Goal: Task Accomplishment & Management: Complete application form

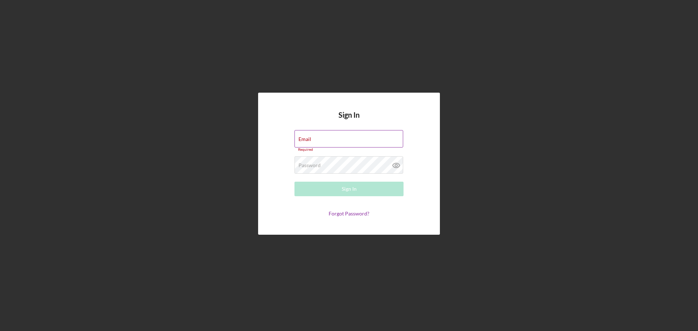
click at [345, 140] on div "Email Required" at bounding box center [348, 141] width 109 height 22
type input "[PERSON_NAME][EMAIL_ADDRESS][DOMAIN_NAME]"
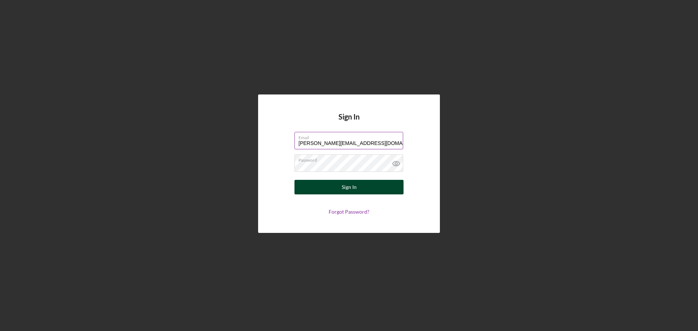
click at [355, 188] on div "Sign In" at bounding box center [349, 187] width 15 height 15
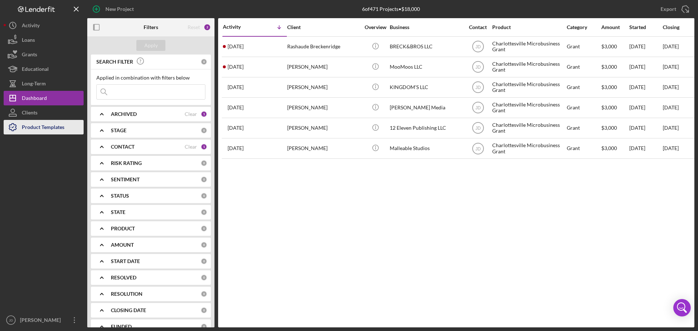
click at [36, 128] on div "Product Templates" at bounding box center [43, 128] width 43 height 16
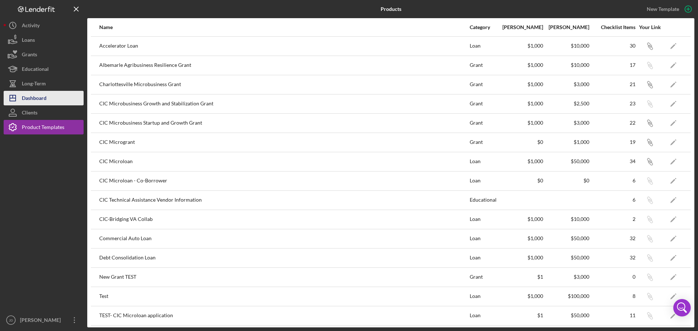
click at [34, 99] on div "Dashboard" at bounding box center [34, 99] width 25 height 16
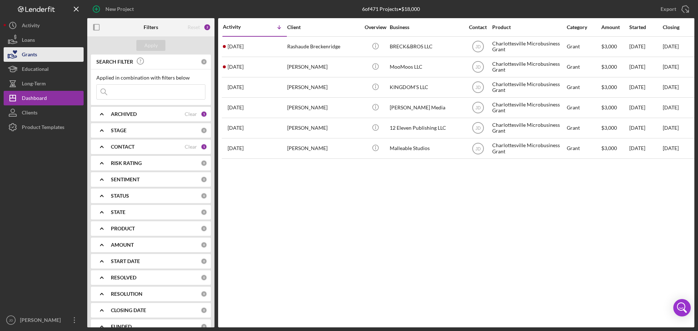
click at [44, 55] on button "Grants" at bounding box center [44, 54] width 80 height 15
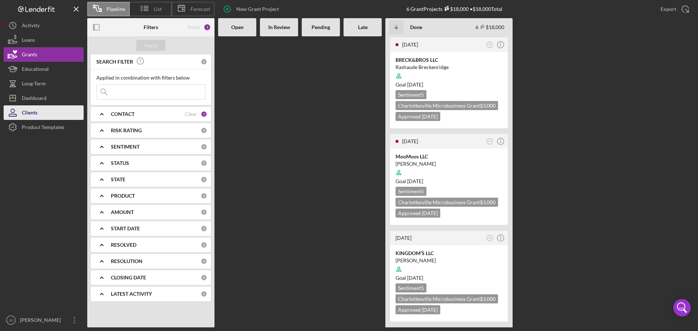
click at [36, 109] on div "Clients" at bounding box center [30, 113] width 16 height 16
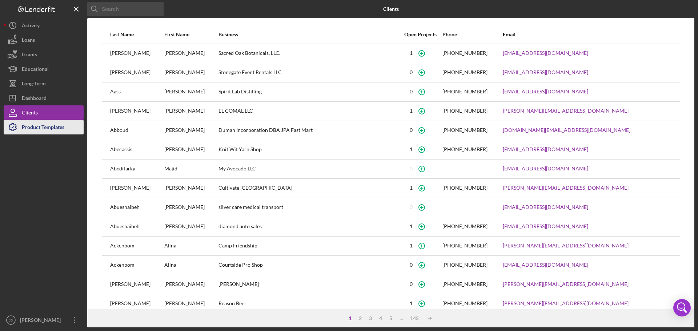
click at [24, 130] on div "Product Templates" at bounding box center [43, 128] width 43 height 16
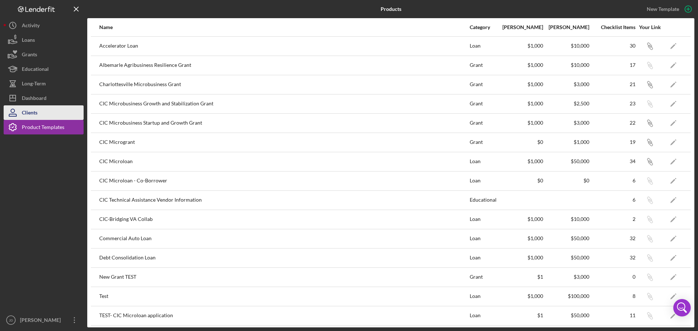
click at [27, 113] on div "Clients" at bounding box center [30, 113] width 16 height 16
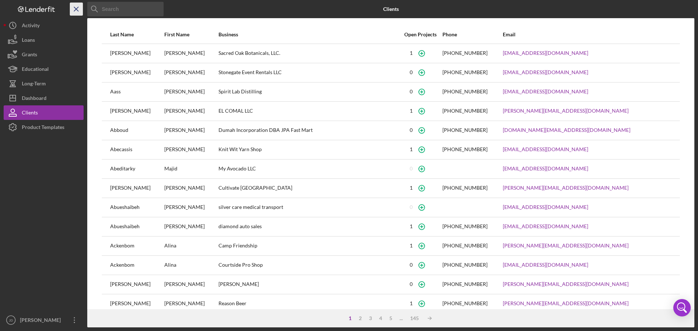
click at [74, 7] on line "button" at bounding box center [76, 9] width 4 height 4
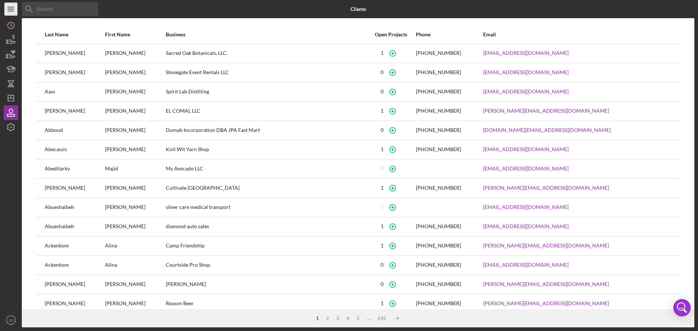
click at [8, 8] on icon "Icon/Menu" at bounding box center [11, 9] width 16 height 16
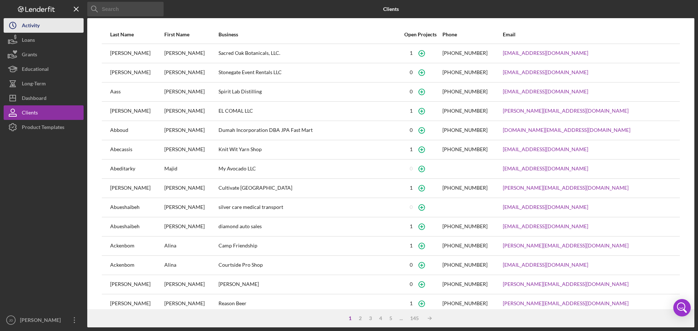
click at [21, 29] on icon "Icon/History" at bounding box center [13, 25] width 18 height 18
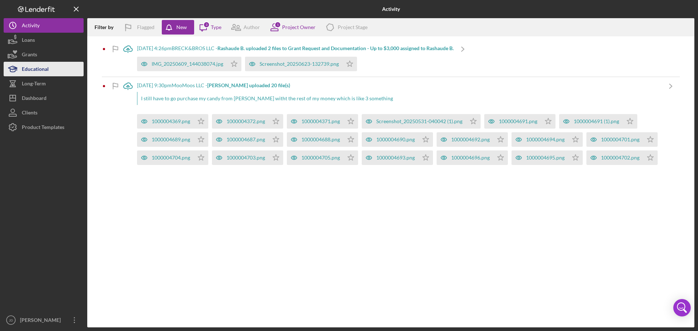
click at [33, 68] on div "Educational" at bounding box center [35, 70] width 27 height 16
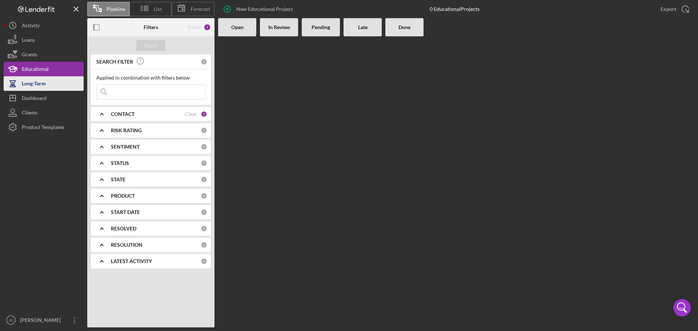
click at [32, 80] on div "Long-Term" at bounding box center [34, 84] width 24 height 16
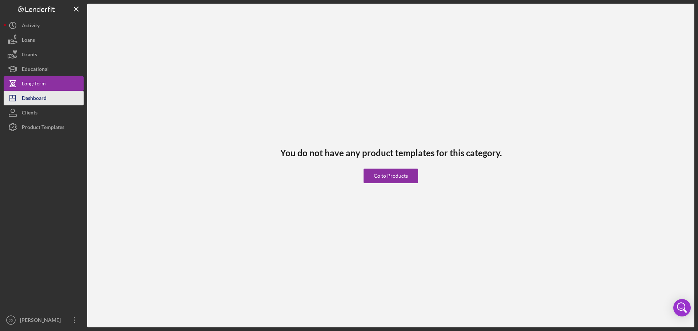
click at [33, 96] on div "Dashboard" at bounding box center [34, 99] width 25 height 16
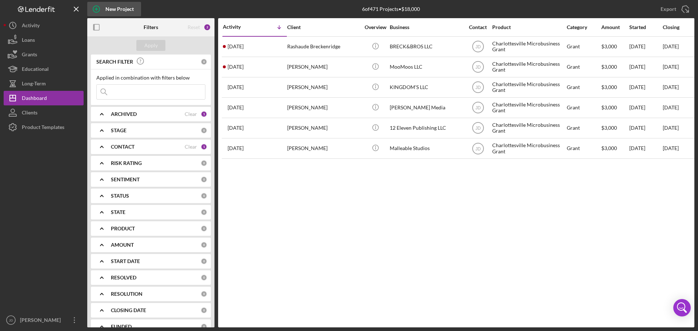
click at [97, 7] on icon "button" at bounding box center [96, 9] width 18 height 18
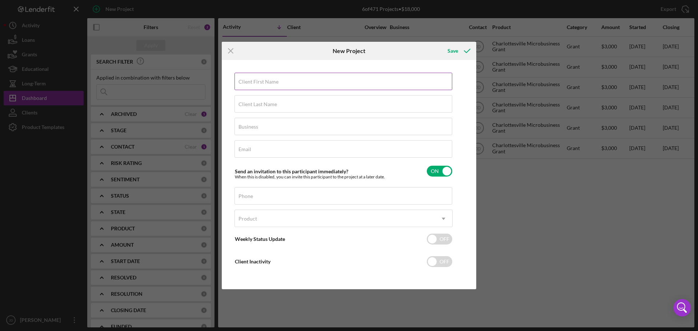
click at [258, 83] on label "Client First Name" at bounding box center [258, 82] width 40 height 6
click at [258, 83] on input "Client First Name" at bounding box center [343, 81] width 218 height 17
type input "[PERSON_NAME]"
click at [263, 103] on label "Client Last Name" at bounding box center [257, 104] width 39 height 6
click at [263, 103] on input "Client Last Name" at bounding box center [343, 103] width 218 height 17
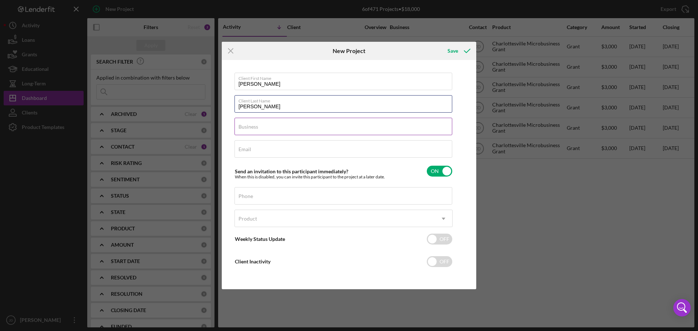
type input "[PERSON_NAME]"
click at [261, 128] on input "Business" at bounding box center [343, 126] width 218 height 17
type input "O"
type input "Shear Perfections"
click at [268, 150] on input "Email" at bounding box center [343, 148] width 218 height 17
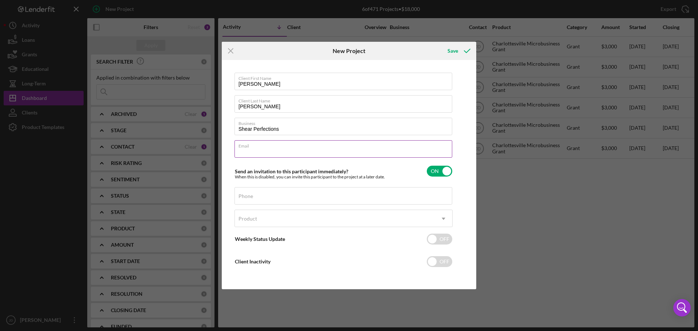
paste input "[EMAIL_ADDRESS][DOMAIN_NAME]"
type input "[EMAIL_ADDRESS][DOMAIN_NAME]"
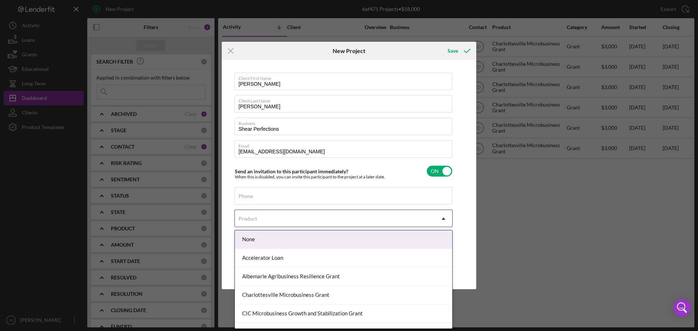
click at [442, 219] on icon "Icon/Dropdown Arrow" at bounding box center [443, 218] width 17 height 17
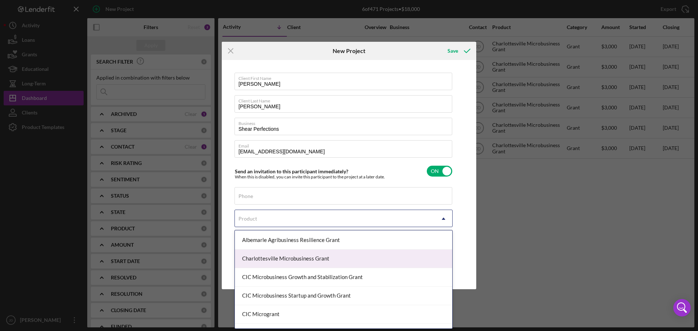
scroll to position [73, 0]
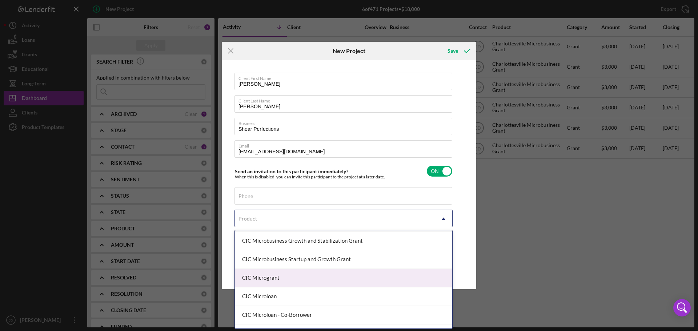
click at [343, 276] on div "CIC Microgrant" at bounding box center [343, 278] width 217 height 19
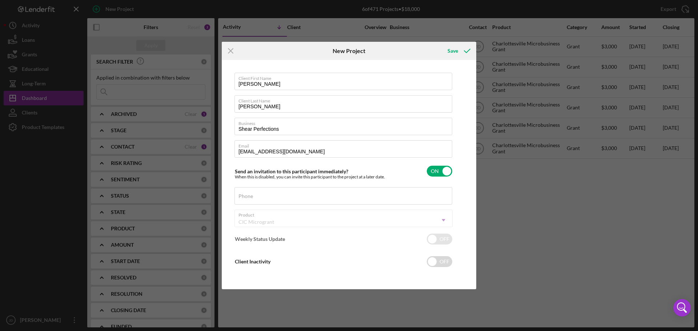
checkbox input "true"
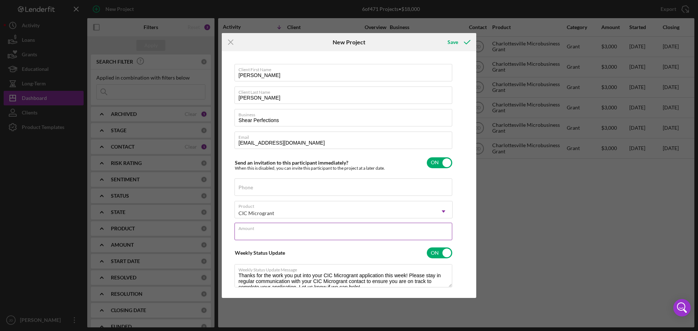
click at [306, 230] on div "Amount" at bounding box center [343, 232] width 218 height 18
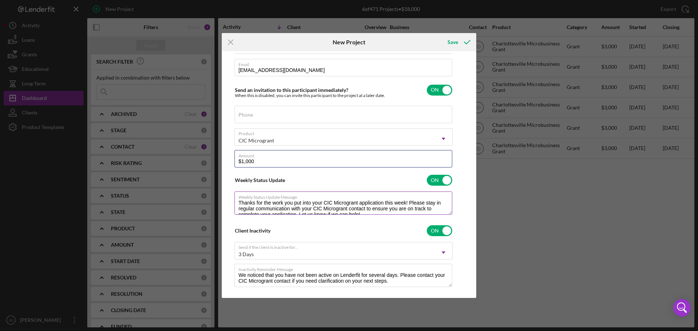
type input "$1,000"
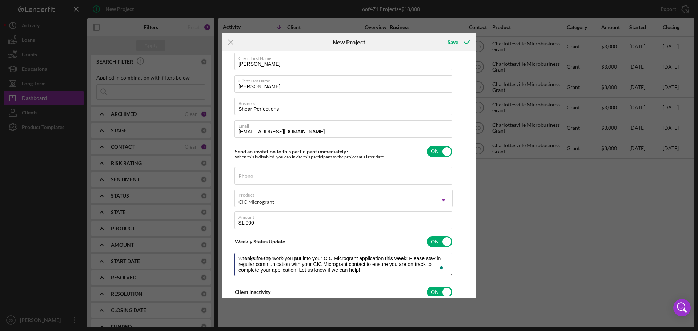
scroll to position [0, 0]
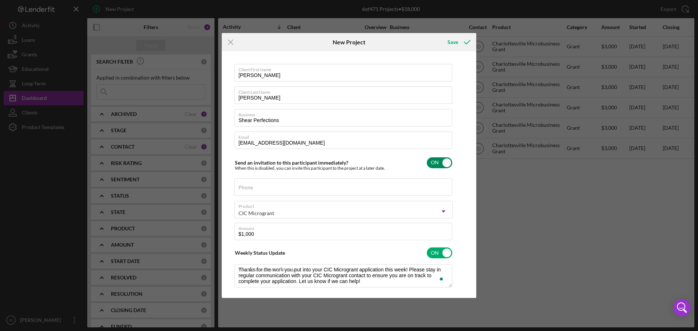
click at [446, 164] on input "checkbox" at bounding box center [439, 162] width 25 height 11
checkbox input "false"
click at [454, 44] on div "Save" at bounding box center [452, 42] width 11 height 15
checkbox input "true"
checkbox input "false"
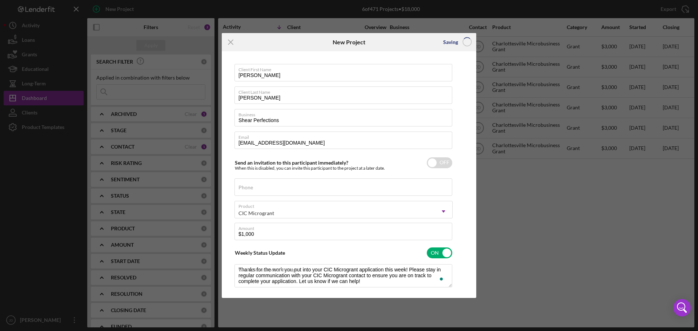
checkbox input "false"
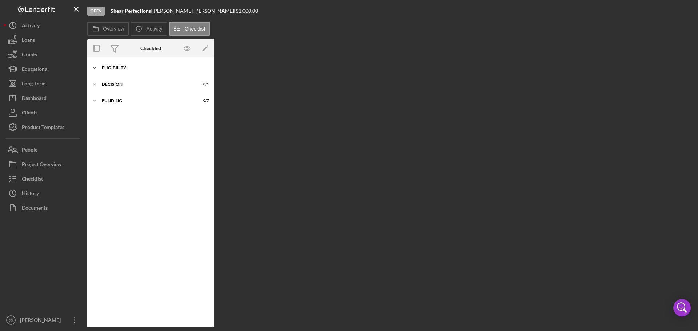
click at [95, 67] on icon "Icon/Expander" at bounding box center [94, 68] width 15 height 15
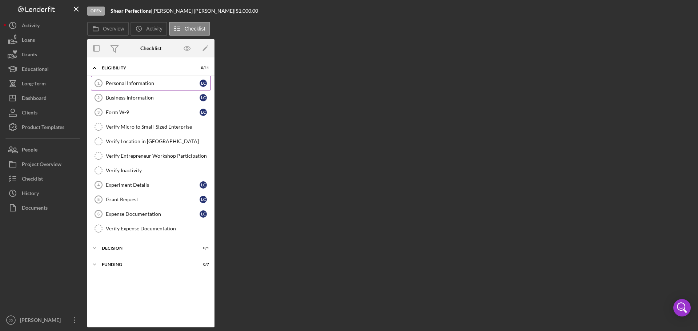
click at [135, 85] on div "Personal Information" at bounding box center [153, 83] width 94 height 6
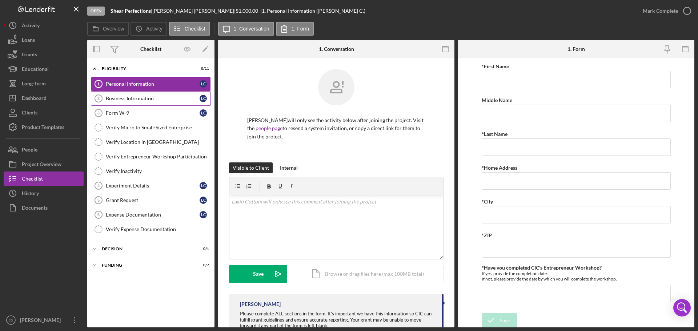
click at [142, 100] on div "Business Information" at bounding box center [153, 99] width 94 height 6
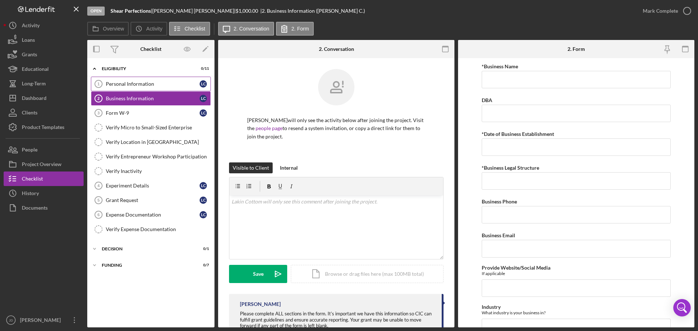
click at [146, 83] on div "Personal Information" at bounding box center [153, 84] width 94 height 6
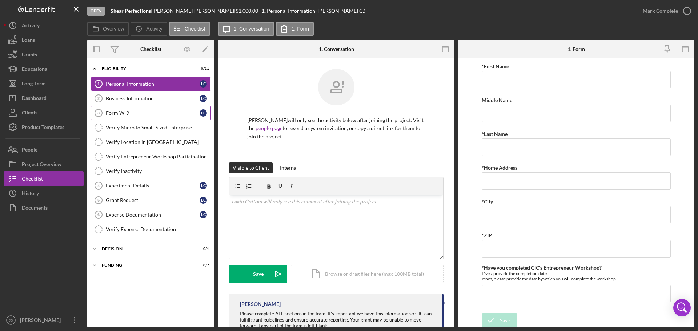
click at [126, 114] on div "Form W-9" at bounding box center [153, 113] width 94 height 6
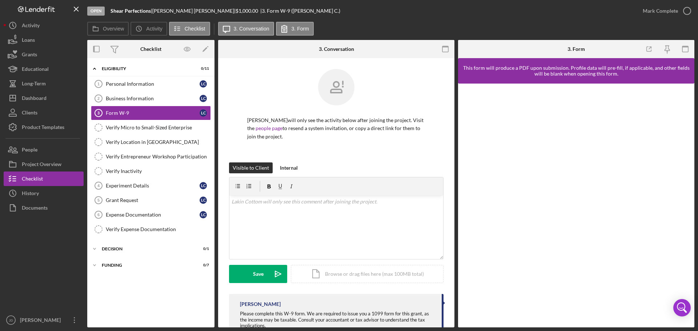
scroll to position [25, 0]
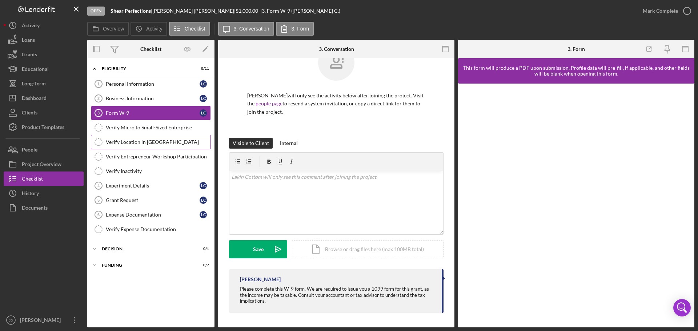
click at [145, 143] on div "Verify Location in [GEOGRAPHIC_DATA]" at bounding box center [158, 142] width 105 height 6
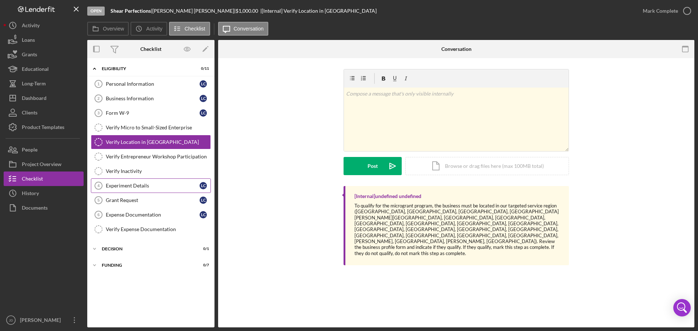
click at [126, 188] on div "Experiment Details" at bounding box center [153, 186] width 94 height 6
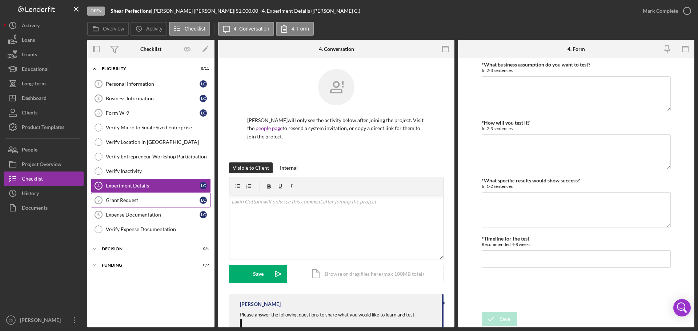
click at [129, 200] on div "Grant Request" at bounding box center [153, 200] width 94 height 6
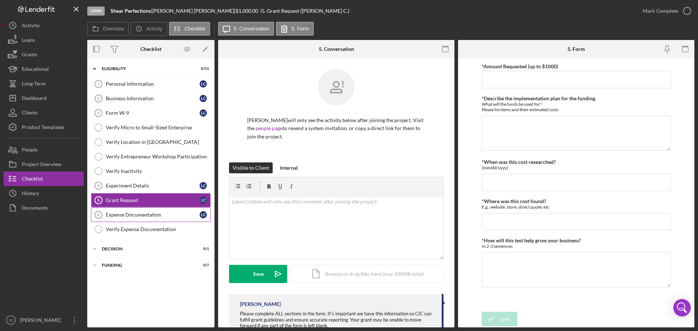
click at [136, 213] on div "Expense Documentation" at bounding box center [153, 215] width 94 height 6
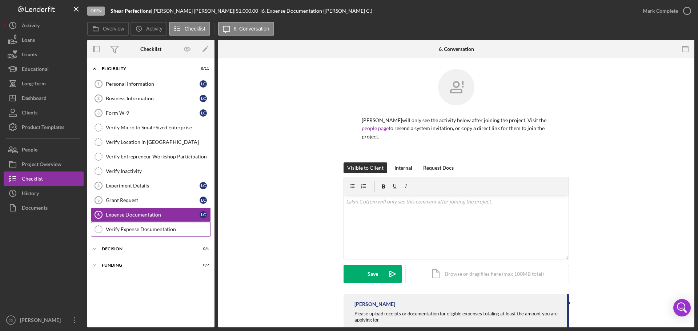
click at [141, 232] on div "Verify Expense Documentation" at bounding box center [158, 229] width 105 height 6
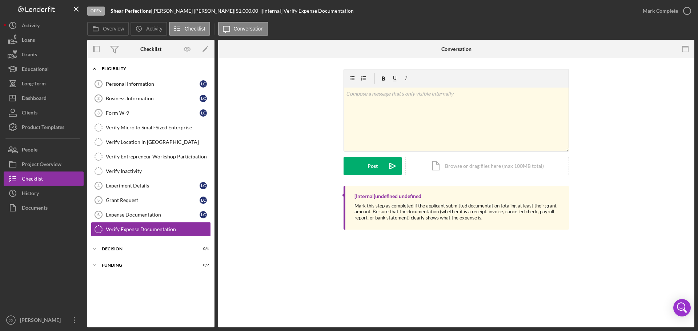
click at [94, 69] on icon "Icon/Expander" at bounding box center [94, 68] width 15 height 15
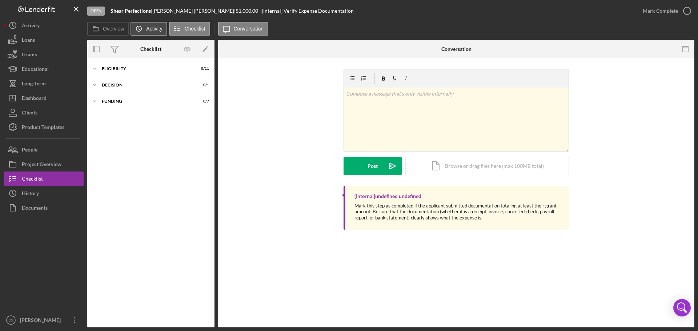
click at [146, 28] on button "Icon/History Activity" at bounding box center [148, 29] width 36 height 14
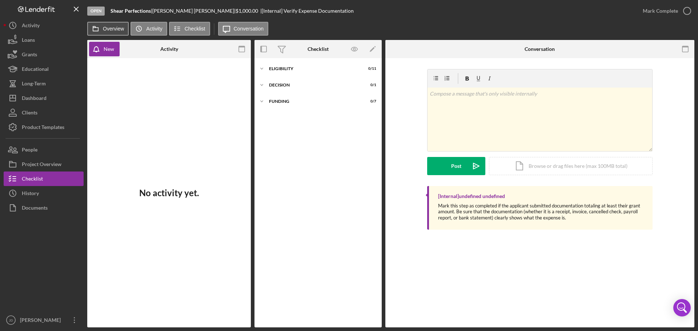
click at [116, 24] on button "Overview" at bounding box center [107, 29] width 41 height 14
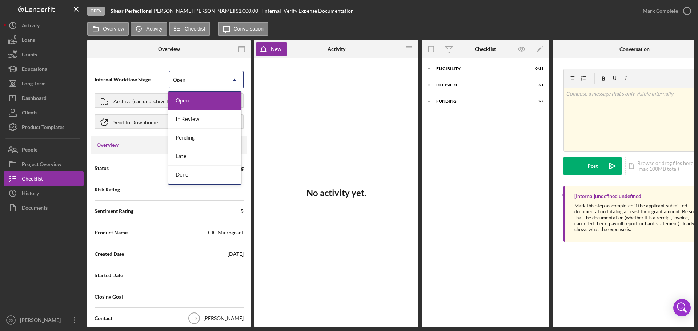
click at [234, 79] on icon "Icon/Dropdown Arrow" at bounding box center [234, 79] width 17 height 17
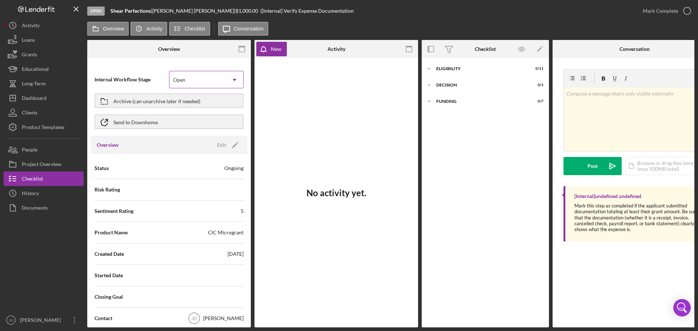
click at [234, 79] on icon "Icon/Dropdown Arrow" at bounding box center [234, 79] width 17 height 17
click at [107, 30] on label "Overview" at bounding box center [113, 29] width 21 height 6
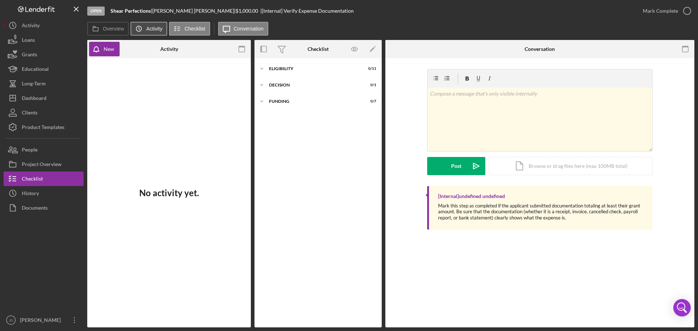
click at [146, 27] on icon "Icon/History" at bounding box center [139, 28] width 15 height 15
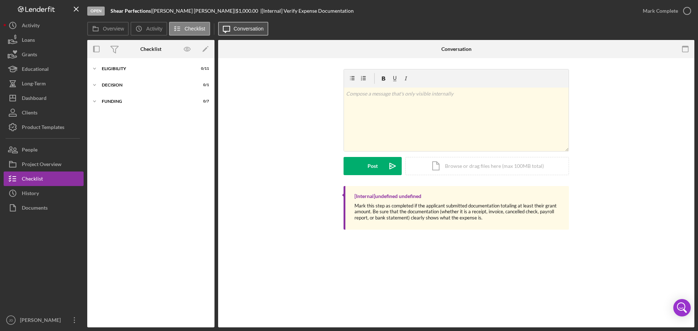
click at [252, 28] on label "Conversation" at bounding box center [249, 29] width 30 height 6
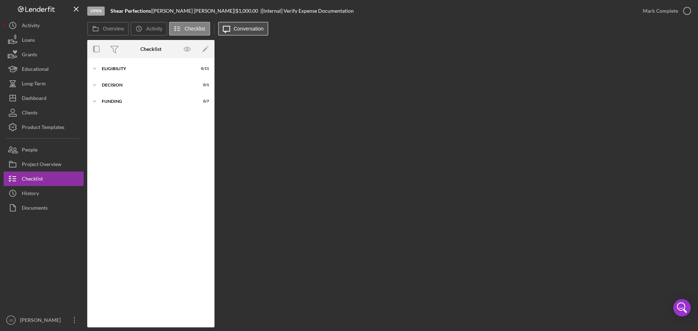
click at [252, 28] on label "Conversation" at bounding box center [249, 29] width 30 height 6
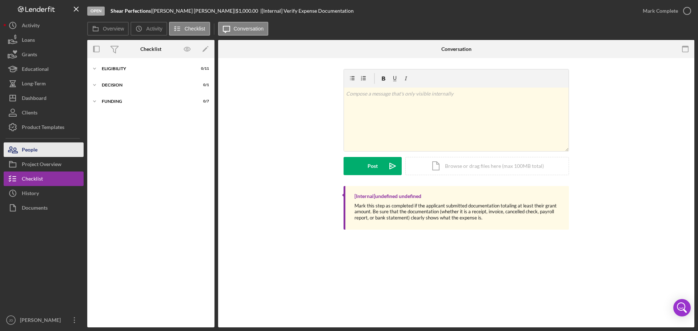
click at [35, 150] on div "People" at bounding box center [30, 150] width 16 height 16
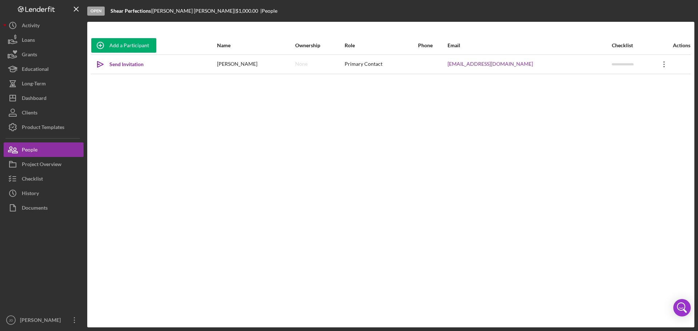
click at [660, 63] on icon "Icon/Overflow" at bounding box center [664, 64] width 18 height 18
click at [113, 63] on div "Send Invitation" at bounding box center [126, 64] width 34 height 15
click at [663, 67] on icon "Icon/Overflow" at bounding box center [664, 64] width 18 height 18
click at [632, 98] on button "Icon/Link Get Invitation Link" at bounding box center [630, 98] width 80 height 15
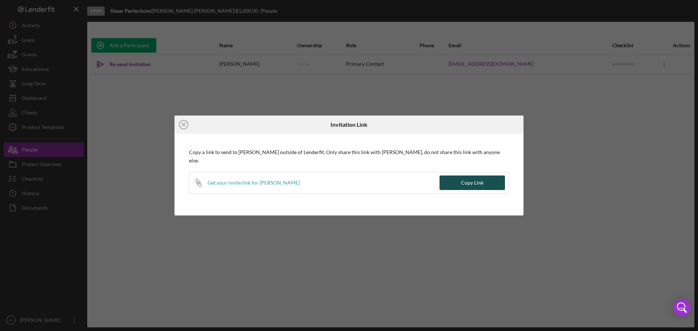
click at [466, 178] on div "Copy Link" at bounding box center [472, 183] width 23 height 15
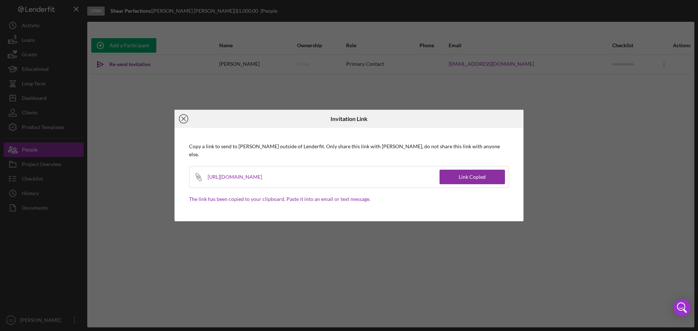
click at [184, 121] on line at bounding box center [184, 119] width 4 height 4
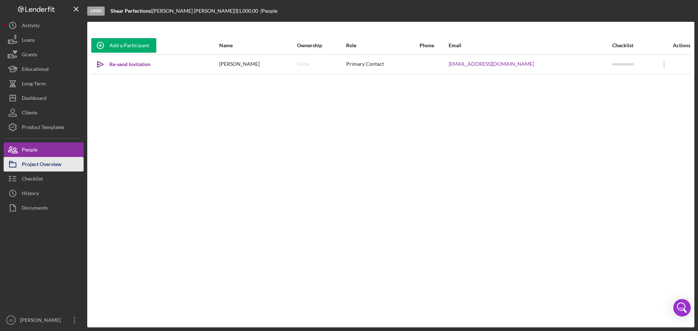
click at [37, 164] on div "Project Overview" at bounding box center [42, 165] width 40 height 16
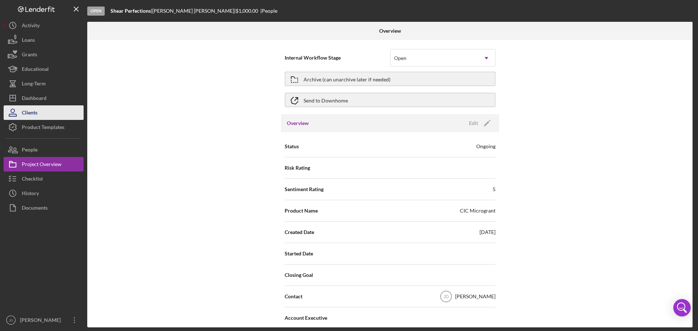
click at [34, 112] on div "Clients" at bounding box center [30, 113] width 16 height 16
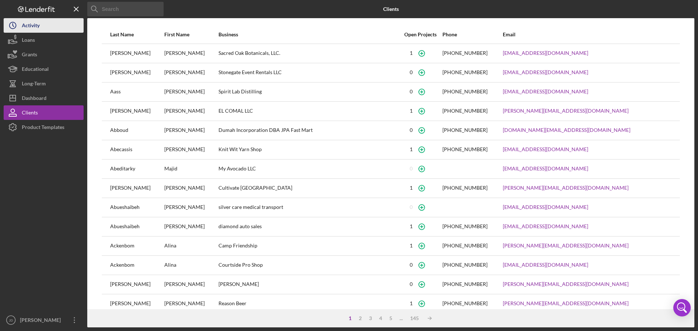
click at [32, 23] on div "Activity" at bounding box center [31, 26] width 18 height 16
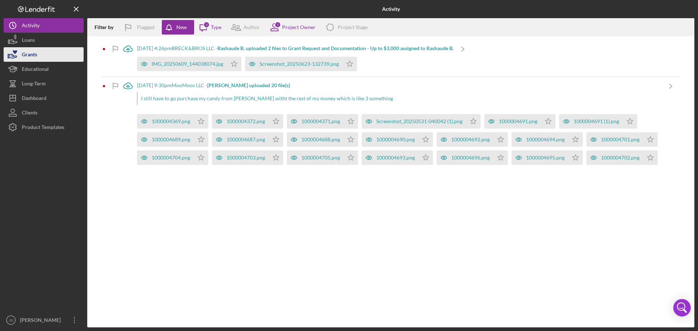
click at [31, 55] on div "Grants" at bounding box center [29, 55] width 15 height 16
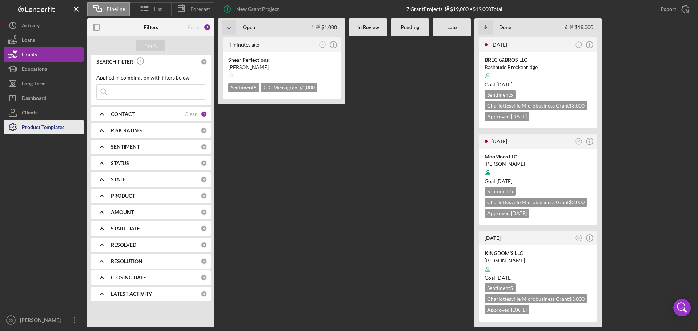
click at [31, 125] on div "Product Templates" at bounding box center [43, 128] width 43 height 16
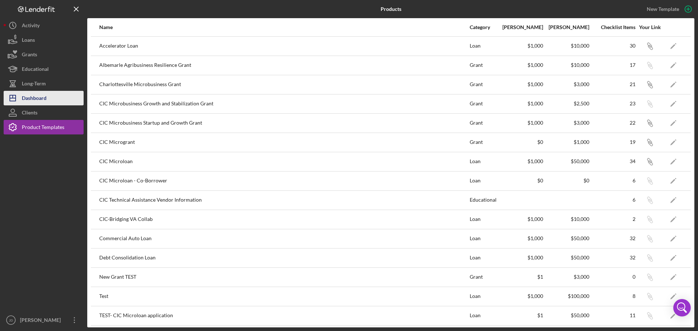
click at [31, 102] on div "Dashboard" at bounding box center [34, 99] width 25 height 16
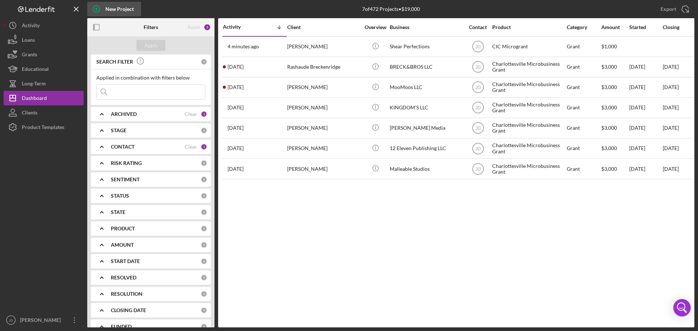
click at [107, 8] on div "New Project" at bounding box center [119, 9] width 28 height 15
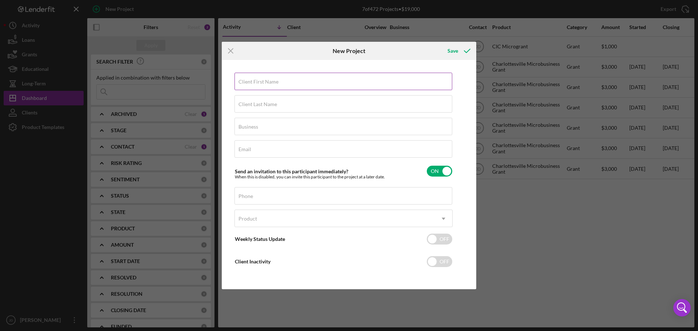
click at [255, 84] on label "Client First Name" at bounding box center [258, 82] width 40 height 6
click at [255, 84] on input "Client First Name" at bounding box center [343, 81] width 218 height 17
type input "j"
type input "[PERSON_NAME]"
type input "Waters"
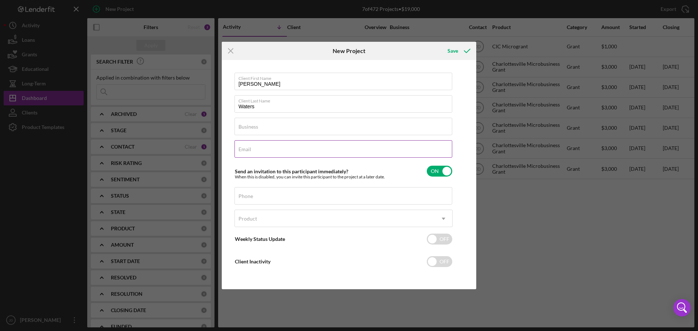
click at [270, 150] on input "Email" at bounding box center [343, 148] width 218 height 17
paste input "[EMAIL_ADDRESS][DOMAIN_NAME]"
type input "[EMAIL_ADDRESS][DOMAIN_NAME]"
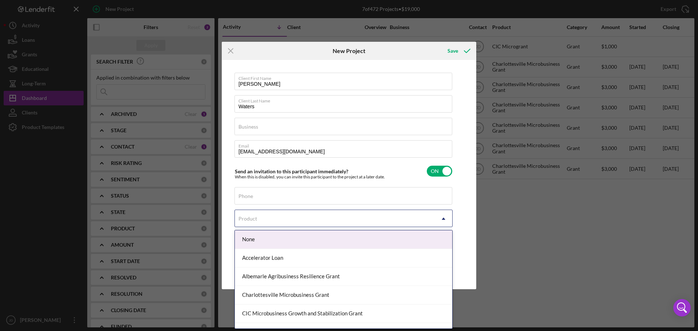
click at [300, 216] on div "Product" at bounding box center [335, 218] width 200 height 17
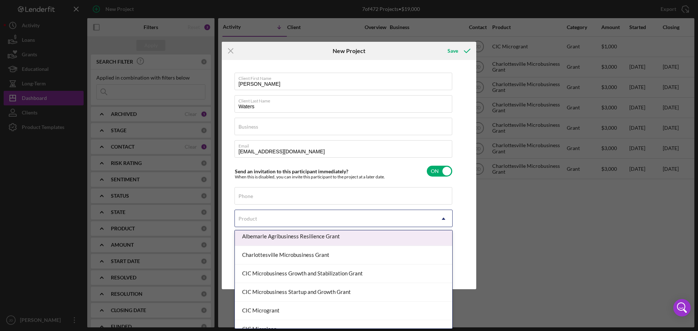
scroll to position [73, 0]
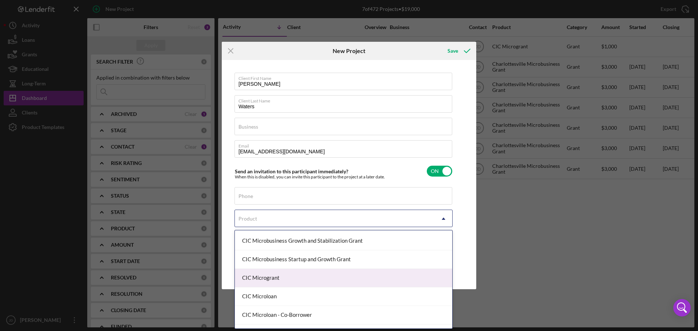
click at [287, 279] on div "CIC Microgrant" at bounding box center [343, 278] width 217 height 19
checkbox input "true"
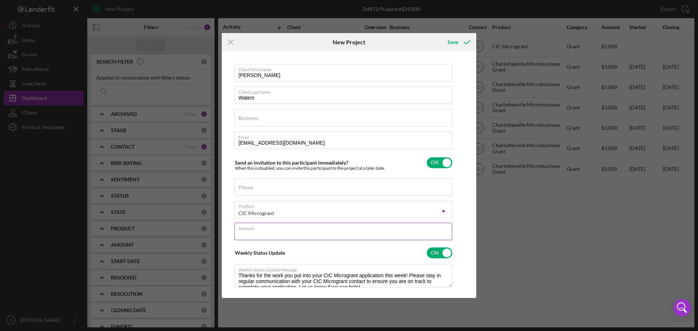
click at [274, 232] on input "Amount" at bounding box center [343, 231] width 218 height 17
type input "$1,000"
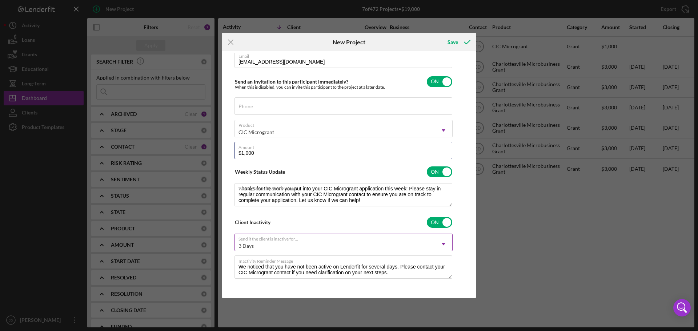
scroll to position [83, 0]
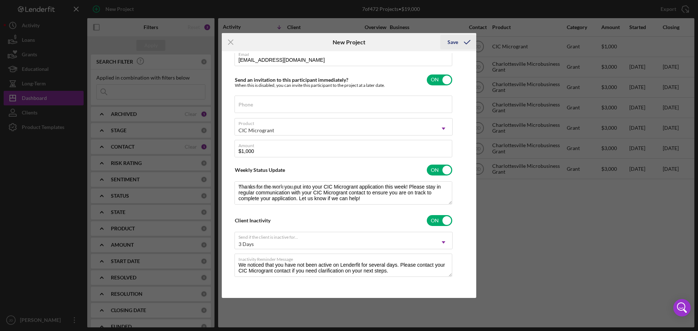
click at [455, 43] on div "Save" at bounding box center [452, 42] width 11 height 15
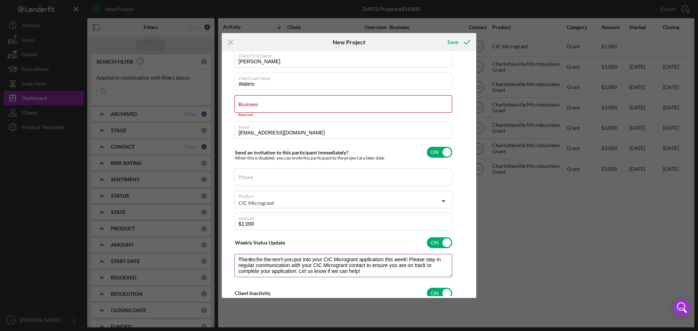
scroll to position [0, 0]
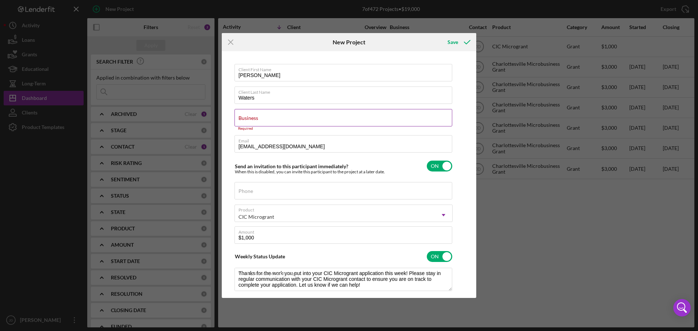
click at [265, 120] on input "Business" at bounding box center [343, 117] width 218 height 17
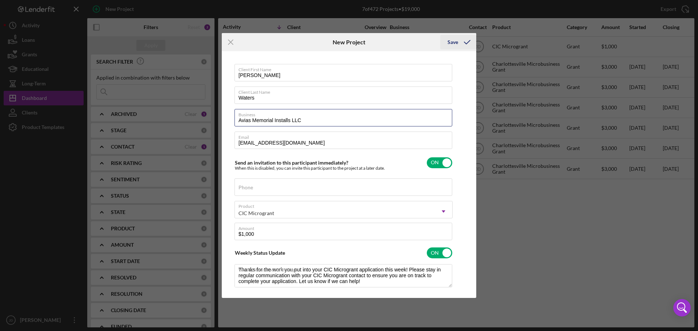
type input "Avias Memorial Installs LLC"
click at [454, 44] on div "Save" at bounding box center [452, 42] width 11 height 15
checkbox input "false"
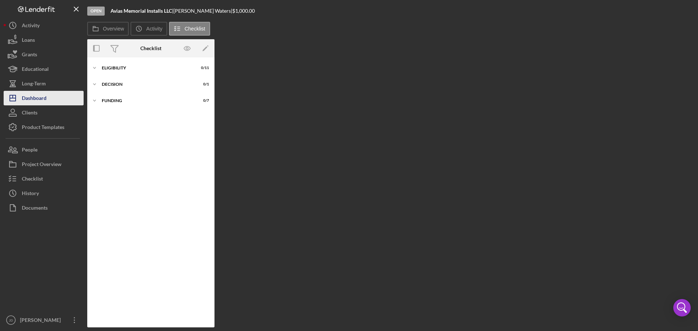
click at [37, 98] on div "Dashboard" at bounding box center [34, 99] width 25 height 16
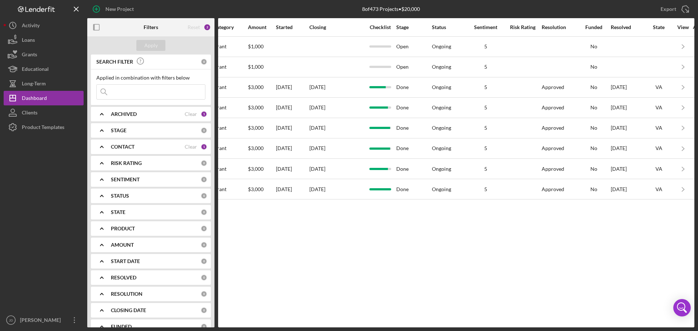
scroll to position [0, 393]
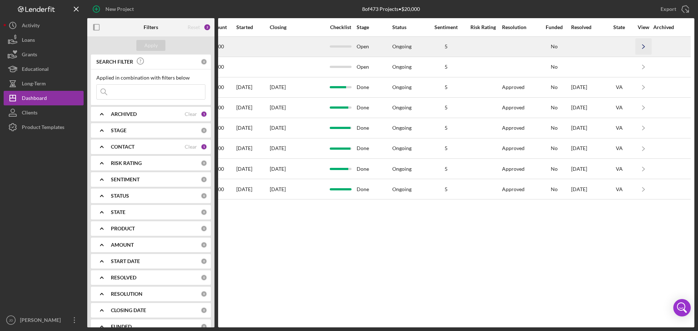
click at [644, 47] on polyline "button" at bounding box center [643, 47] width 2 height 4
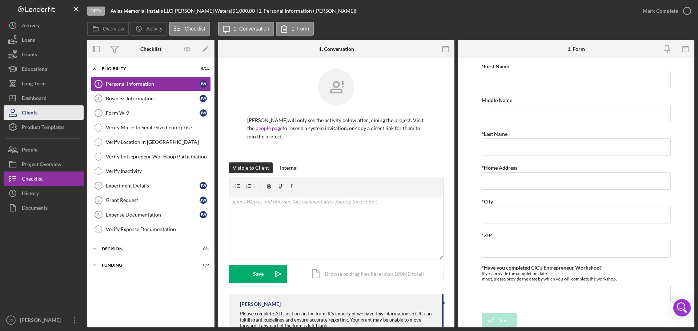
click at [30, 112] on div "Clients" at bounding box center [30, 113] width 16 height 16
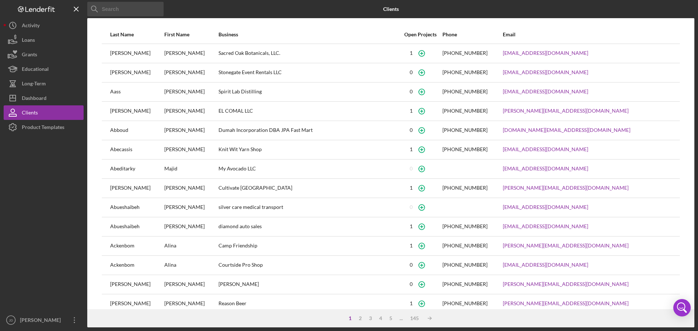
click at [150, 8] on input at bounding box center [125, 9] width 76 height 15
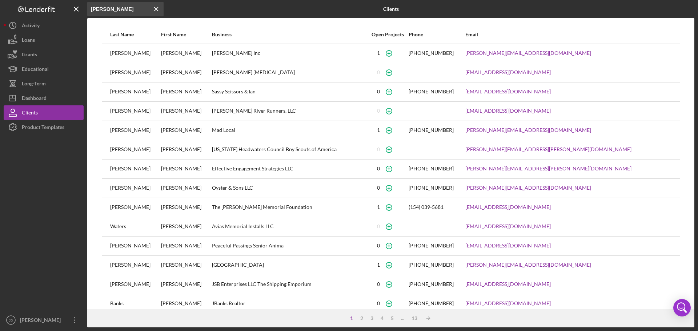
type input "J"
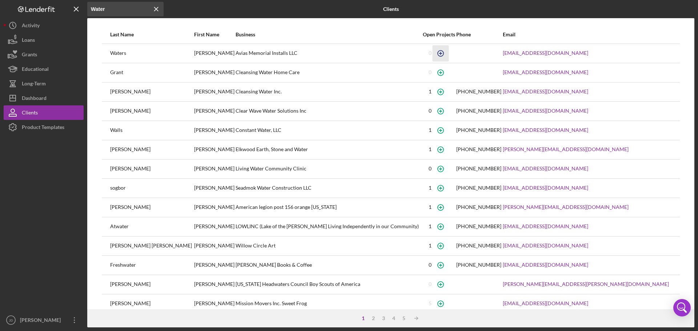
type input "Water"
click at [448, 54] on icon "button" at bounding box center [440, 53] width 16 height 16
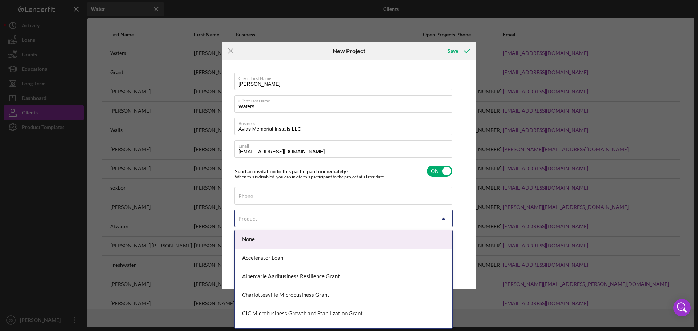
click at [446, 218] on icon "Icon/Dropdown Arrow" at bounding box center [443, 218] width 17 height 17
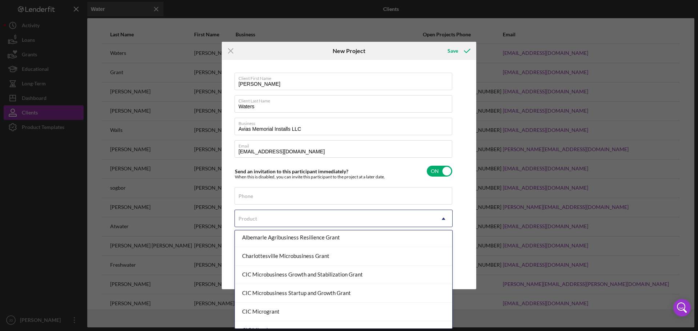
scroll to position [109, 0]
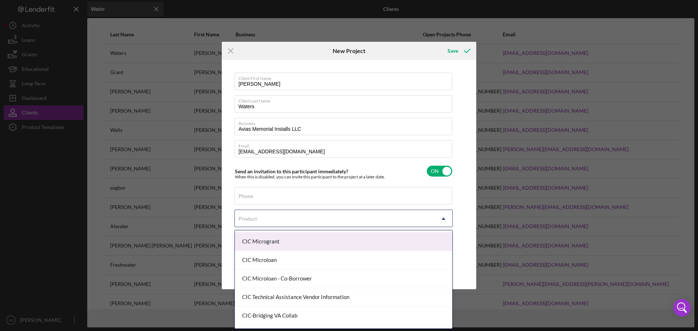
click at [283, 244] on div "CIC Microgrant" at bounding box center [343, 242] width 217 height 19
checkbox input "true"
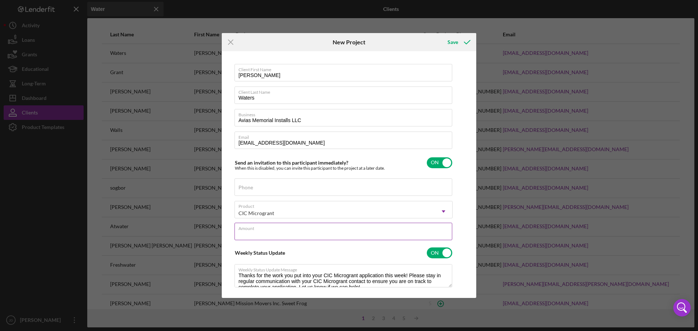
click at [272, 232] on input "Amount" at bounding box center [343, 231] width 218 height 17
type input "$1,000"
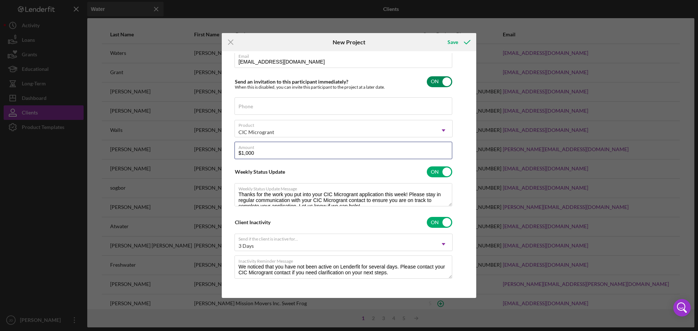
scroll to position [83, 0]
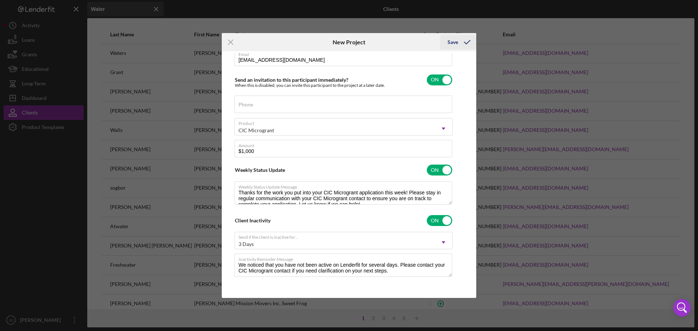
click at [457, 41] on div "Save" at bounding box center [452, 42] width 11 height 15
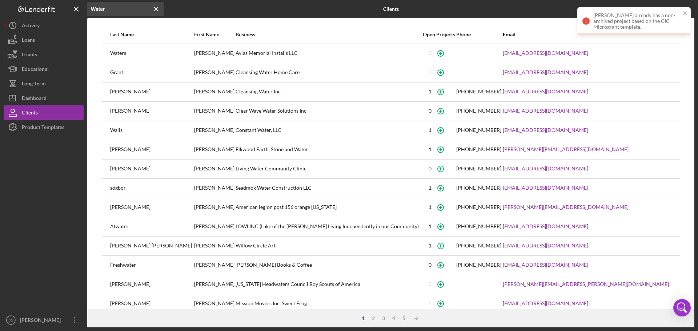
click at [587, 21] on icon at bounding box center [585, 20] width 7 height 7
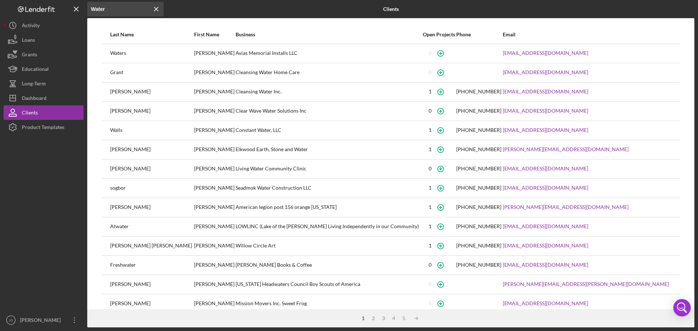
click at [236, 53] on div "Avias Memorial Installs LLC" at bounding box center [329, 53] width 186 height 18
click at [38, 98] on div "Dashboard" at bounding box center [34, 99] width 25 height 16
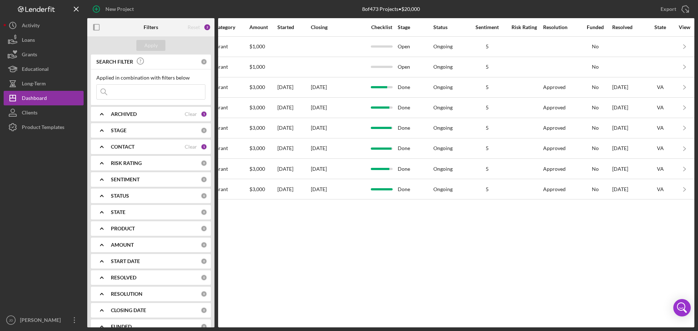
scroll to position [0, 393]
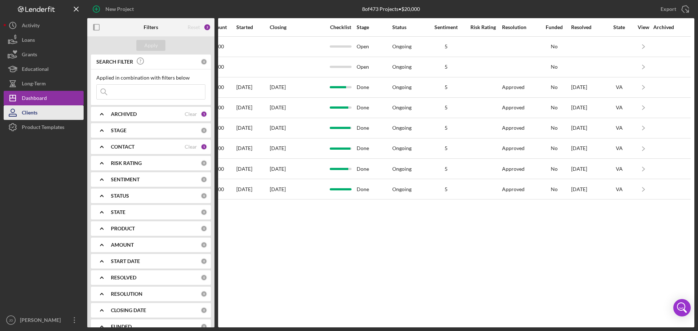
click at [39, 115] on button "Clients" at bounding box center [44, 112] width 80 height 15
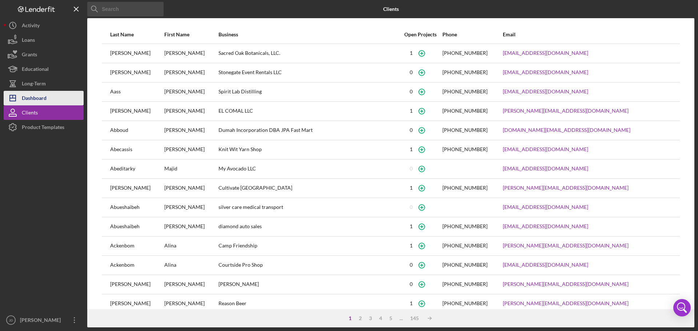
click at [36, 98] on div "Dashboard" at bounding box center [34, 99] width 25 height 16
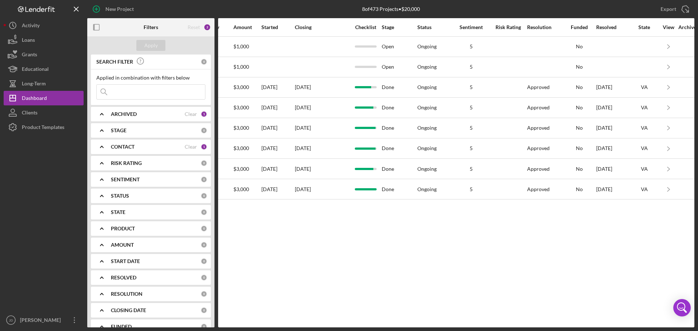
scroll to position [0, 393]
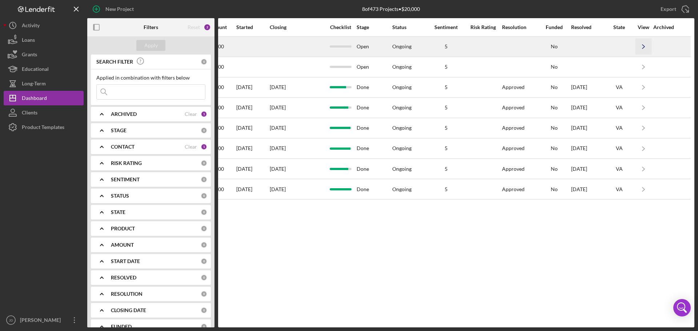
click at [643, 48] on polyline "button" at bounding box center [643, 47] width 2 height 4
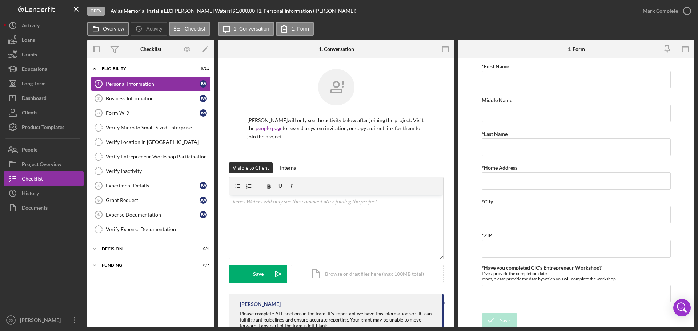
click at [105, 27] on label "Overview" at bounding box center [113, 29] width 21 height 6
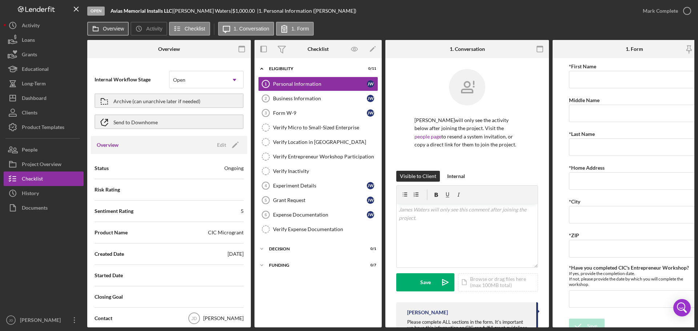
click at [111, 28] on label "Overview" at bounding box center [113, 29] width 21 height 6
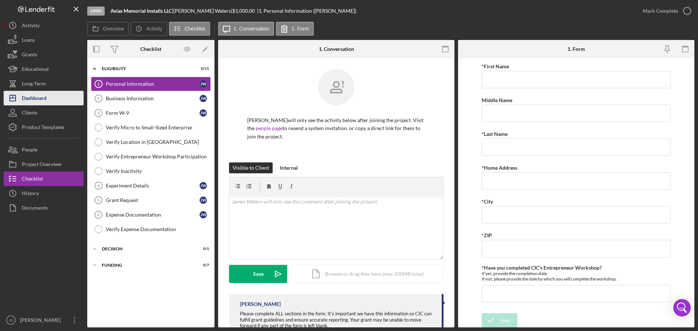
click at [24, 98] on div "Dashboard" at bounding box center [34, 99] width 25 height 16
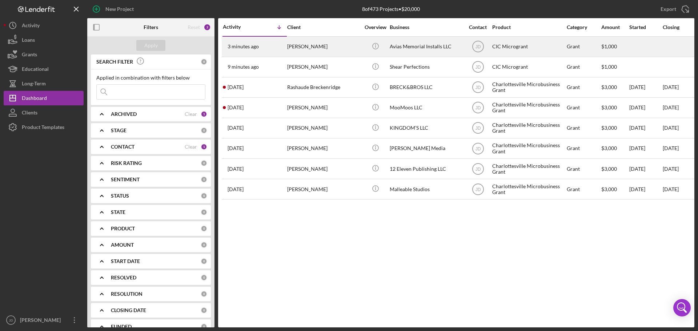
click at [299, 47] on div "[PERSON_NAME]" at bounding box center [323, 46] width 73 height 19
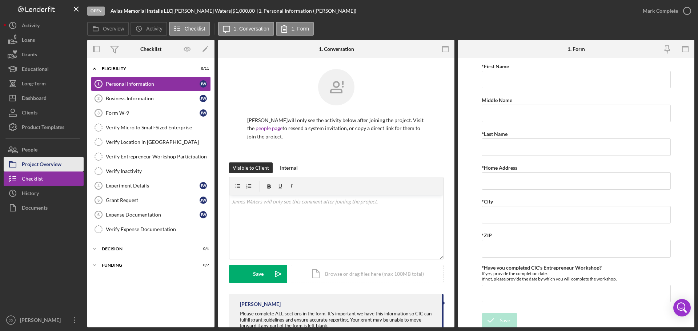
click at [33, 161] on div "Project Overview" at bounding box center [42, 165] width 40 height 16
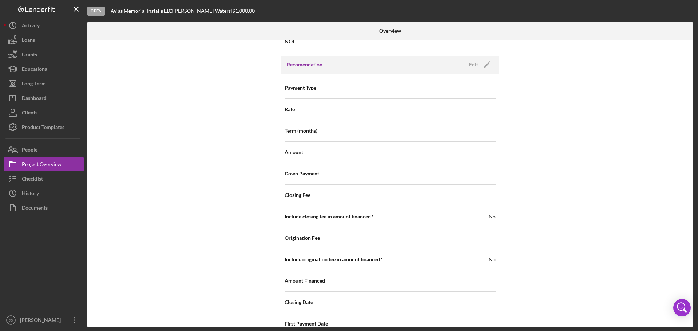
scroll to position [691, 0]
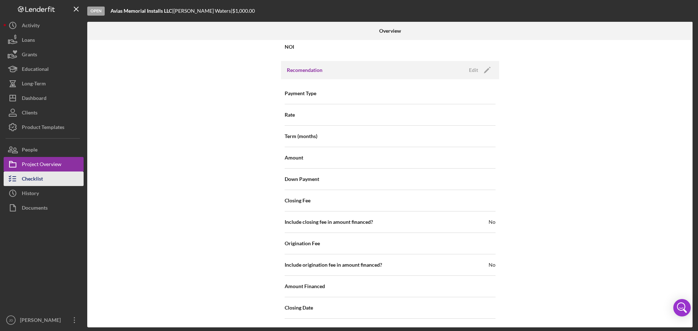
click at [30, 178] on div "Checklist" at bounding box center [32, 180] width 21 height 16
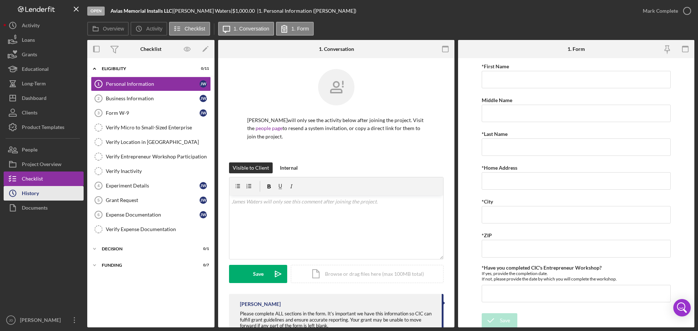
click at [31, 196] on div "History" at bounding box center [30, 194] width 17 height 16
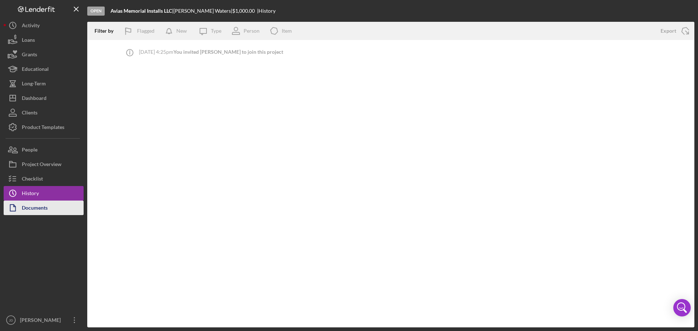
click at [33, 209] on div "Documents" at bounding box center [35, 209] width 26 height 16
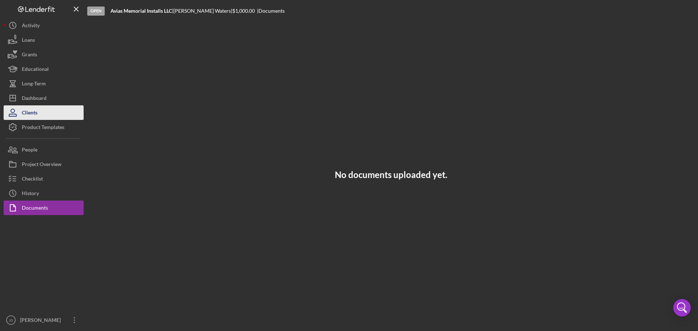
click at [33, 113] on div "Clients" at bounding box center [30, 113] width 16 height 16
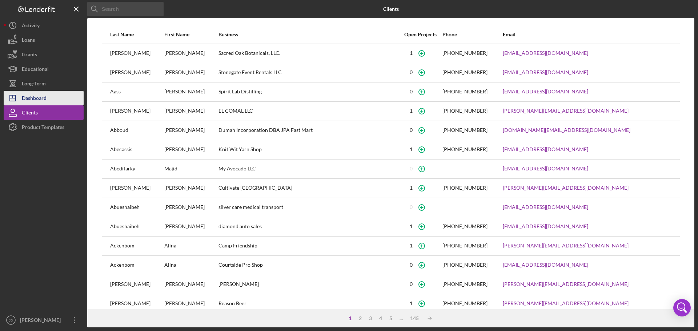
click at [41, 100] on div "Dashboard" at bounding box center [34, 99] width 25 height 16
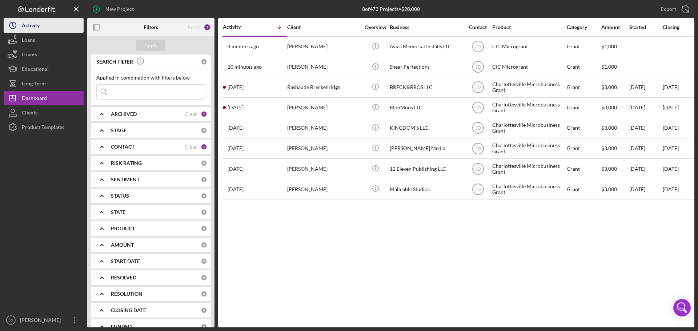
click at [34, 28] on div "Activity" at bounding box center [31, 26] width 18 height 16
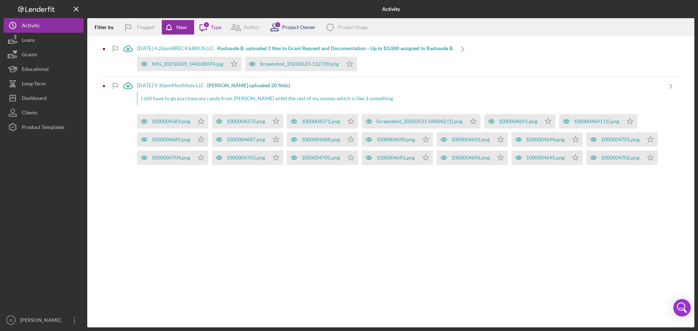
click at [291, 28] on div "Project Owner" at bounding box center [298, 27] width 33 height 6
click at [204, 27] on div "3" at bounding box center [206, 24] width 7 height 7
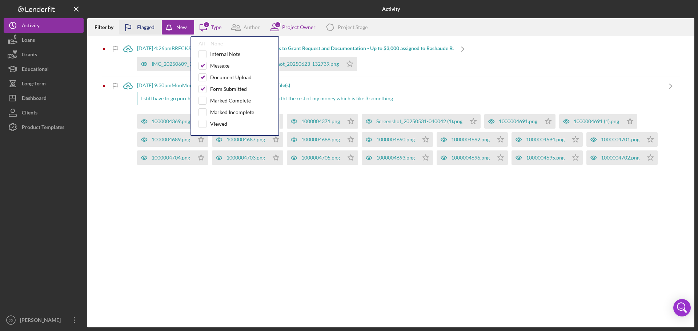
click at [139, 24] on div "Flagged" at bounding box center [145, 27] width 17 height 15
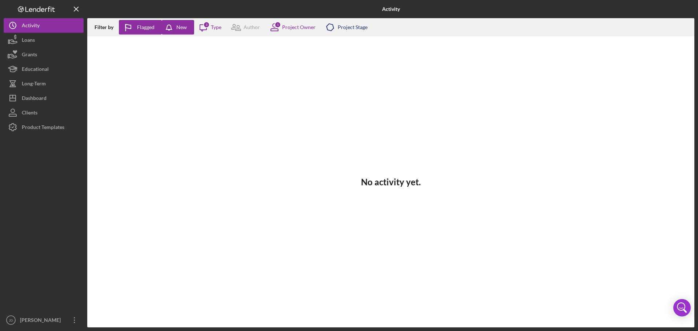
click at [341, 30] on div "Project Stage" at bounding box center [353, 27] width 30 height 6
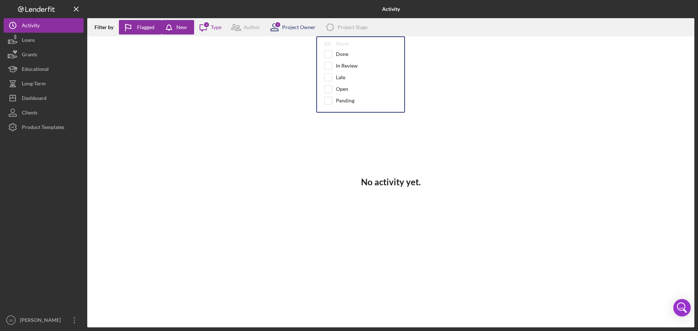
click at [292, 26] on div "Project Owner" at bounding box center [298, 27] width 33 height 6
click at [210, 25] on icon "Icon/Message" at bounding box center [203, 27] width 18 height 18
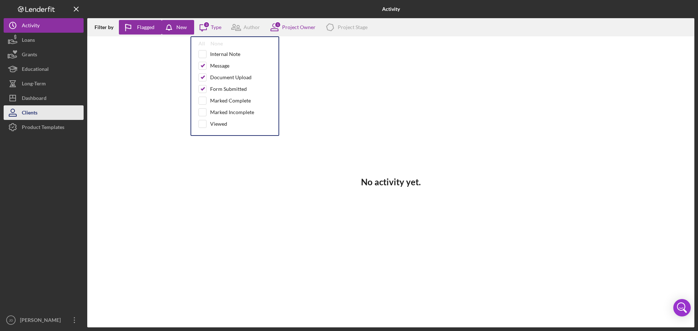
click at [34, 112] on div "Clients" at bounding box center [30, 113] width 16 height 16
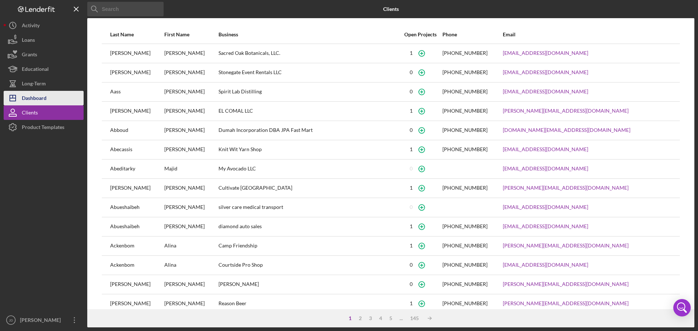
click at [29, 101] on div "Dashboard" at bounding box center [34, 99] width 25 height 16
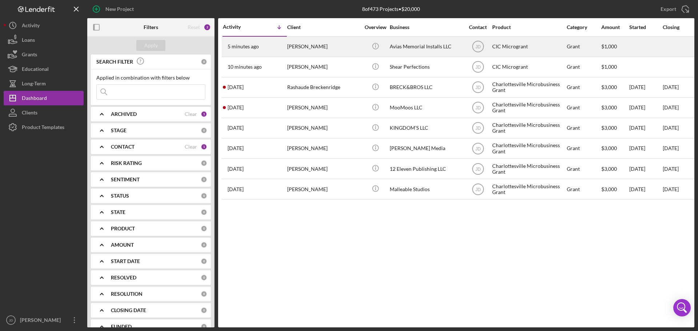
click at [300, 49] on div "[PERSON_NAME]" at bounding box center [323, 46] width 73 height 19
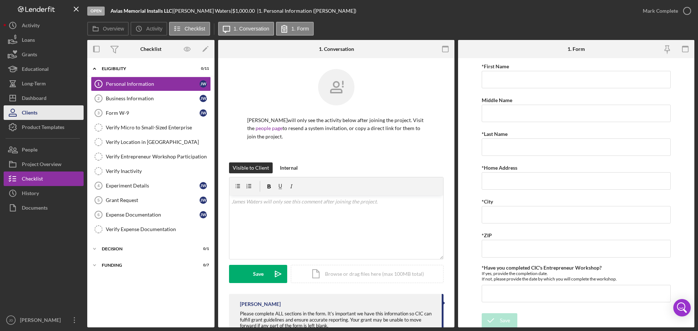
click at [28, 113] on div "Clients" at bounding box center [30, 113] width 16 height 16
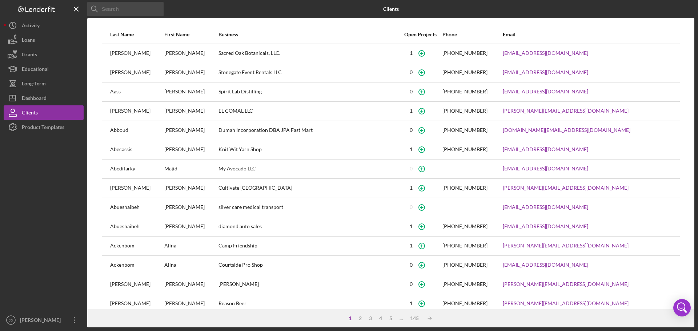
click at [142, 12] on input at bounding box center [125, 9] width 76 height 15
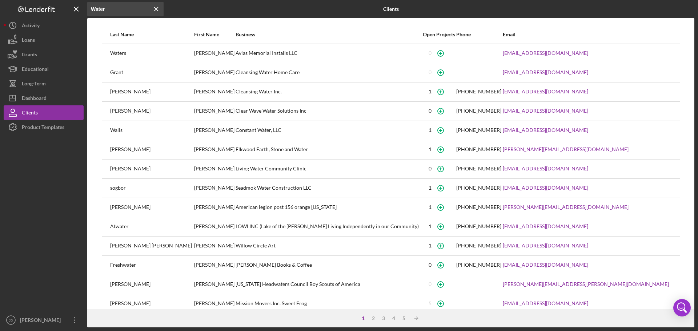
type input "Water"
click at [455, 35] on div "Open Projects" at bounding box center [438, 35] width 33 height 6
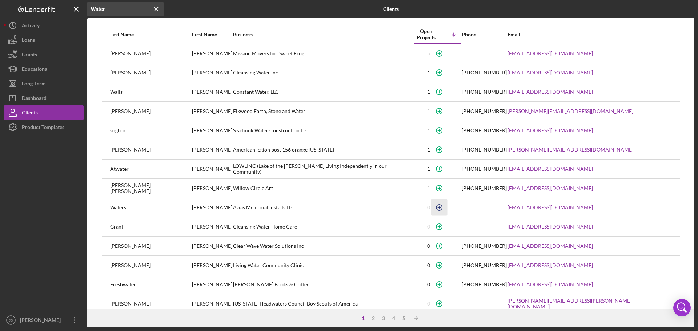
click at [447, 210] on icon "button" at bounding box center [439, 208] width 16 height 16
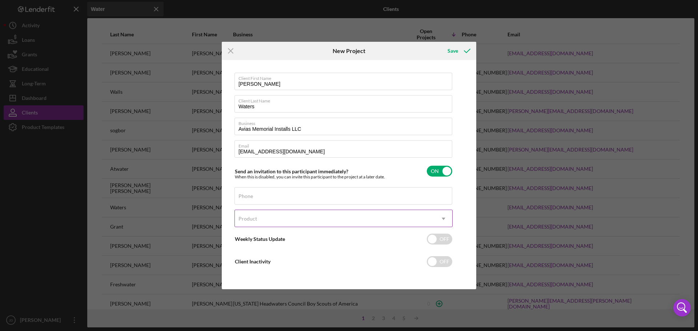
click at [312, 217] on div "Product" at bounding box center [335, 218] width 200 height 17
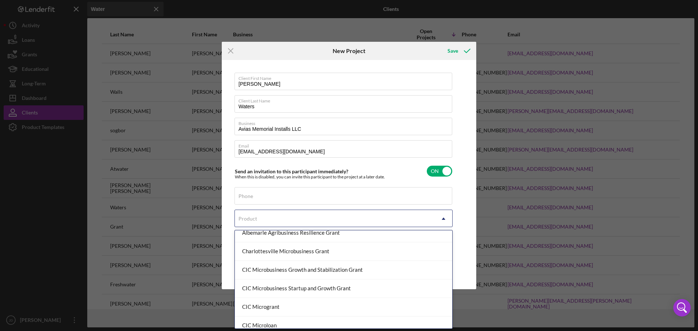
scroll to position [73, 0]
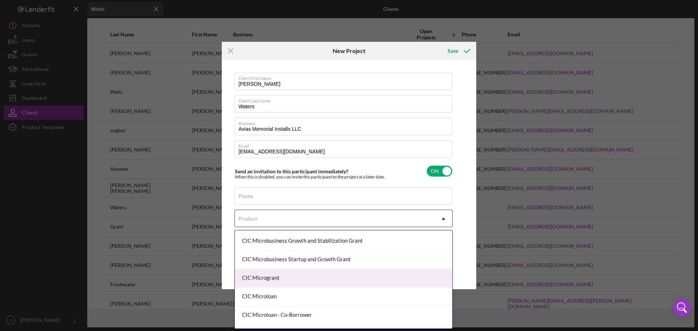
click at [293, 279] on div "CIC Microgrant" at bounding box center [343, 278] width 217 height 19
checkbox input "true"
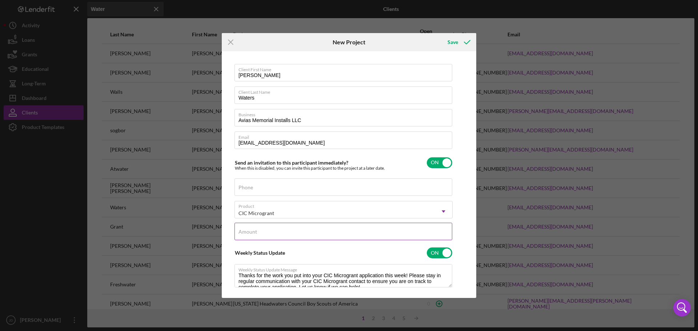
click at [294, 234] on input "Amount" at bounding box center [343, 231] width 218 height 17
type input "$1,000"
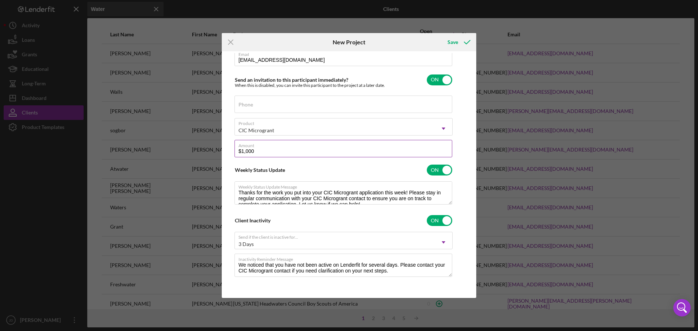
scroll to position [0, 0]
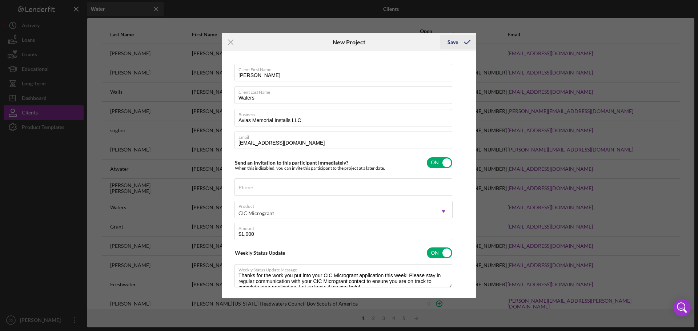
click at [458, 42] on button "Save" at bounding box center [458, 42] width 36 height 15
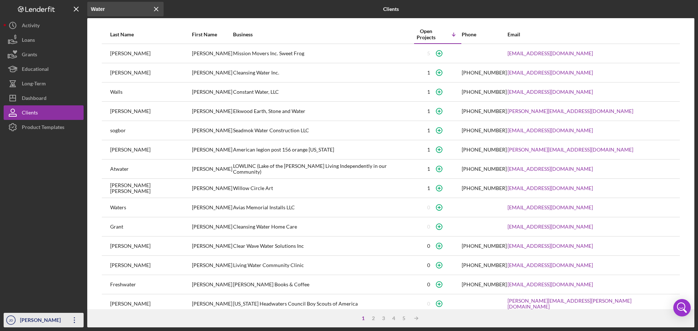
click at [41, 318] on div "[PERSON_NAME]" at bounding box center [41, 321] width 47 height 16
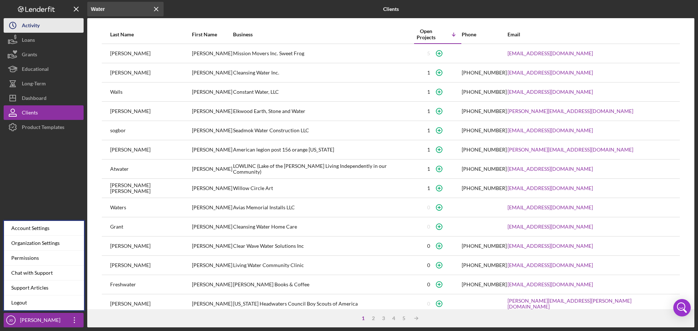
click at [33, 25] on div "Activity" at bounding box center [31, 26] width 18 height 16
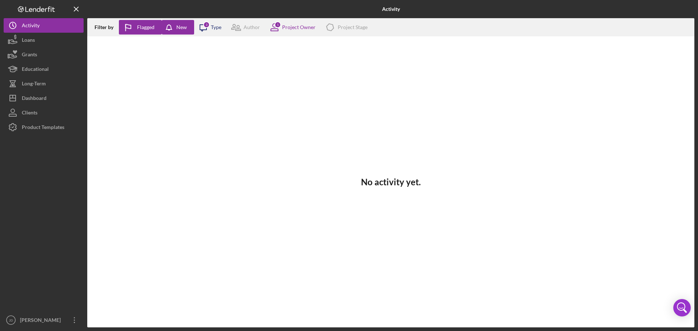
click at [208, 28] on icon "Icon/Message" at bounding box center [203, 27] width 18 height 18
click at [293, 25] on div "Project Owner" at bounding box center [298, 27] width 33 height 6
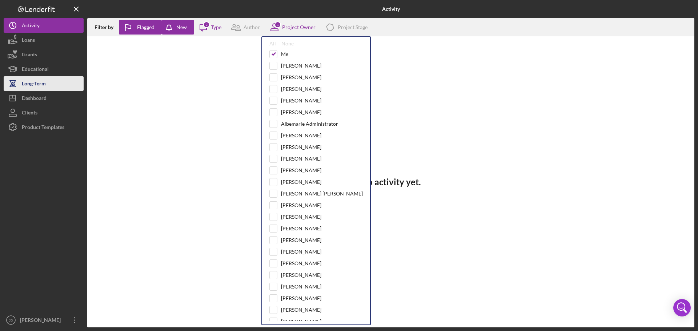
click at [37, 81] on div "Long-Term" at bounding box center [34, 84] width 24 height 16
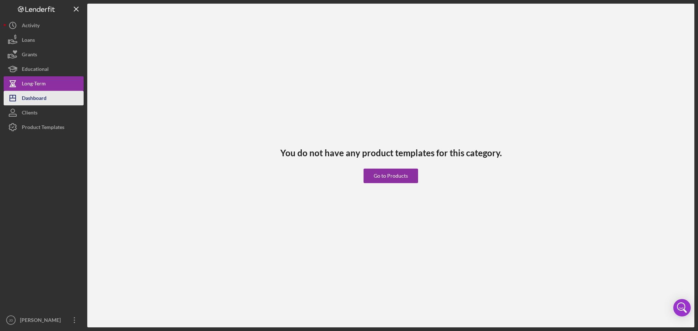
click at [36, 99] on div "Dashboard" at bounding box center [34, 99] width 25 height 16
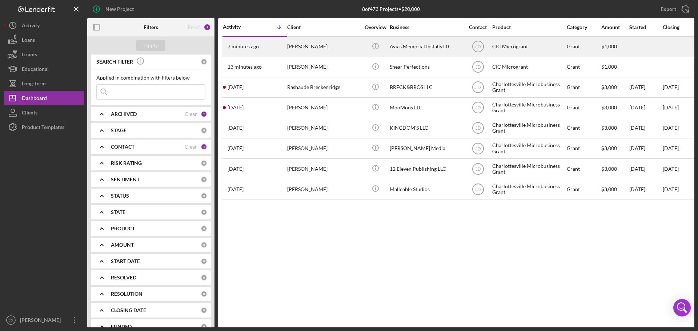
drag, startPoint x: 257, startPoint y: 45, endPoint x: 246, endPoint y: 44, distance: 10.7
click at [246, 44] on time "7 minutes ago" at bounding box center [243, 47] width 31 height 6
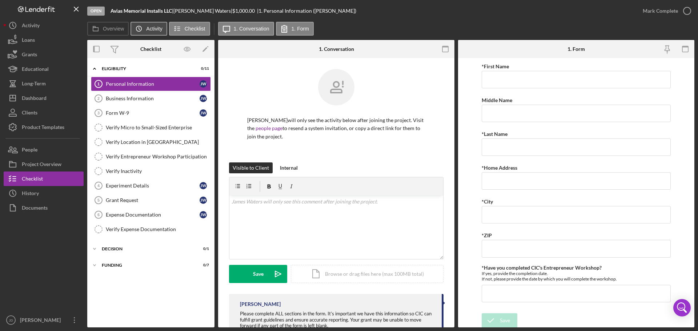
click at [150, 29] on label "Activity" at bounding box center [154, 29] width 16 height 6
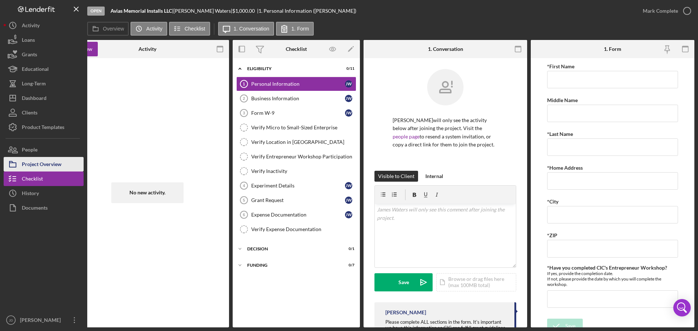
click at [36, 164] on div "Project Overview" at bounding box center [42, 165] width 40 height 16
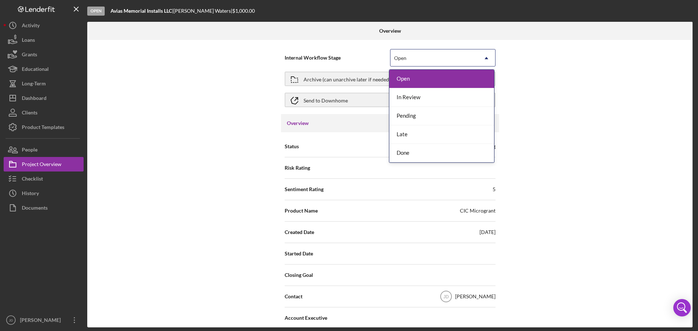
click at [487, 59] on icon "Icon/Dropdown Arrow" at bounding box center [486, 57] width 17 height 17
click at [487, 58] on icon "Icon/Dropdown Arrow" at bounding box center [486, 57] width 17 height 17
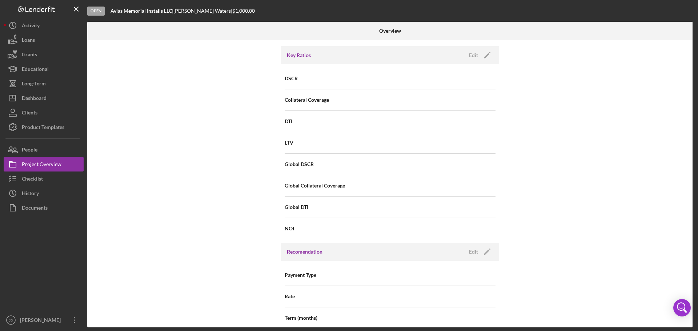
scroll to position [800, 0]
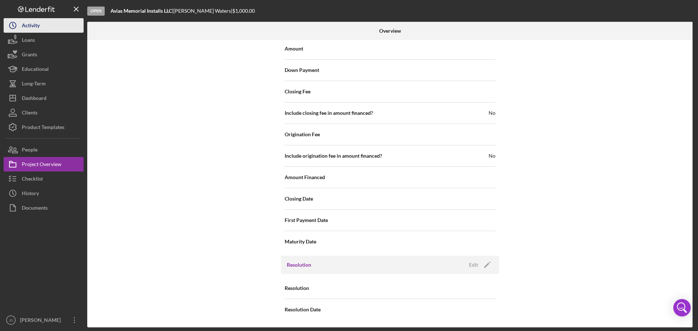
click at [27, 26] on div "Activity" at bounding box center [31, 26] width 18 height 16
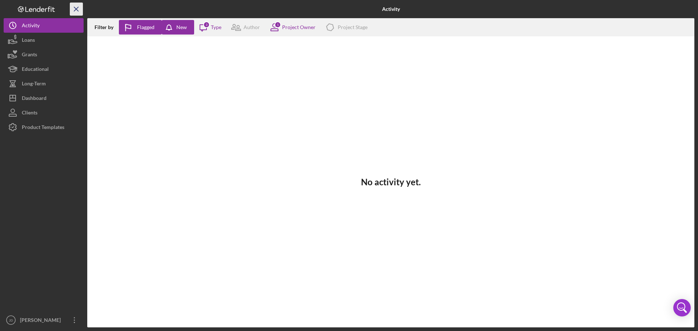
click at [75, 7] on icon "Icon/Menu Close" at bounding box center [76, 9] width 16 height 16
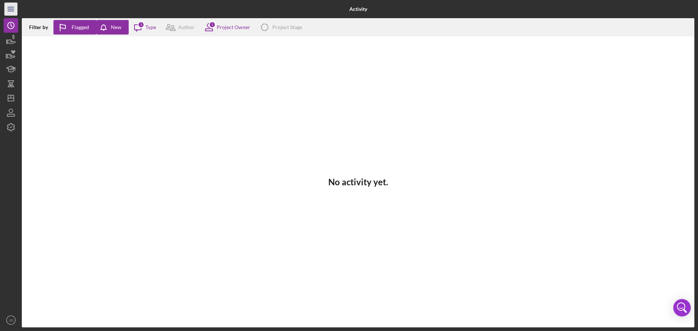
click at [7, 7] on icon "Icon/Menu" at bounding box center [11, 9] width 16 height 16
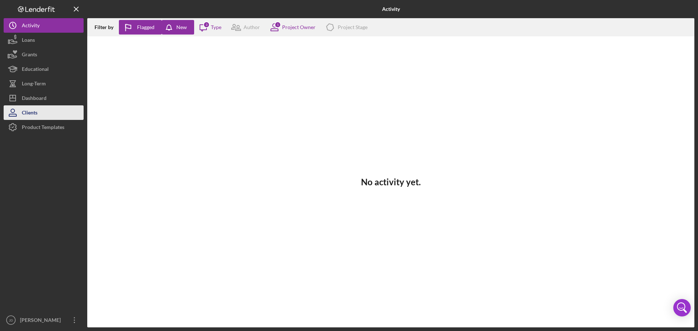
click at [33, 112] on div "Clients" at bounding box center [30, 113] width 16 height 16
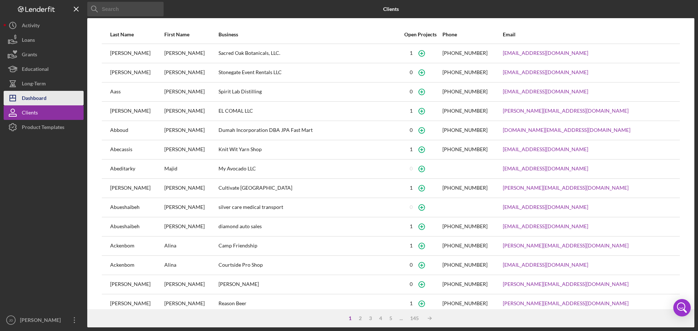
click at [33, 95] on div "Dashboard" at bounding box center [34, 99] width 25 height 16
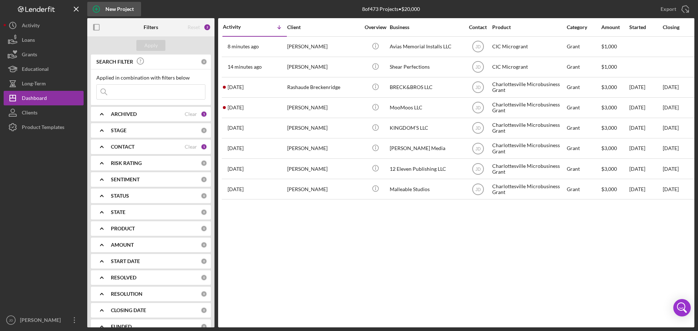
click at [117, 9] on div "New Project" at bounding box center [119, 9] width 28 height 15
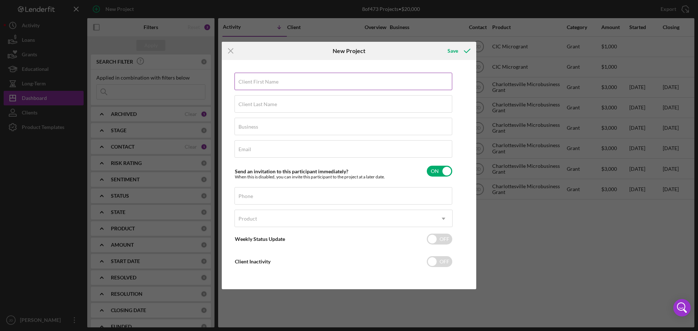
click at [281, 80] on div "Client First Name Required" at bounding box center [343, 82] width 218 height 18
type input "[PERSON_NAME]"
click at [265, 127] on input "Business" at bounding box center [343, 126] width 218 height 17
type input "Heartfelt Creatures"
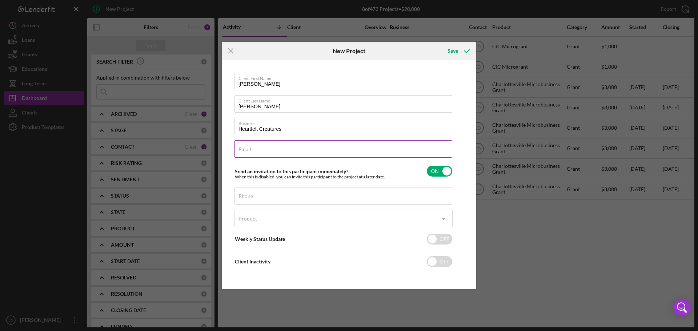
click at [263, 149] on input "Email" at bounding box center [343, 148] width 218 height 17
paste input "[EMAIL_ADDRESS][DOMAIN_NAME]"
type input "[EMAIL_ADDRESS][DOMAIN_NAME]"
click at [273, 220] on div "Product" at bounding box center [335, 218] width 200 height 17
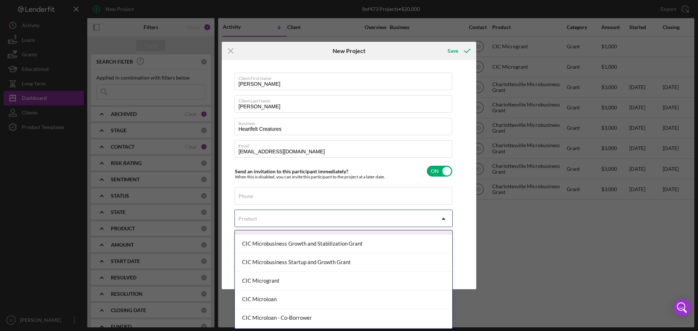
scroll to position [73, 0]
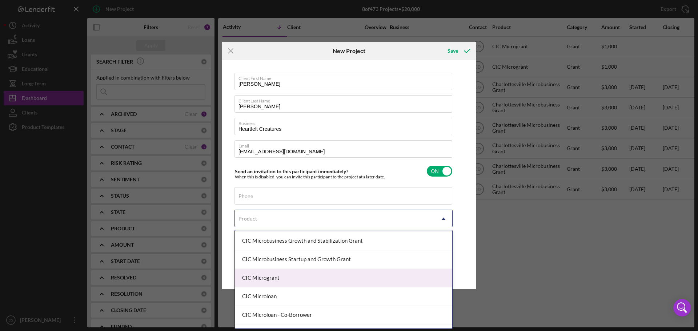
click at [291, 277] on div "CIC Microgrant" at bounding box center [343, 278] width 217 height 19
checkbox input "true"
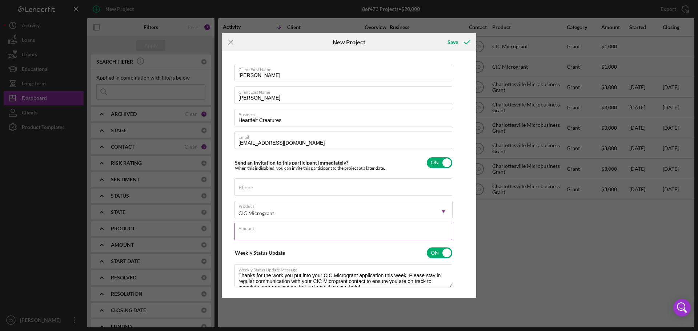
click at [288, 234] on input "Amount" at bounding box center [343, 231] width 218 height 17
type input "$1,000"
click at [446, 161] on input "checkbox" at bounding box center [439, 162] width 25 height 11
checkbox input "false"
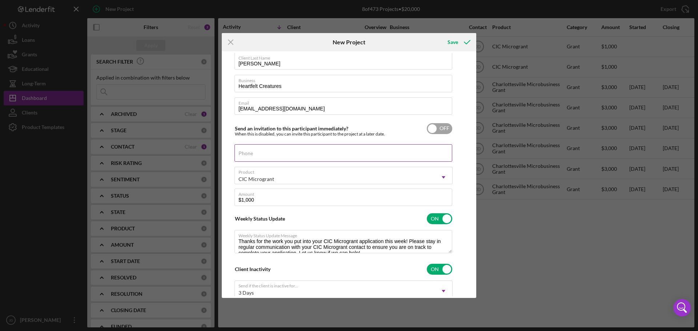
scroll to position [0, 0]
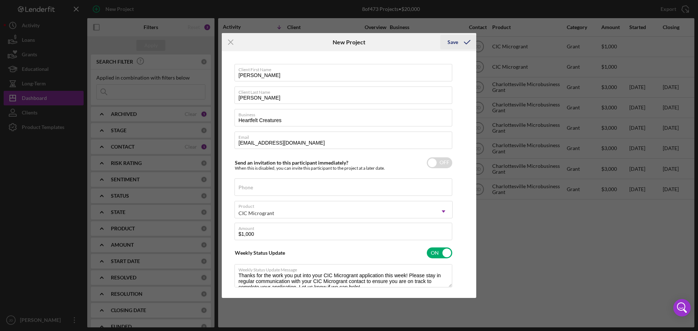
click at [454, 45] on div "Save" at bounding box center [452, 42] width 11 height 15
checkbox input "true"
checkbox input "false"
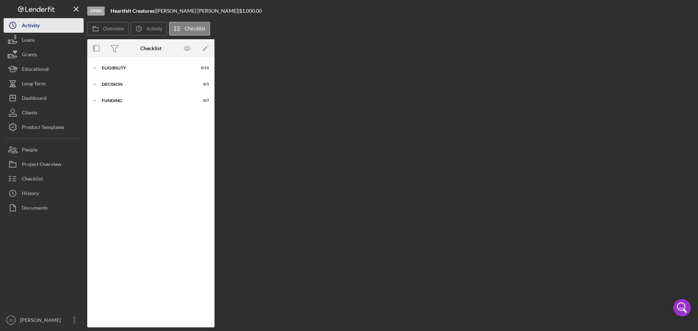
click at [28, 23] on div "Activity" at bounding box center [31, 26] width 18 height 16
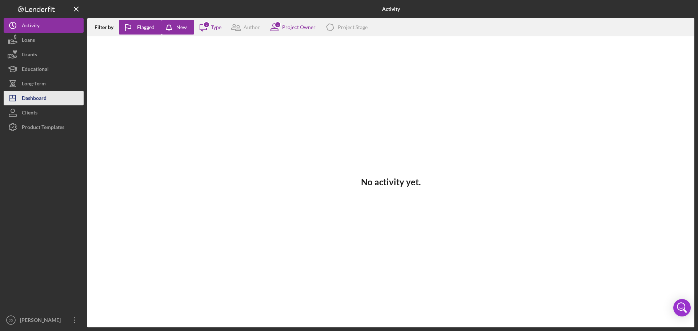
click at [31, 94] on div "Dashboard" at bounding box center [34, 99] width 25 height 16
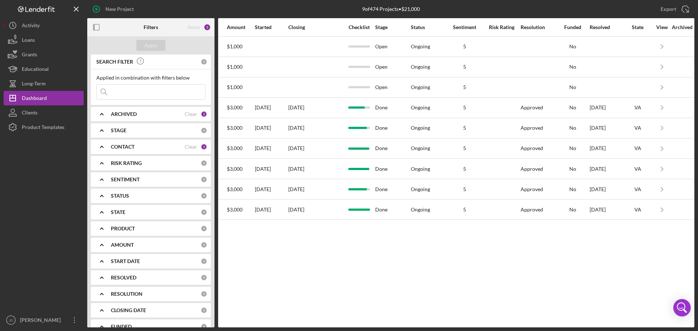
scroll to position [0, 393]
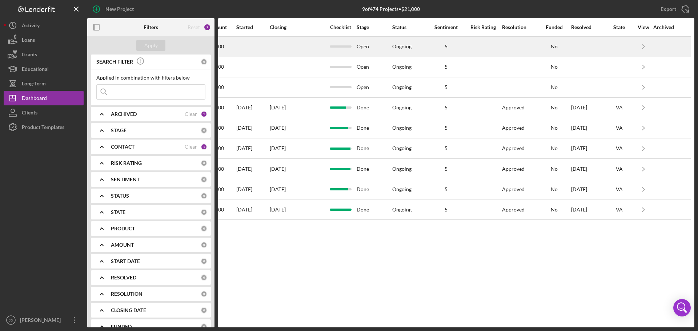
click at [399, 46] on div "Ongoing" at bounding box center [401, 47] width 19 height 6
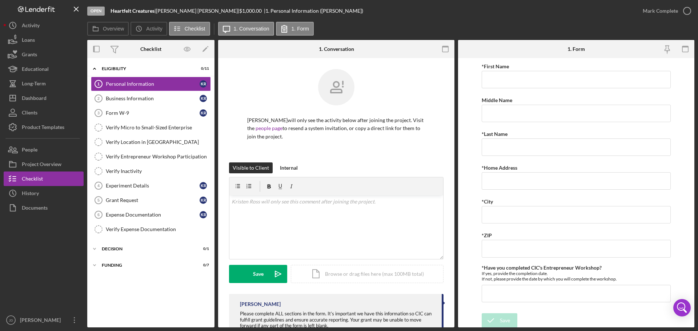
click at [91, 10] on div "Open" at bounding box center [95, 11] width 17 height 9
click at [149, 30] on label "Activity" at bounding box center [154, 29] width 16 height 6
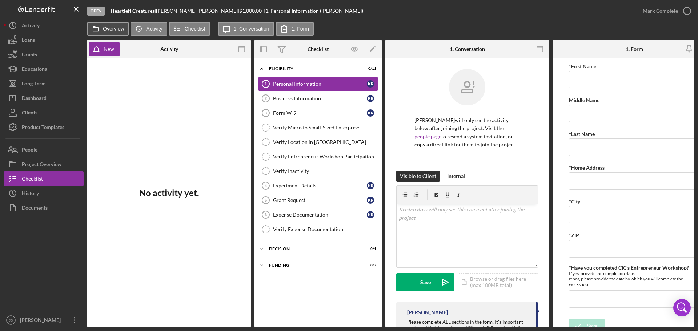
click at [113, 30] on label "Overview" at bounding box center [113, 29] width 21 height 6
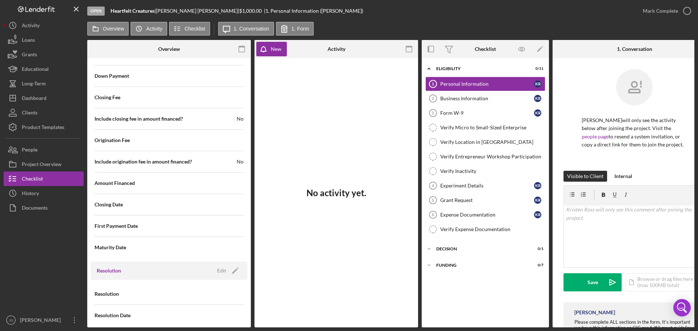
scroll to position [838, 0]
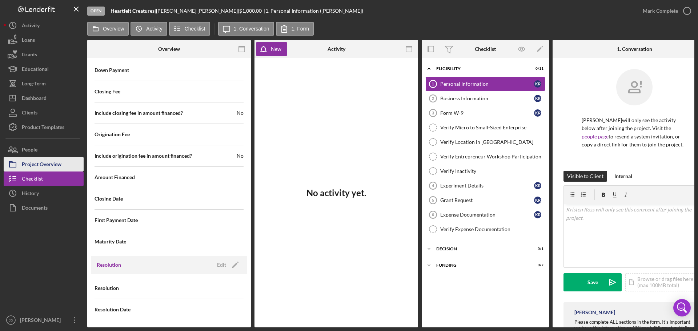
click at [36, 161] on div "Project Overview" at bounding box center [42, 165] width 40 height 16
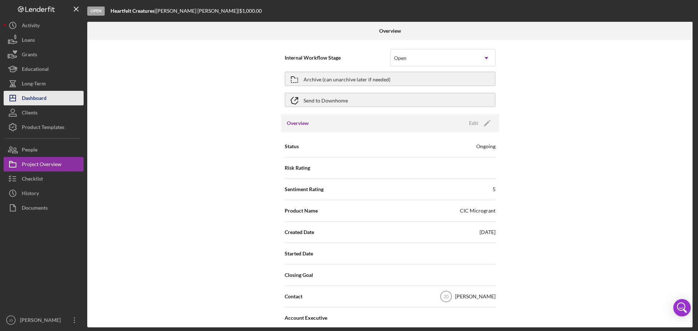
click at [43, 100] on div "Dashboard" at bounding box center [34, 99] width 25 height 16
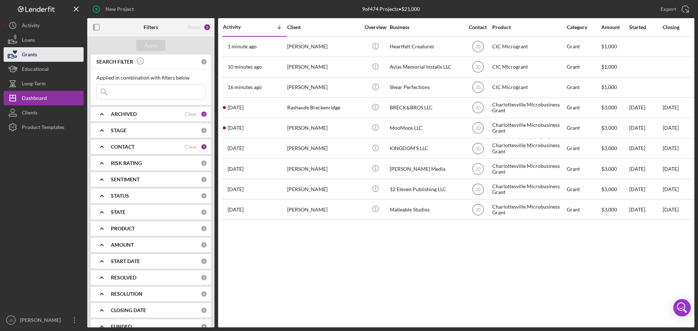
click at [38, 51] on button "Grants" at bounding box center [44, 54] width 80 height 15
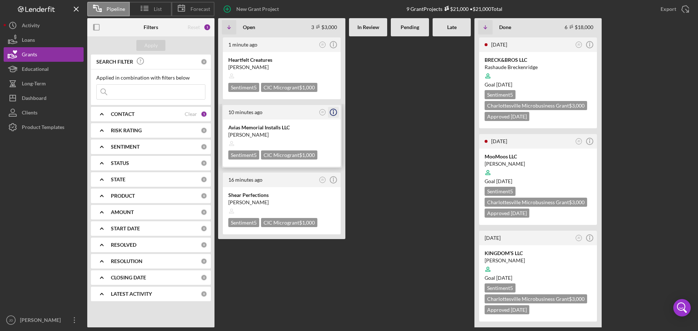
click at [333, 112] on icon "Icon/Info" at bounding box center [333, 112] width 18 height 18
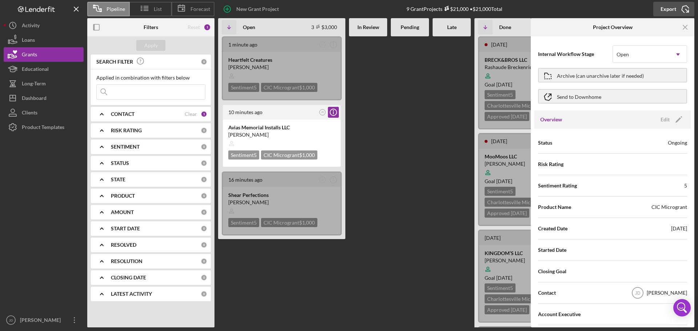
click at [684, 7] on icon "Icon/Export" at bounding box center [685, 9] width 18 height 18
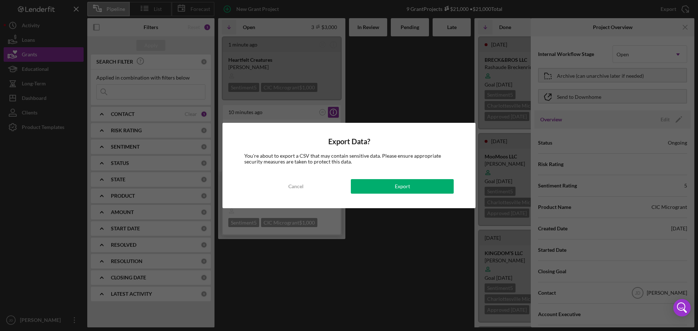
click at [315, 184] on button "Cancel" at bounding box center [295, 186] width 103 height 15
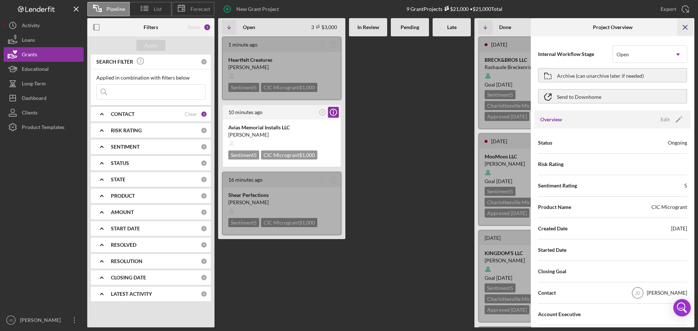
click at [686, 25] on icon "Icon/Menu Close" at bounding box center [685, 27] width 16 height 16
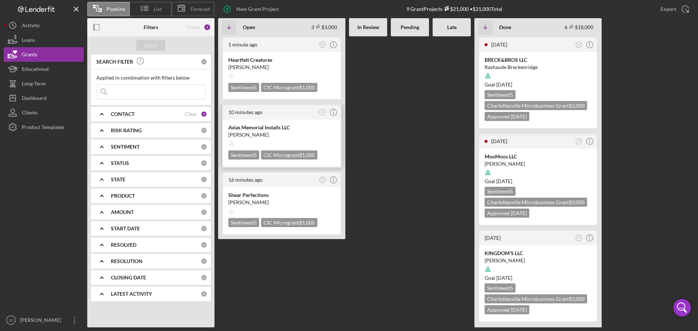
click at [250, 134] on div "[PERSON_NAME]" at bounding box center [281, 134] width 107 height 7
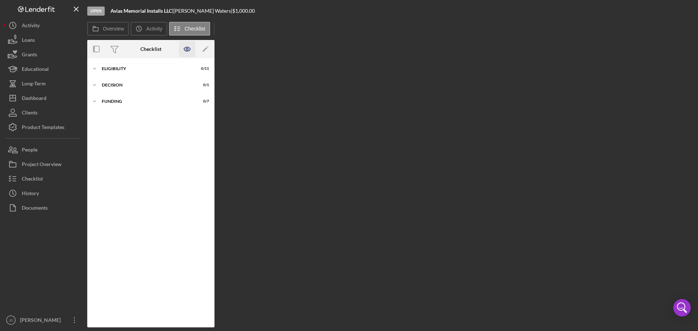
click at [186, 50] on icon "button" at bounding box center [187, 49] width 2 height 2
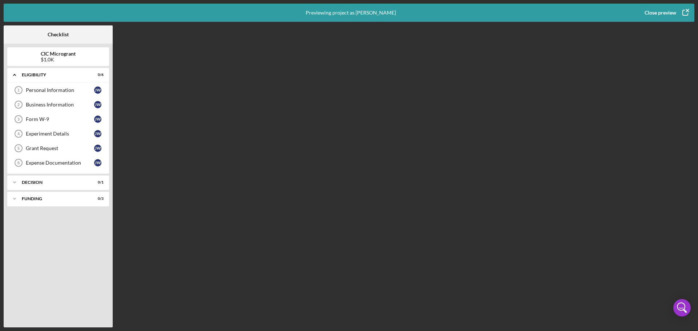
click at [687, 11] on icon "button" at bounding box center [685, 13] width 18 height 18
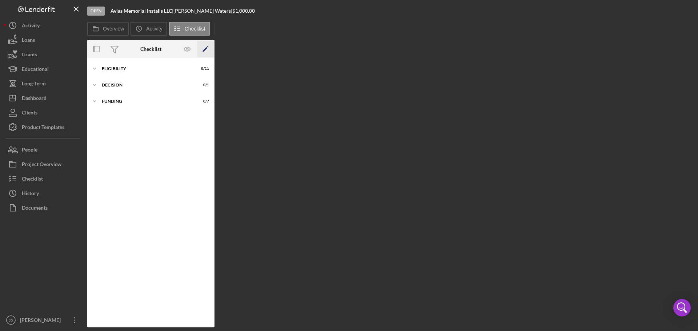
click at [204, 50] on polygon "button" at bounding box center [204, 49] width 5 height 5
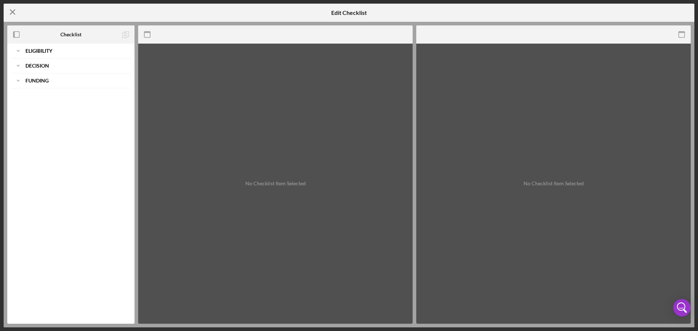
click at [10, 9] on icon "Icon/Menu Close" at bounding box center [13, 12] width 18 height 18
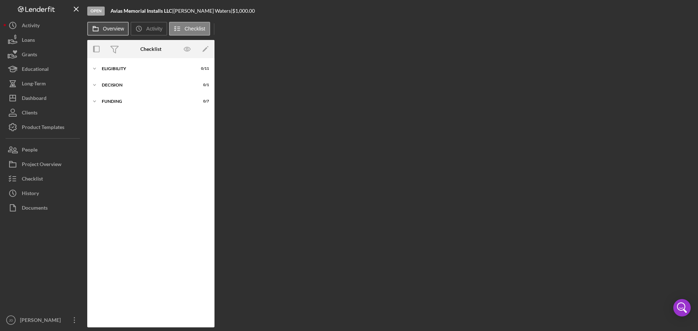
click at [114, 27] on label "Overview" at bounding box center [113, 29] width 21 height 6
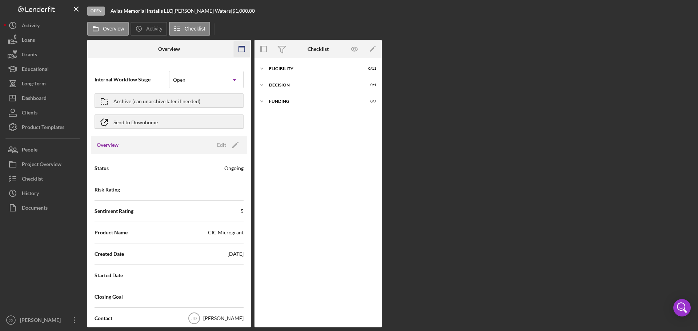
click at [243, 50] on icon "button" at bounding box center [242, 49] width 16 height 16
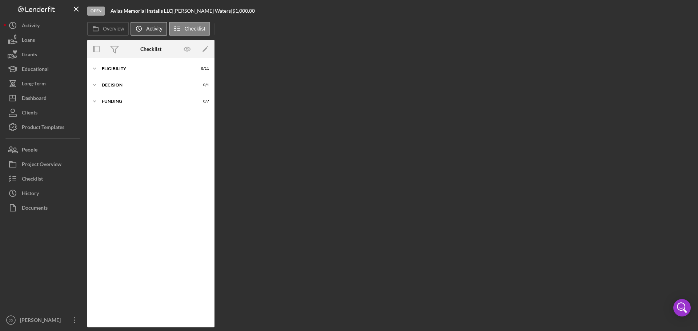
click at [149, 27] on label "Activity" at bounding box center [154, 29] width 16 height 6
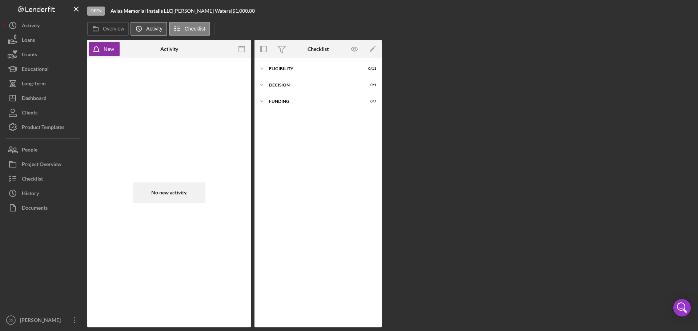
click at [149, 27] on label "Activity" at bounding box center [154, 29] width 16 height 6
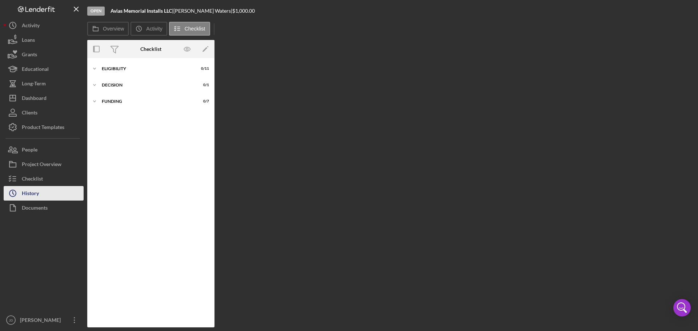
click at [30, 192] on div "History" at bounding box center [30, 194] width 17 height 16
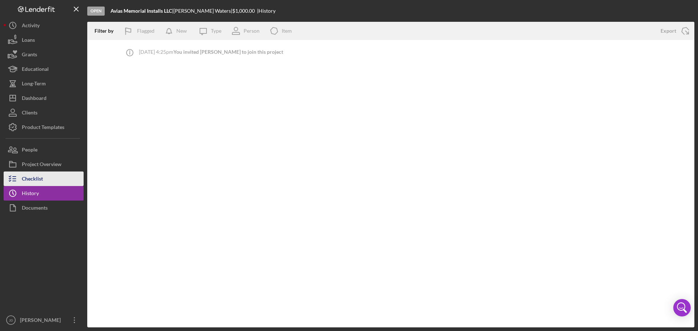
click at [37, 178] on div "Checklist" at bounding box center [32, 180] width 21 height 16
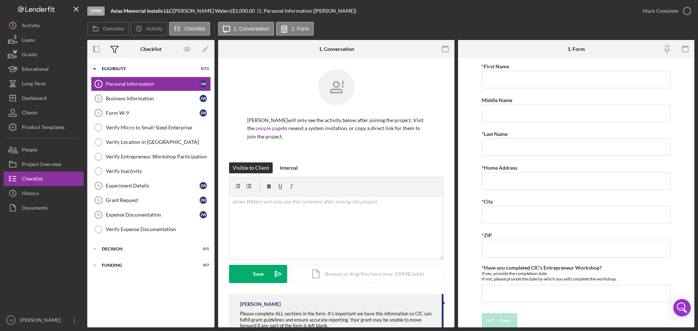
click at [114, 48] on icon at bounding box center [114, 49] width 18 height 18
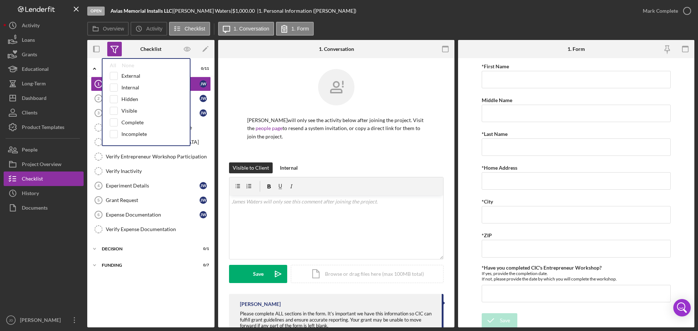
click at [114, 48] on icon at bounding box center [114, 49] width 18 height 18
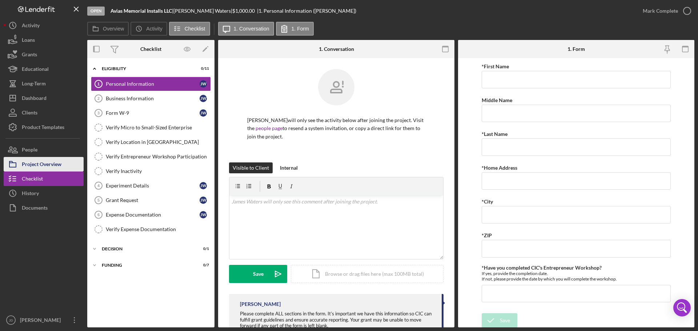
click at [31, 160] on div "Project Overview" at bounding box center [42, 165] width 40 height 16
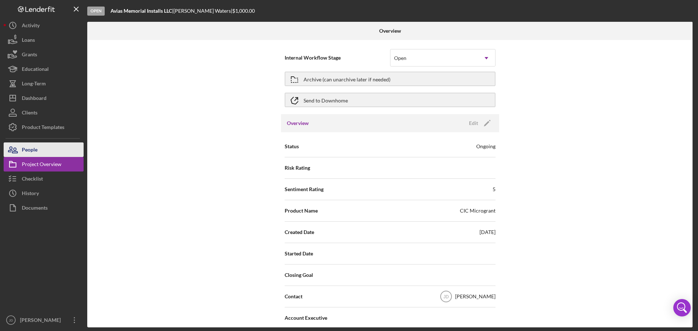
click at [32, 149] on div "People" at bounding box center [30, 150] width 16 height 16
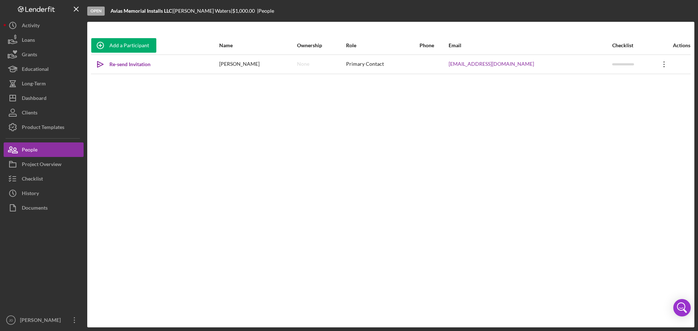
click at [663, 64] on icon at bounding box center [663, 64] width 1 height 6
click at [642, 100] on button "Icon/Link Get Invitation Link" at bounding box center [628, 98] width 80 height 15
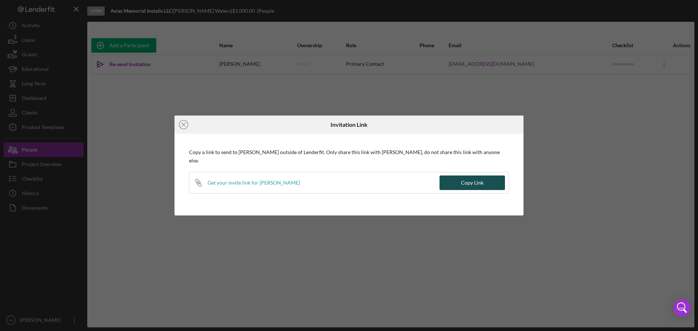
click at [469, 176] on div "Copy Link" at bounding box center [472, 183] width 23 height 15
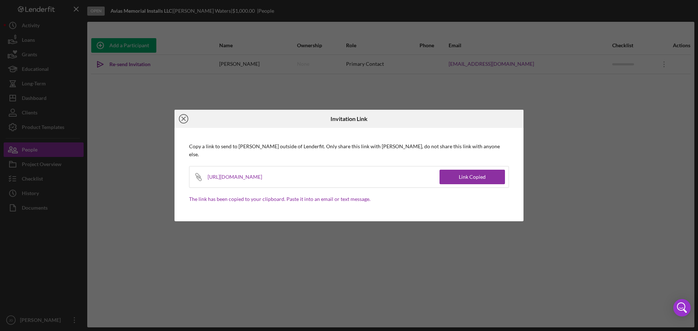
click at [184, 121] on icon "Icon/Close" at bounding box center [183, 119] width 18 height 18
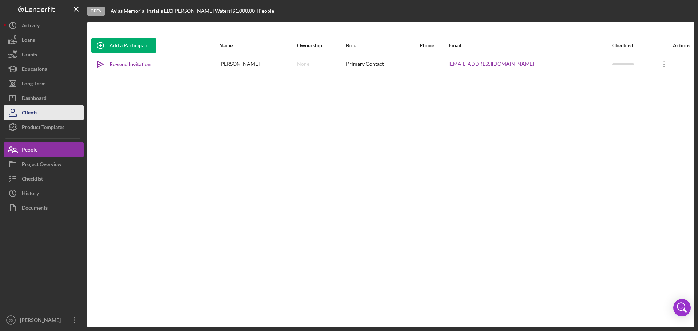
click at [31, 111] on div "Clients" at bounding box center [30, 113] width 16 height 16
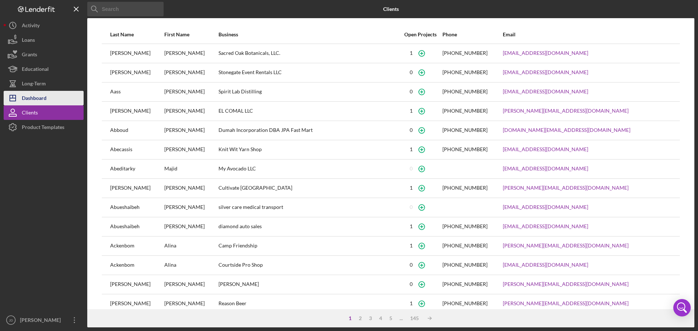
click at [36, 97] on div "Dashboard" at bounding box center [34, 99] width 25 height 16
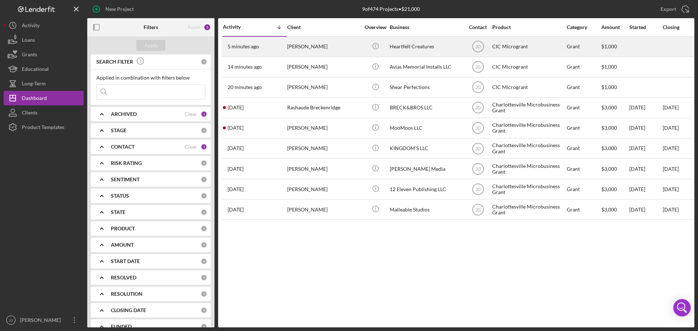
click at [255, 48] on time "5 minutes ago" at bounding box center [243, 47] width 31 height 6
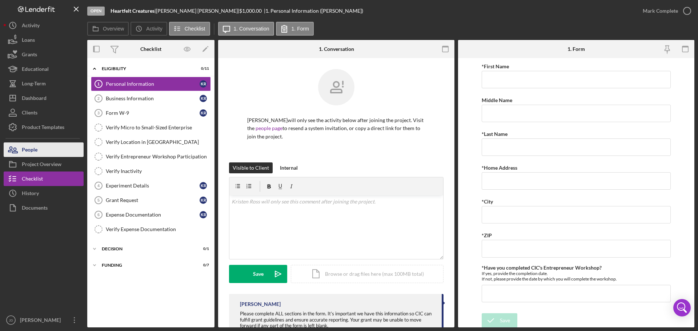
click at [33, 145] on div "People" at bounding box center [30, 150] width 16 height 16
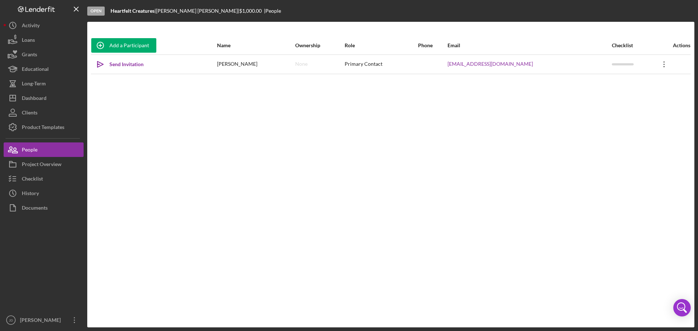
click at [657, 65] on icon "Icon/Overflow" at bounding box center [664, 64] width 18 height 18
click at [119, 65] on div "Send Invitation" at bounding box center [126, 64] width 34 height 15
click at [663, 64] on icon at bounding box center [663, 64] width 1 height 6
click at [624, 98] on button "Icon/Link Get Invitation Link" at bounding box center [625, 98] width 80 height 15
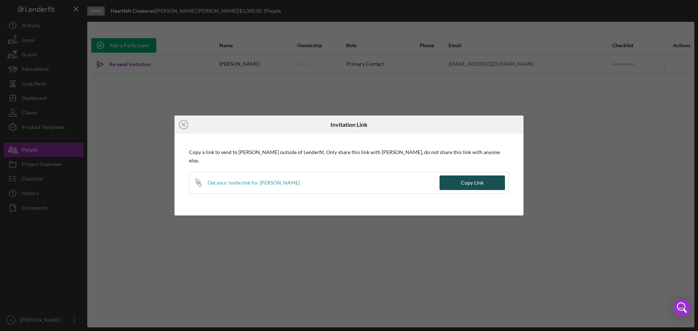
click at [470, 179] on div "Copy Link" at bounding box center [472, 183] width 23 height 15
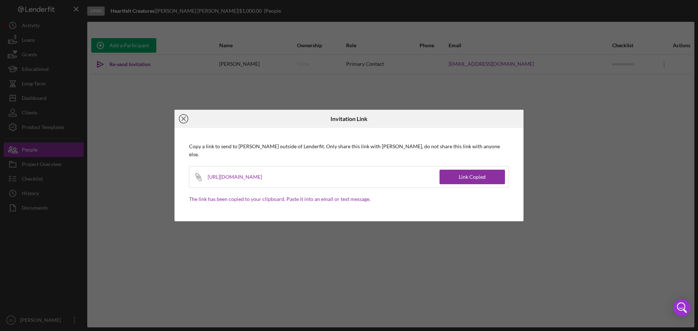
click at [185, 122] on icon "Icon/Close" at bounding box center [183, 119] width 18 height 18
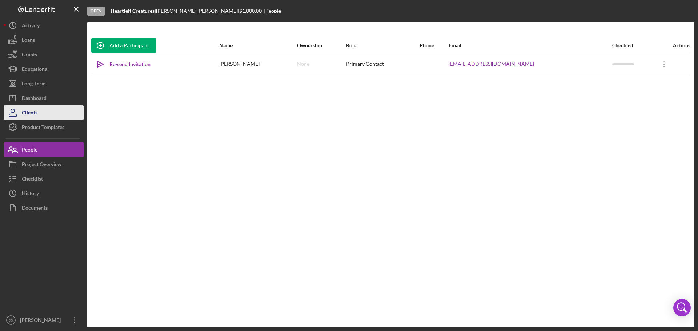
click at [34, 112] on div "Clients" at bounding box center [30, 113] width 16 height 16
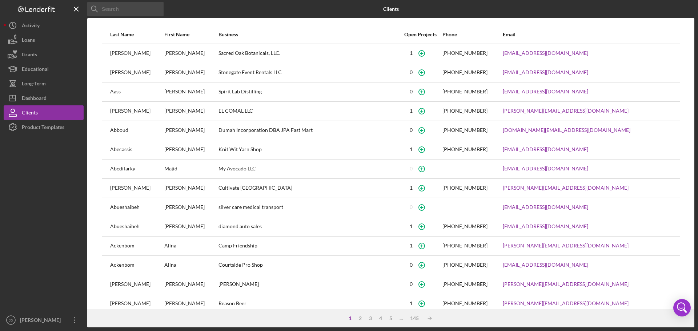
click at [135, 9] on input at bounding box center [125, 9] width 76 height 15
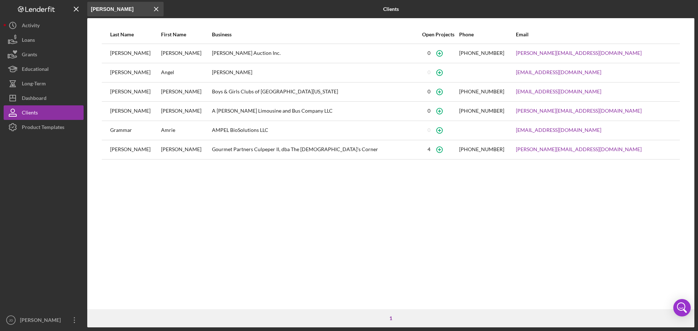
type input "[PERSON_NAME]"
click at [158, 8] on line at bounding box center [156, 9] width 4 height 4
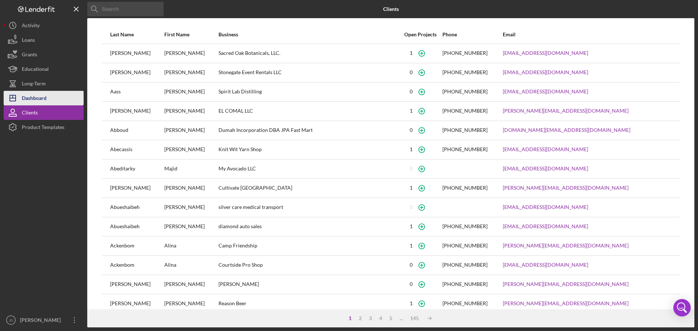
click at [37, 98] on div "Dashboard" at bounding box center [34, 99] width 25 height 16
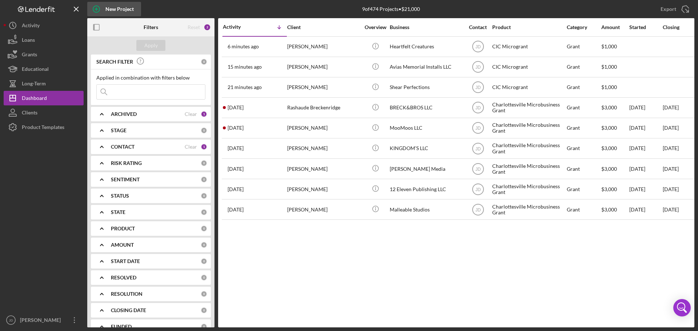
click at [119, 4] on div "New Project" at bounding box center [119, 9] width 28 height 15
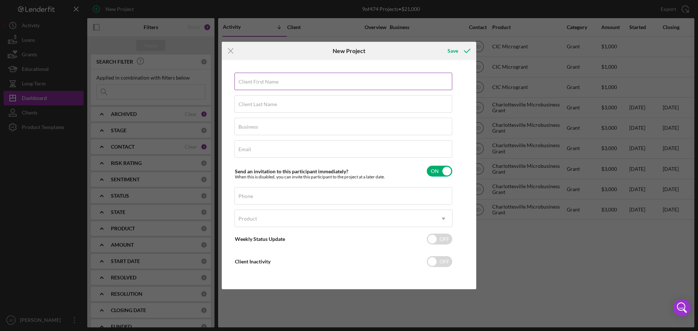
click at [274, 80] on label "Client First Name" at bounding box center [258, 82] width 40 height 6
click at [274, 80] on input "Client First Name" at bounding box center [343, 81] width 218 height 17
type input "[PERSON_NAME]"
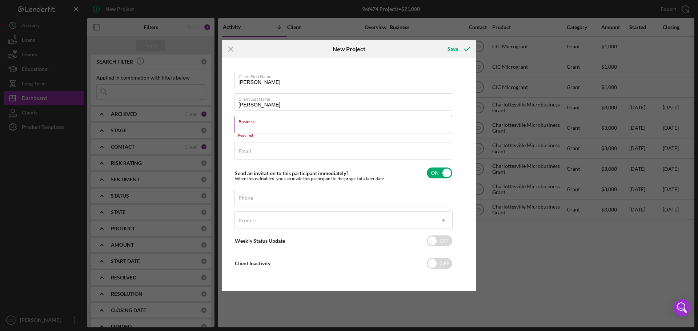
click at [264, 126] on div "Business Required" at bounding box center [343, 127] width 218 height 22
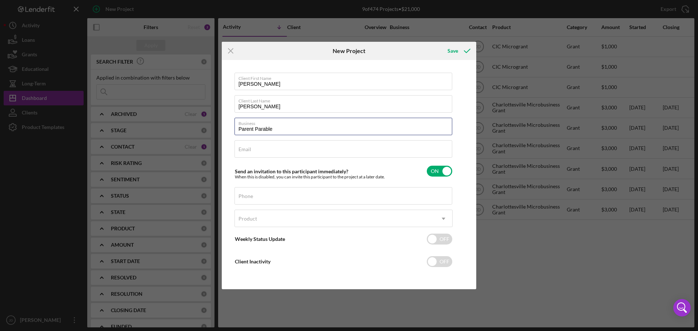
type input "Parent Parable"
click at [268, 148] on div "Email Required" at bounding box center [343, 149] width 218 height 18
paste input "[EMAIL_ADDRESS][DOMAIN_NAME]"
type input "[EMAIL_ADDRESS][DOMAIN_NAME]"
click at [259, 218] on div "Product" at bounding box center [335, 218] width 200 height 17
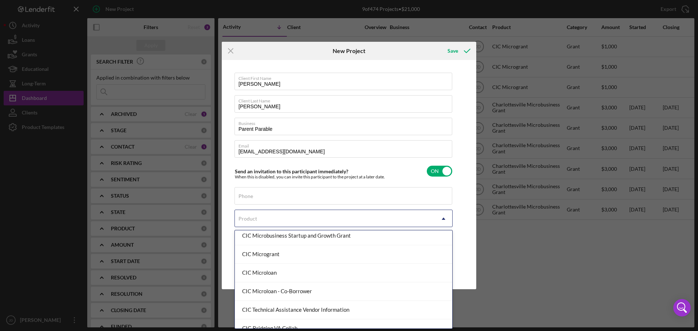
scroll to position [109, 0]
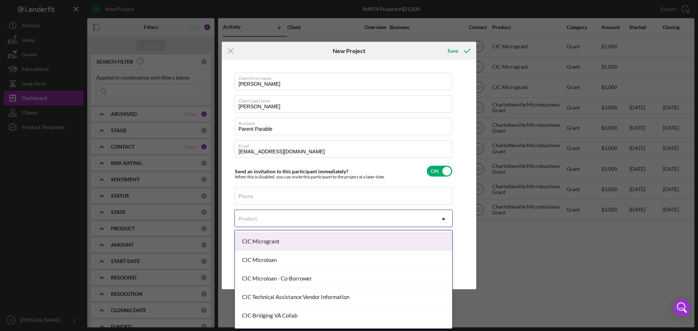
click at [281, 238] on div "CIC Microgrant" at bounding box center [343, 242] width 217 height 19
checkbox input "true"
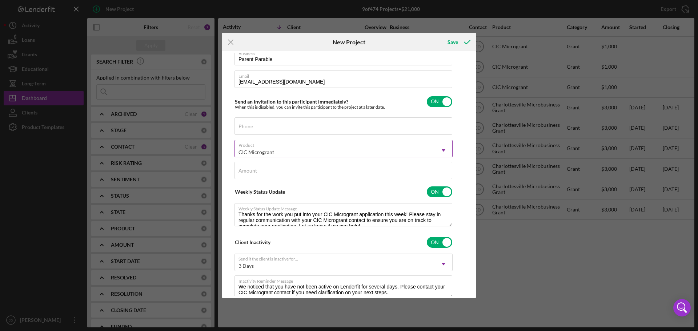
scroll to position [73, 0]
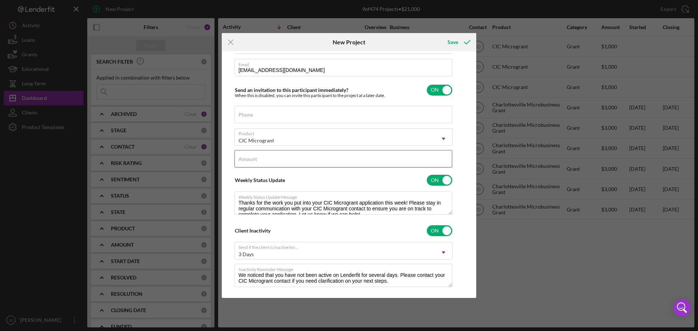
click at [320, 161] on input "Amount" at bounding box center [343, 158] width 218 height 17
type input "$1,000"
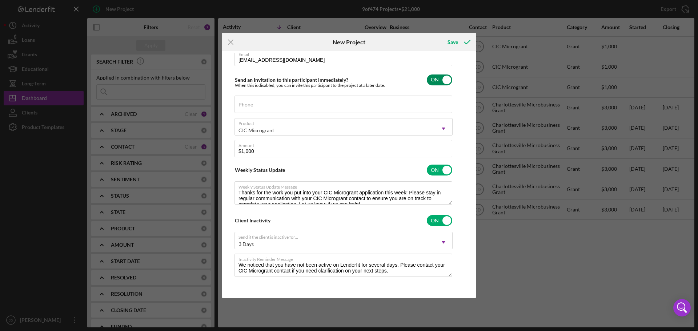
click at [443, 77] on input "checkbox" at bounding box center [439, 80] width 25 height 11
checkbox input "false"
click at [457, 43] on div "Save" at bounding box center [452, 42] width 11 height 15
checkbox input "true"
checkbox input "false"
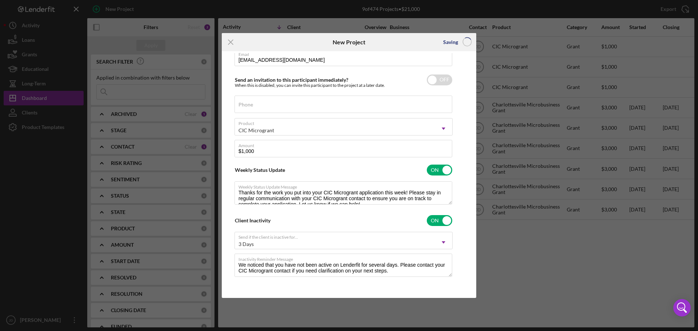
checkbox input "false"
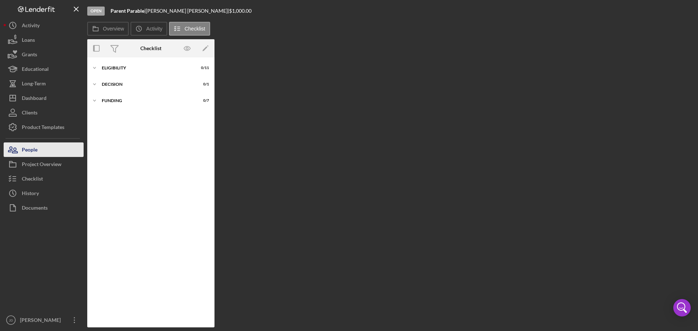
click at [28, 148] on div "People" at bounding box center [30, 150] width 16 height 16
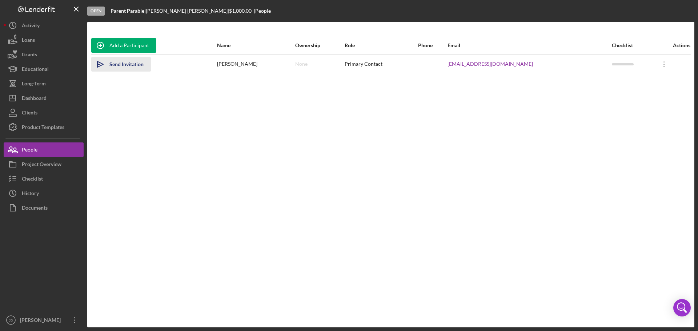
click at [123, 67] on div "Send Invitation" at bounding box center [126, 64] width 34 height 15
click at [660, 67] on icon "Icon/Overflow" at bounding box center [664, 64] width 18 height 18
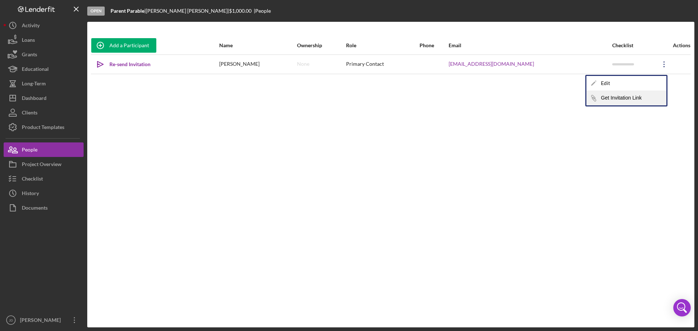
click at [621, 100] on button "Icon/Link Get Invitation Link" at bounding box center [626, 98] width 80 height 15
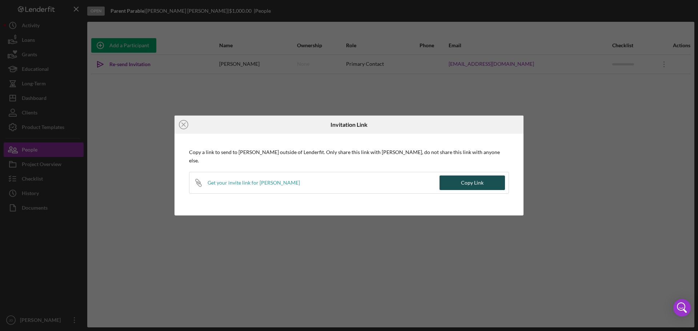
click at [467, 176] on div "Copy Link" at bounding box center [472, 183] width 23 height 15
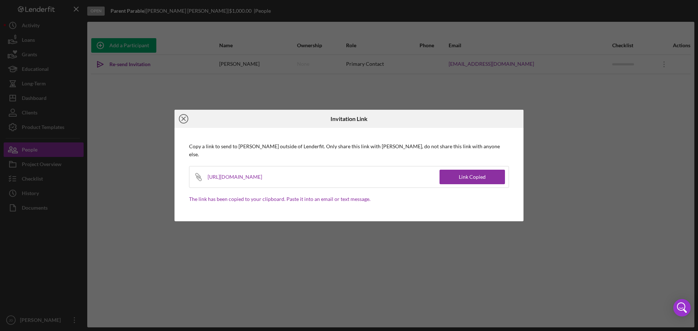
click at [182, 122] on icon "Icon/Close" at bounding box center [183, 119] width 18 height 18
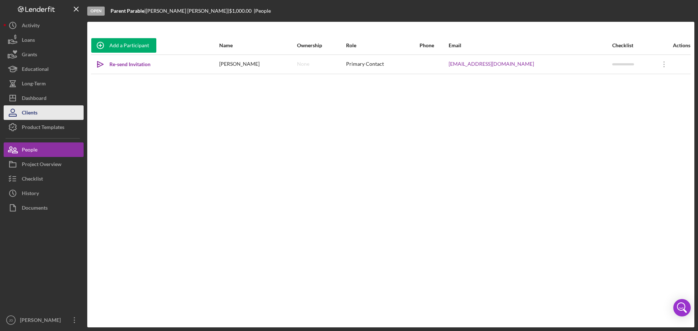
click at [30, 111] on div "Clients" at bounding box center [30, 113] width 16 height 16
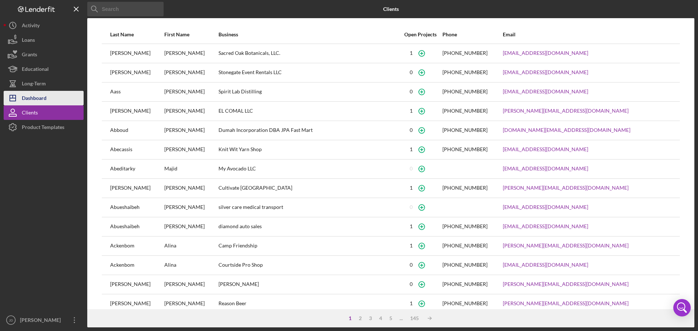
click at [38, 97] on div "Dashboard" at bounding box center [34, 99] width 25 height 16
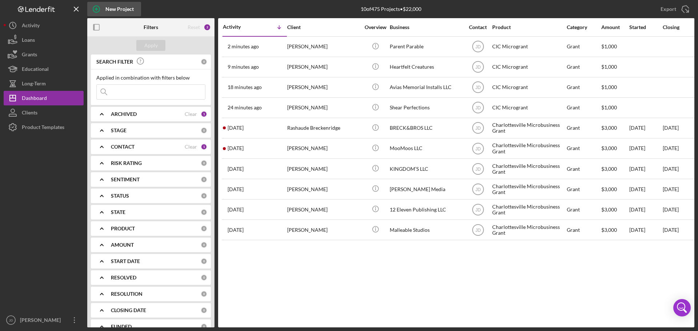
click at [123, 7] on div "New Project" at bounding box center [119, 9] width 28 height 15
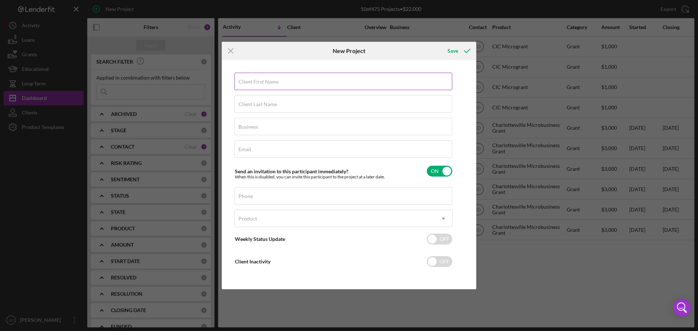
click at [256, 81] on label "Client First Name" at bounding box center [258, 82] width 40 height 6
click at [256, 81] on input "Client First Name" at bounding box center [343, 81] width 218 height 17
type input "[PERSON_NAME]"
click at [265, 126] on input "Business" at bounding box center [343, 126] width 218 height 17
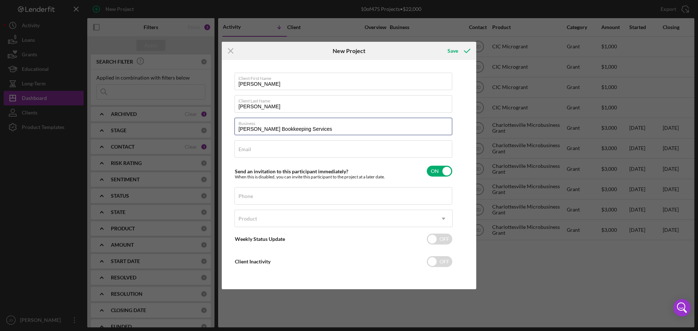
type input "[PERSON_NAME] Bookkeeping Services"
click at [295, 147] on div "Email Required" at bounding box center [343, 149] width 218 height 18
paste input "[EMAIL_ADDRESS][DOMAIN_NAME]"
type input "[EMAIL_ADDRESS][DOMAIN_NAME]"
click at [446, 172] on input "checkbox" at bounding box center [439, 171] width 25 height 11
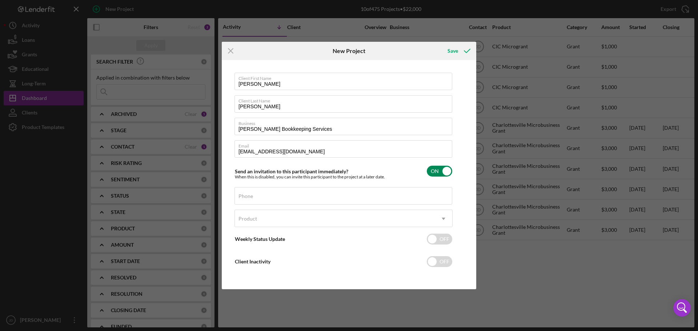
checkbox input "false"
click at [275, 217] on div "Product" at bounding box center [335, 218] width 200 height 17
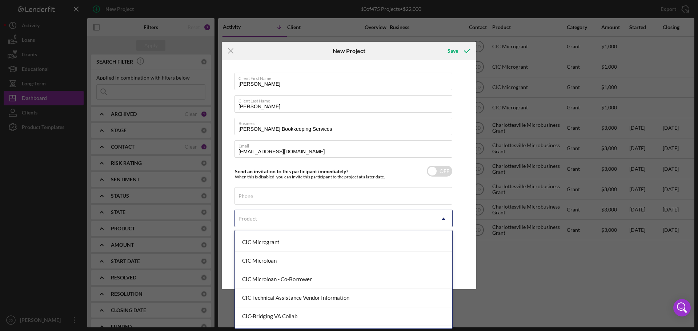
scroll to position [109, 0]
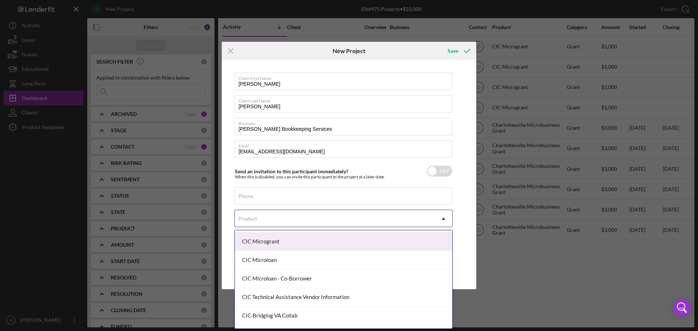
click at [283, 238] on div "CIC Microgrant" at bounding box center [343, 242] width 217 height 19
checkbox input "true"
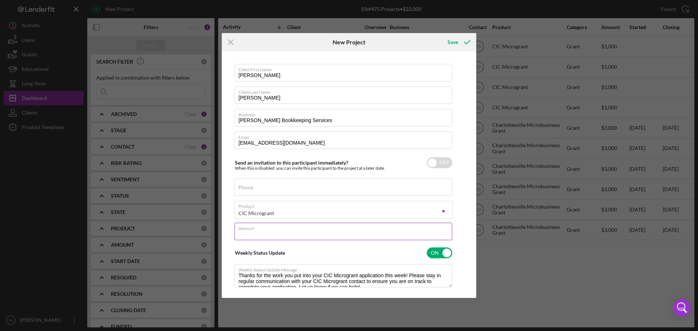
click at [274, 231] on input "Amount" at bounding box center [343, 231] width 218 height 17
type input "$1,000"
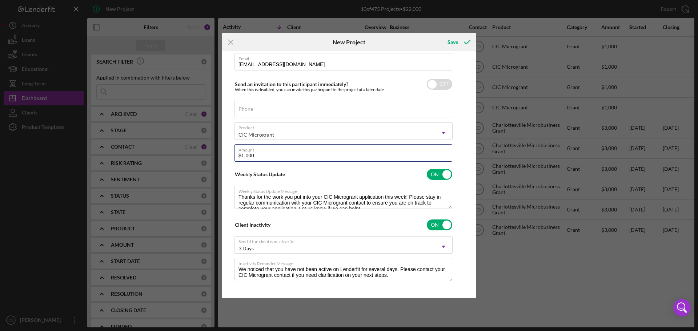
scroll to position [83, 0]
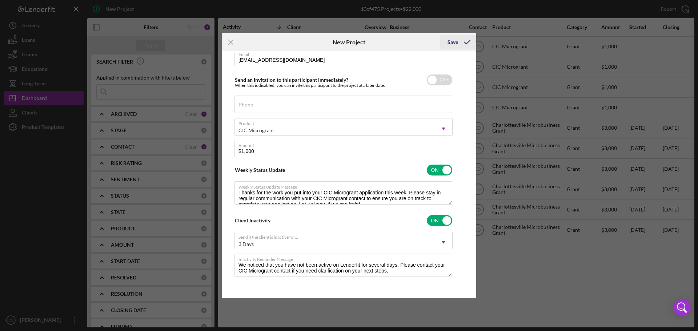
click at [453, 42] on div "Save" at bounding box center [452, 42] width 11 height 15
checkbox input "true"
checkbox input "false"
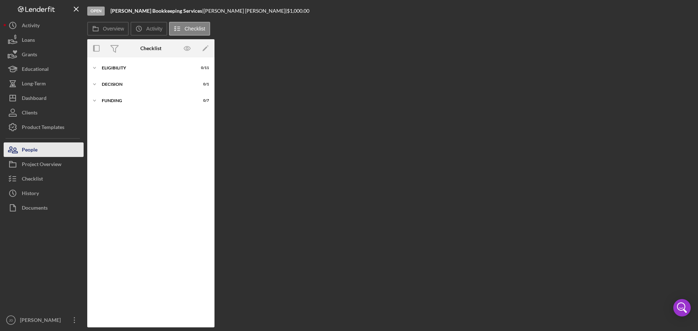
click at [29, 147] on div "People" at bounding box center [30, 150] width 16 height 16
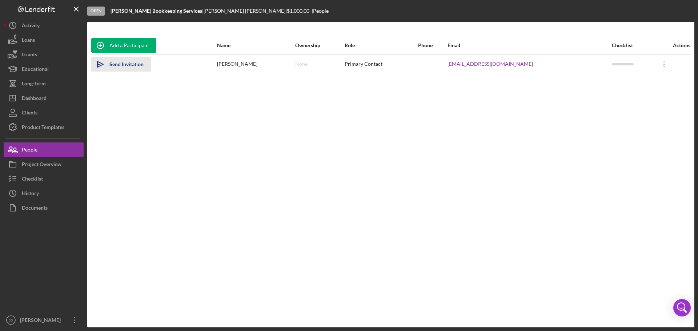
click at [124, 66] on div "Send Invitation" at bounding box center [126, 64] width 34 height 15
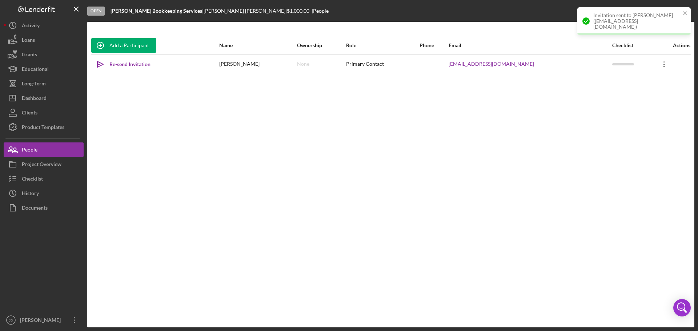
click at [664, 67] on icon "Icon/Overflow" at bounding box center [664, 64] width 18 height 18
click at [640, 100] on button "Icon/Link Get Invitation Link" at bounding box center [631, 98] width 80 height 15
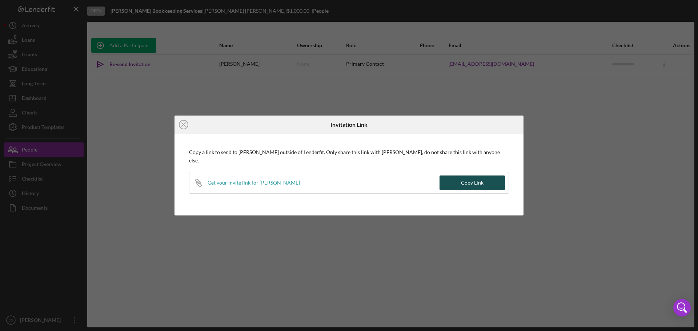
click at [480, 185] on div "Copy Link" at bounding box center [472, 183] width 23 height 15
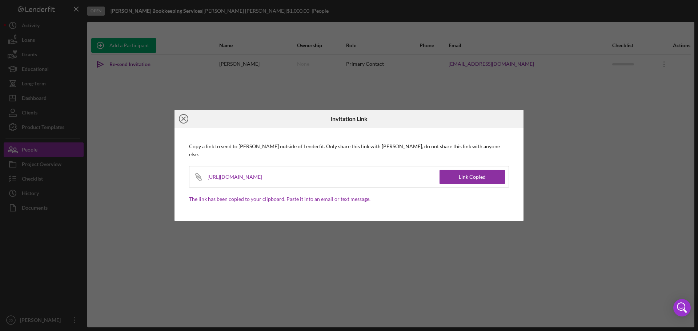
click at [183, 115] on circle at bounding box center [183, 118] width 9 height 9
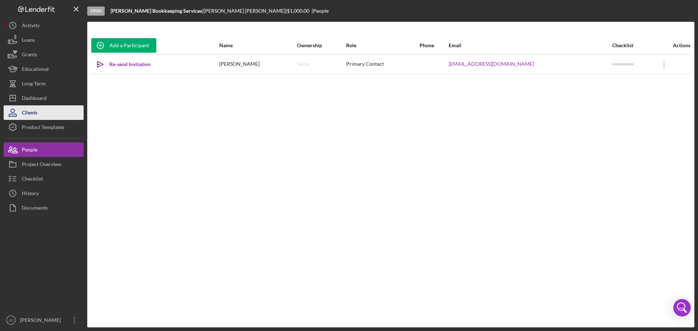
click at [34, 110] on div "Clients" at bounding box center [30, 113] width 16 height 16
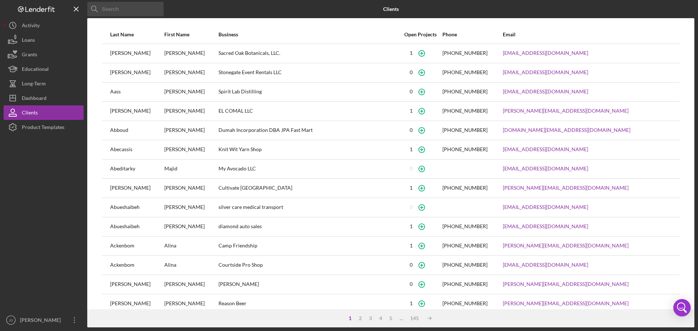
click at [146, 9] on input at bounding box center [125, 9] width 76 height 15
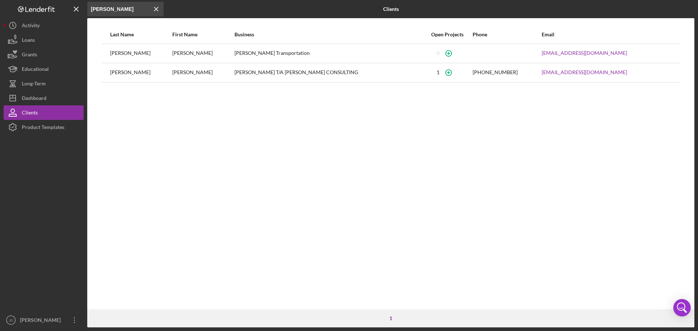
type input "[PERSON_NAME]"
click at [157, 9] on icon "Icon/Menu Close" at bounding box center [156, 9] width 15 height 15
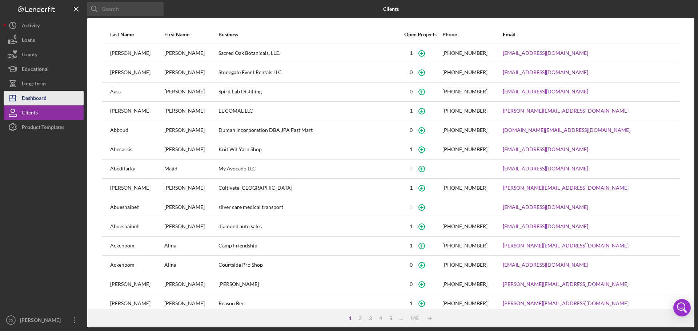
click at [34, 98] on div "Dashboard" at bounding box center [34, 99] width 25 height 16
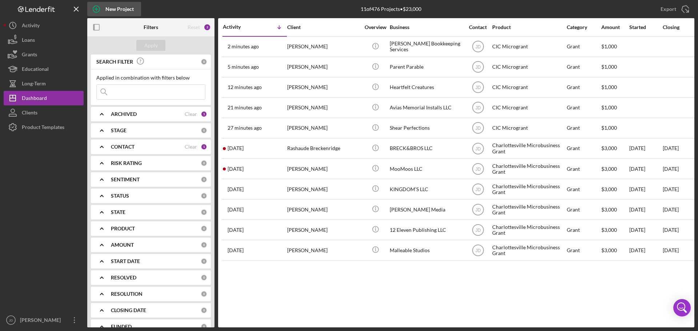
click at [119, 13] on div "New Project" at bounding box center [119, 9] width 28 height 15
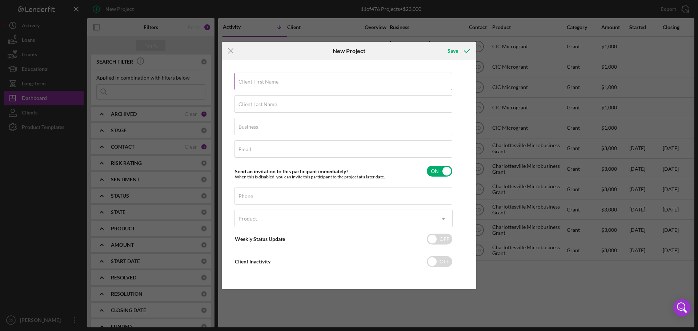
click at [261, 79] on label "Client First Name" at bounding box center [258, 82] width 40 height 6
click at [261, 79] on input "Client First Name" at bounding box center [343, 81] width 218 height 17
type input "[PERSON_NAME]"
type input "M"
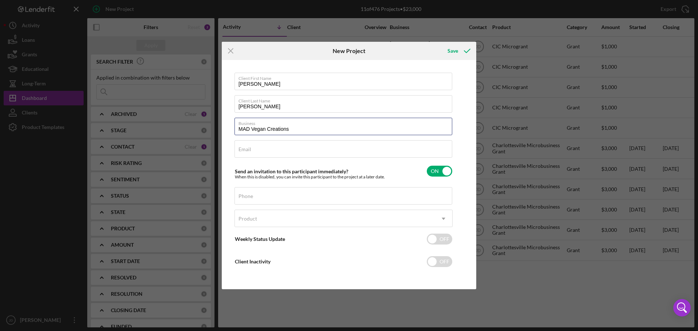
type input "MAD Vegan Creations"
click at [259, 144] on div "Email Required" at bounding box center [343, 149] width 218 height 18
paste input "[EMAIL_ADDRESS][DOMAIN_NAME]"
type input "[EMAIL_ADDRESS][DOMAIN_NAME]"
click at [259, 216] on div "Product" at bounding box center [335, 218] width 200 height 17
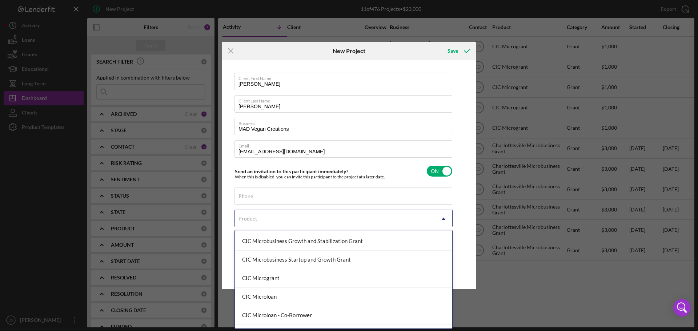
scroll to position [73, 0]
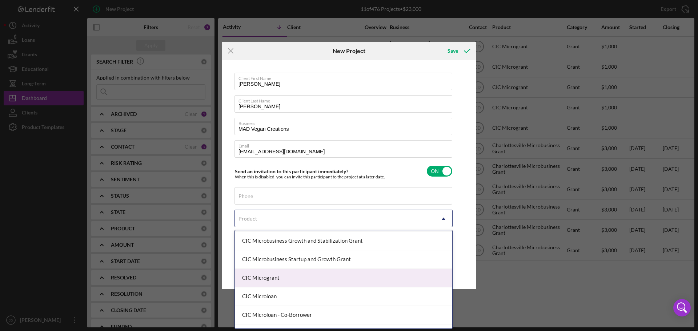
click at [275, 278] on div "CIC Microgrant" at bounding box center [343, 278] width 217 height 19
checkbox input "true"
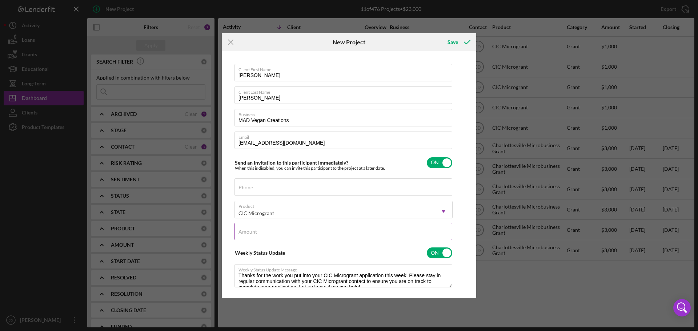
click at [276, 228] on div "Amount" at bounding box center [343, 232] width 218 height 18
type input "$1,000"
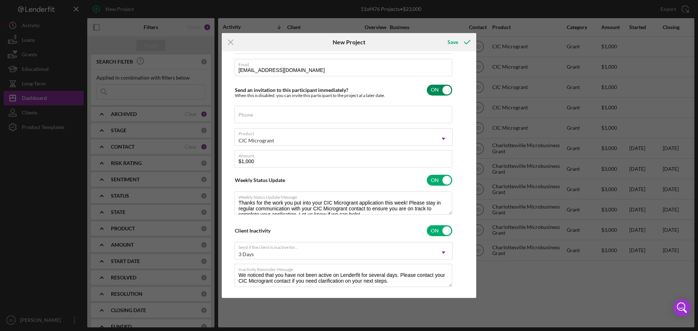
click at [445, 91] on input "checkbox" at bounding box center [439, 90] width 25 height 11
checkbox input "false"
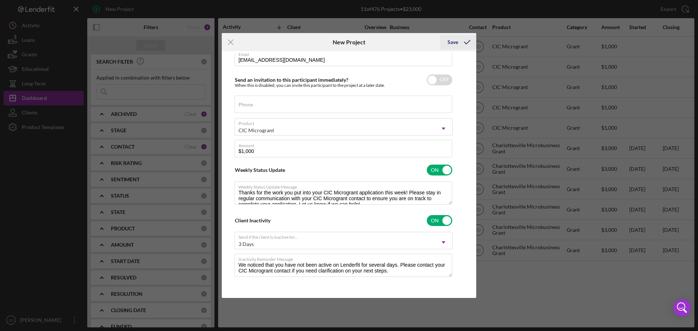
click at [456, 43] on div "Save" at bounding box center [452, 42] width 11 height 15
checkbox input "true"
checkbox input "false"
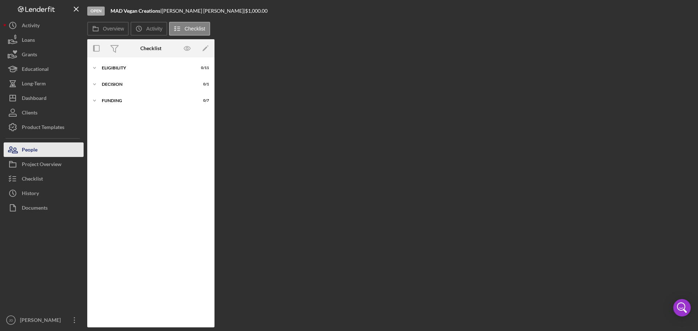
click at [28, 150] on div "People" at bounding box center [30, 150] width 16 height 16
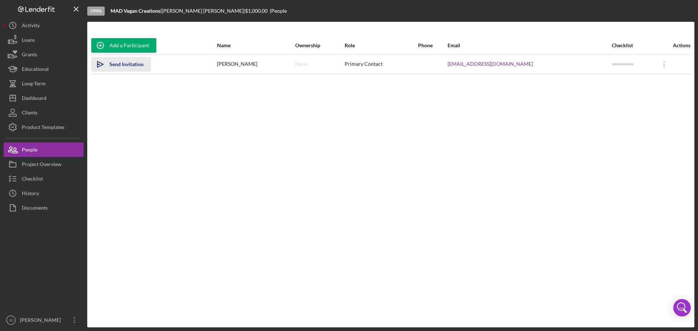
click at [128, 64] on div "Send Invitation" at bounding box center [126, 64] width 34 height 15
click at [661, 65] on icon "Icon/Overflow" at bounding box center [664, 64] width 18 height 18
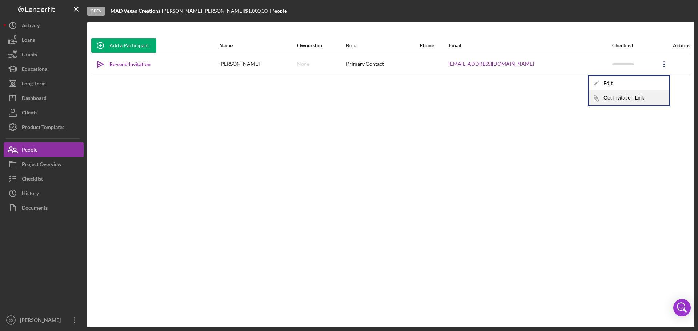
click at [635, 97] on button "Icon/Link Get Invitation Link" at bounding box center [629, 98] width 80 height 15
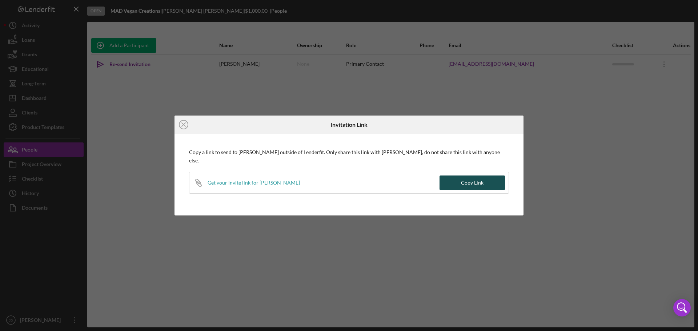
click at [471, 178] on div "Copy Link" at bounding box center [472, 183] width 23 height 15
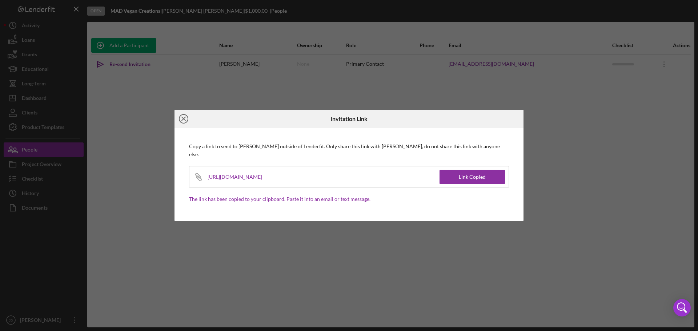
click at [184, 121] on icon "Icon/Close" at bounding box center [183, 119] width 18 height 18
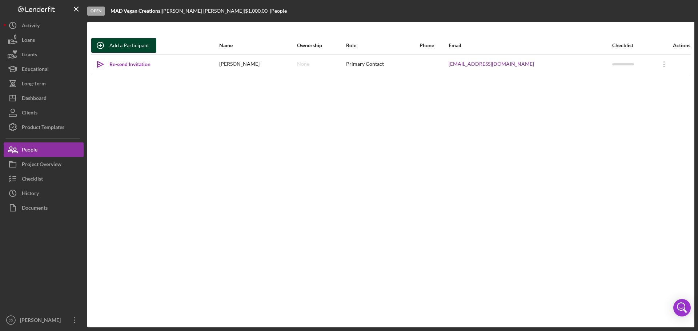
click at [119, 44] on div "Add a Participant" at bounding box center [129, 45] width 40 height 15
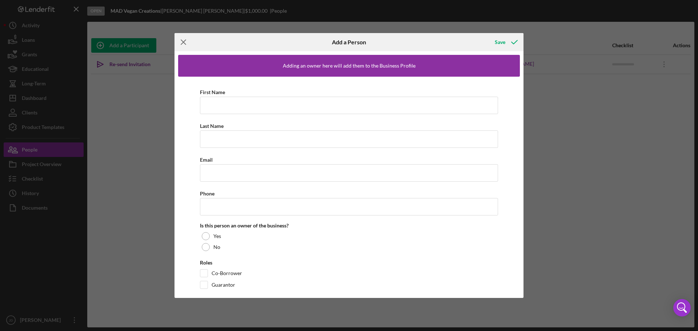
click at [184, 40] on icon "Icon/Menu Close" at bounding box center [183, 42] width 18 height 18
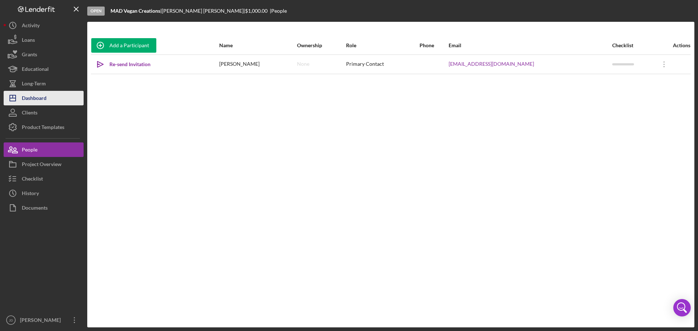
click at [36, 98] on div "Dashboard" at bounding box center [34, 99] width 25 height 16
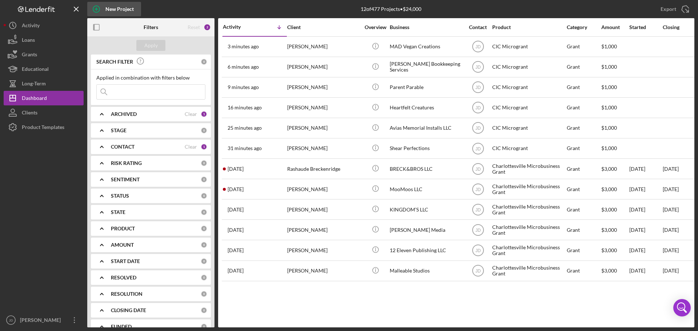
click at [124, 11] on div "New Project" at bounding box center [119, 9] width 28 height 15
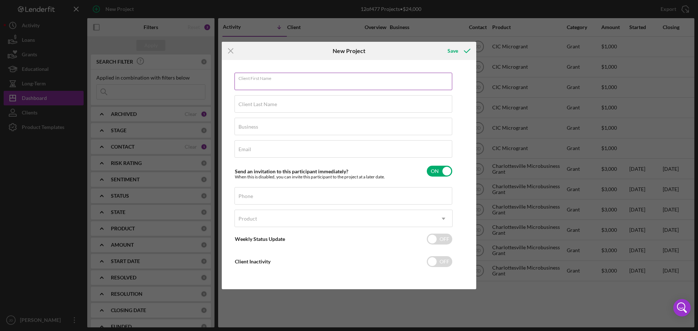
click at [256, 86] on input "Client First Name" at bounding box center [343, 81] width 218 height 17
type input "[PERSON_NAME]"
click at [281, 128] on input "Business" at bounding box center [343, 126] width 218 height 17
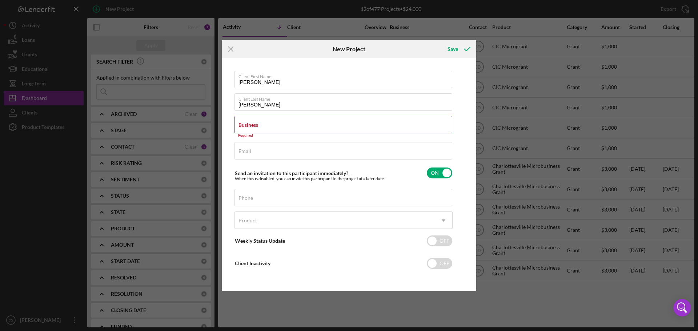
click at [273, 125] on div "Business Required" at bounding box center [343, 127] width 218 height 22
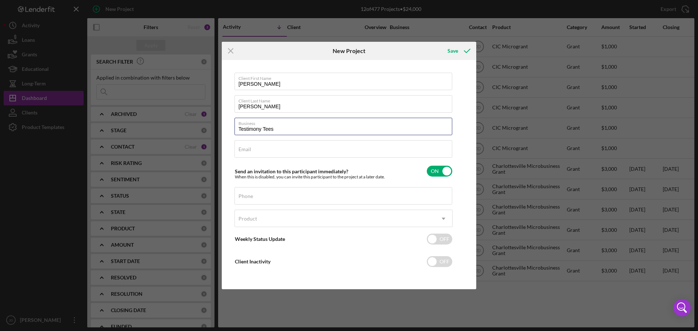
type input "Testimony Tees"
click at [249, 152] on label "Email" at bounding box center [244, 149] width 13 height 6
click at [249, 152] on input "Email" at bounding box center [343, 148] width 218 height 17
paste input "[EMAIL_ADDRESS][DOMAIN_NAME]"
type input "[EMAIL_ADDRESS][DOMAIN_NAME]"
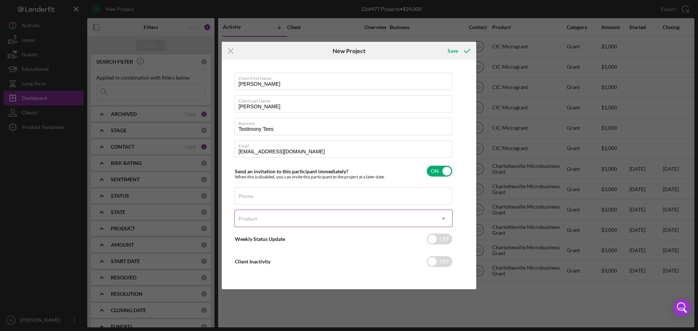
click at [258, 218] on div "Product" at bounding box center [335, 218] width 200 height 17
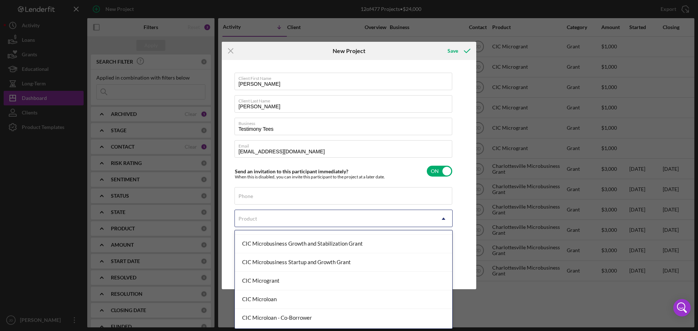
scroll to position [73, 0]
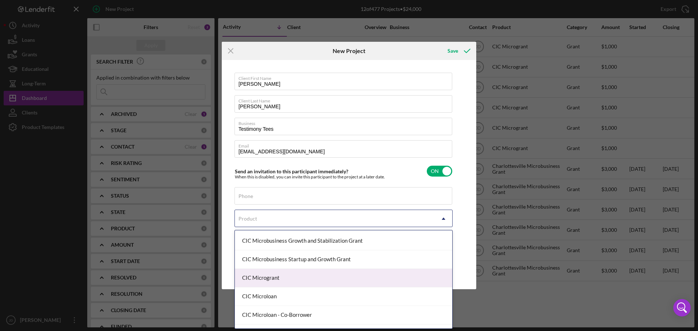
click at [277, 280] on div "CIC Microgrant" at bounding box center [343, 278] width 217 height 19
checkbox input "true"
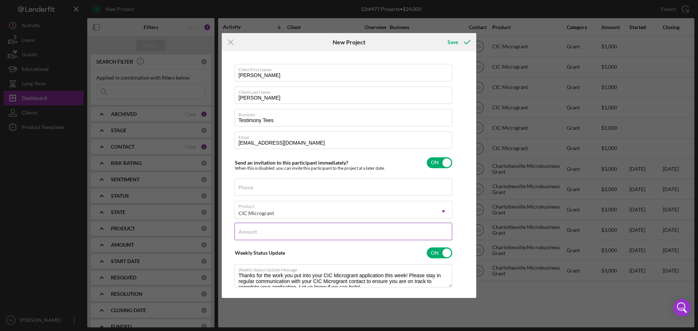
click at [269, 233] on input "Amount" at bounding box center [343, 231] width 218 height 17
type input "$1,000"
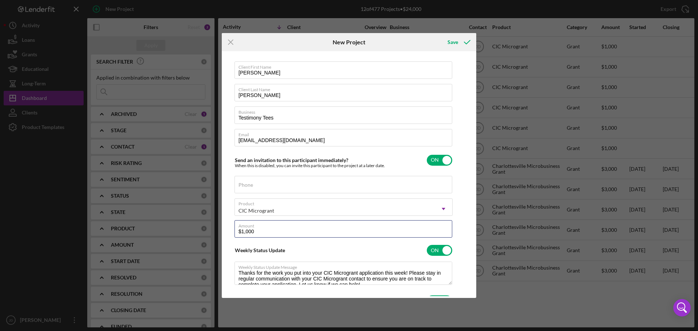
scroll to position [0, 0]
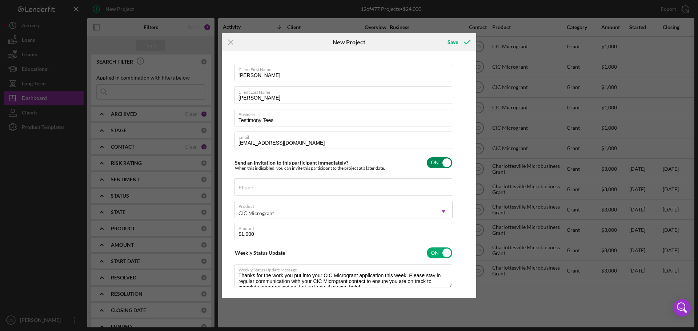
click at [446, 162] on input "checkbox" at bounding box center [439, 162] width 25 height 11
checkbox input "false"
click at [454, 43] on div "Save" at bounding box center [452, 42] width 11 height 15
checkbox input "true"
checkbox input "false"
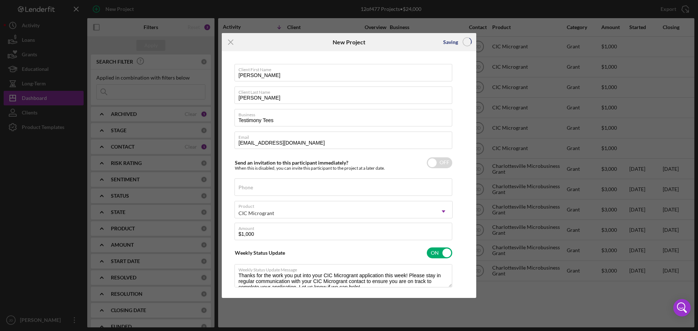
checkbox input "false"
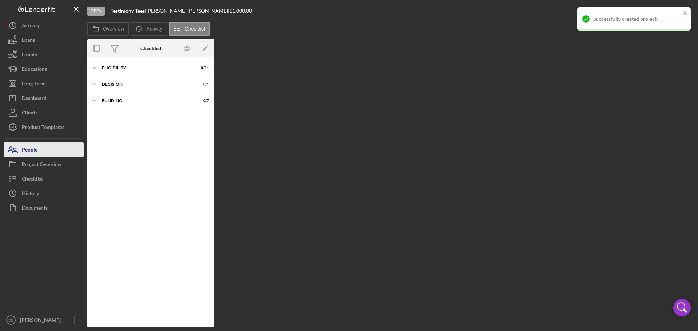
click at [27, 153] on div "People" at bounding box center [30, 150] width 16 height 16
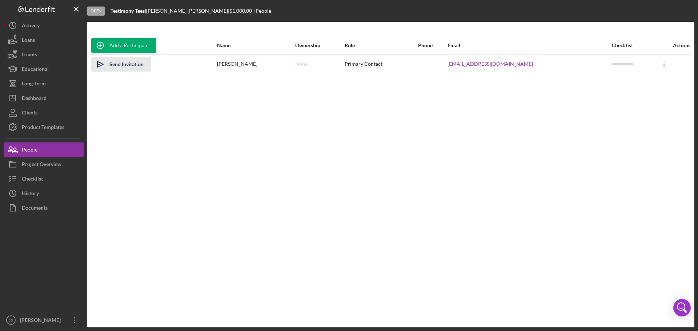
click at [118, 61] on div "Send Invitation" at bounding box center [126, 64] width 34 height 15
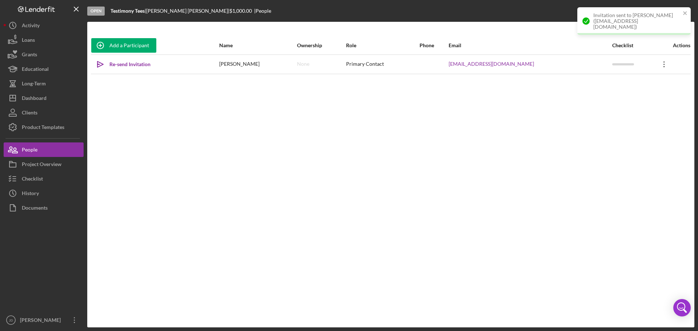
click at [662, 64] on icon "Icon/Overflow" at bounding box center [664, 64] width 18 height 18
click at [627, 98] on button "Icon/Link Get Invitation Link" at bounding box center [629, 98] width 80 height 15
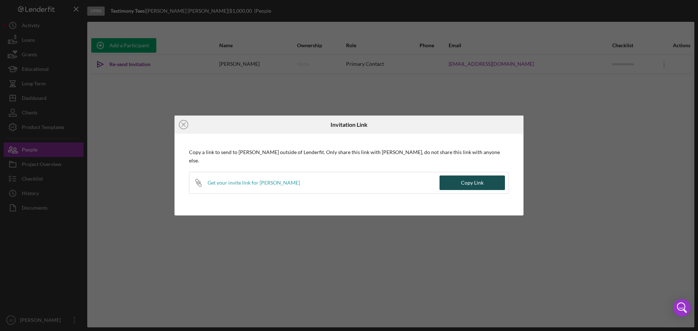
click at [476, 182] on div "Copy Link" at bounding box center [472, 183] width 23 height 15
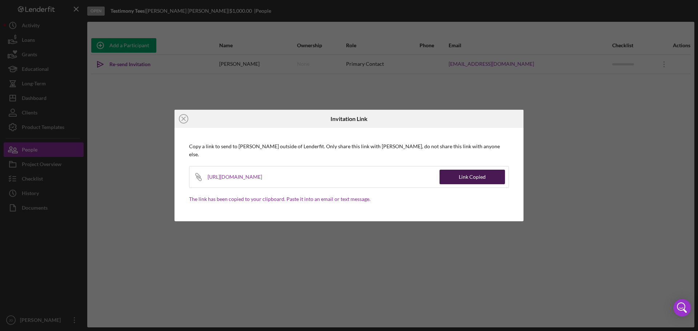
click at [471, 175] on div "Link Copied" at bounding box center [472, 177] width 27 height 15
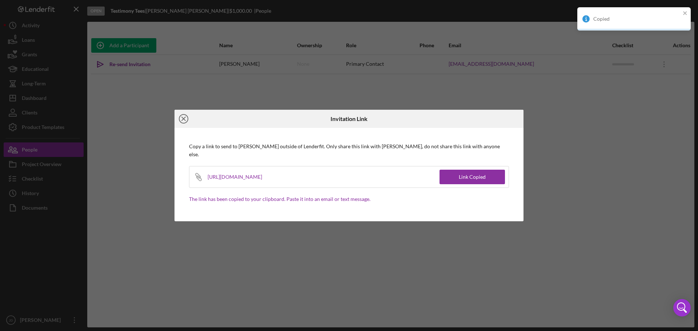
drag, startPoint x: 183, startPoint y: 118, endPoint x: 307, endPoint y: 117, distance: 123.9
click at [183, 118] on line at bounding box center [184, 119] width 4 height 4
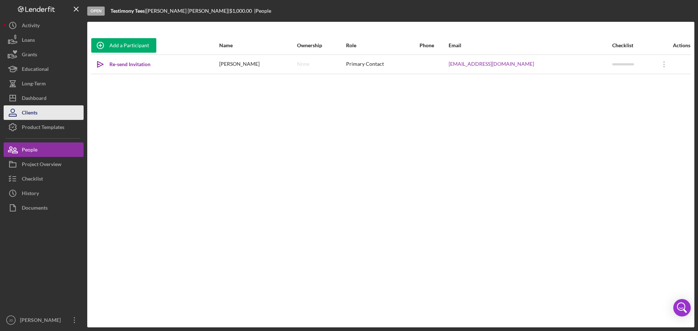
click at [30, 113] on div "Clients" at bounding box center [30, 113] width 16 height 16
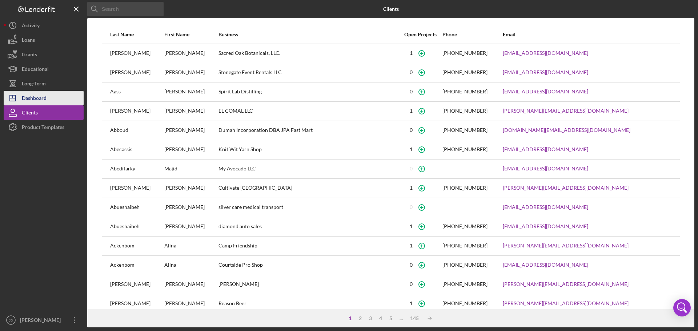
click at [29, 97] on div "Dashboard" at bounding box center [34, 99] width 25 height 16
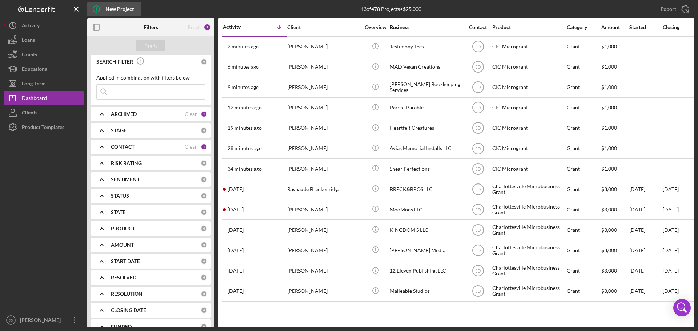
click at [115, 10] on div "New Project" at bounding box center [119, 9] width 28 height 15
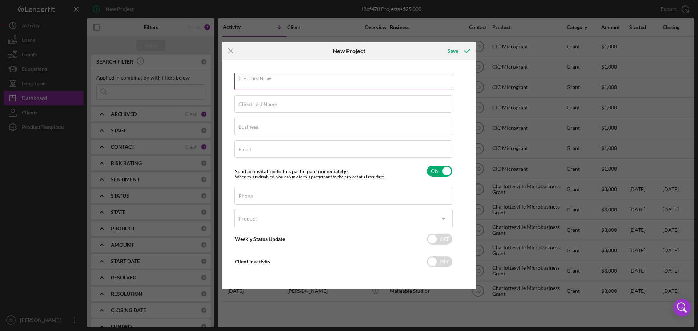
click at [304, 84] on input "Client First Name" at bounding box center [343, 81] width 218 height 17
type input "[PERSON_NAME]"
click at [300, 102] on div "Client Last Name Required" at bounding box center [343, 104] width 218 height 18
type input "[PERSON_NAME]"
click at [280, 126] on input "Business" at bounding box center [343, 126] width 218 height 17
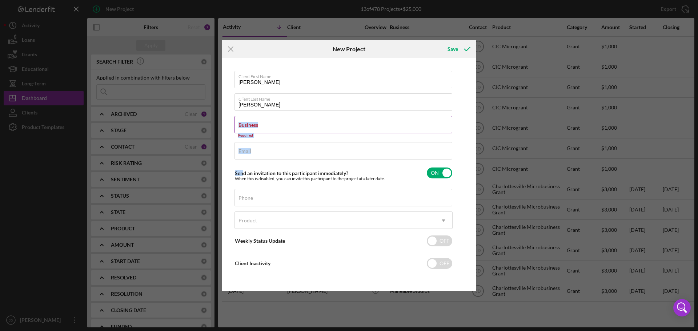
drag, startPoint x: 27, startPoint y: 77, endPoint x: 305, endPoint y: 122, distance: 281.2
click at [305, 122] on div "Client First Name [PERSON_NAME] Client Last Name [PERSON_NAME] Business Require…" at bounding box center [343, 174] width 218 height 207
click at [304, 122] on input "Business" at bounding box center [343, 124] width 218 height 17
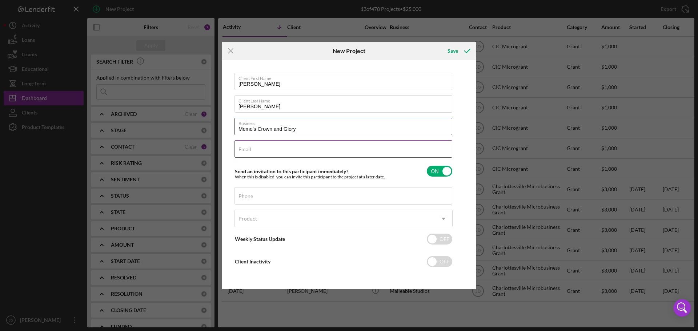
type input "Meme's Crown and Glory"
click at [307, 148] on div "Email Required" at bounding box center [343, 149] width 218 height 18
type input "[EMAIL_ADDRESS][DOMAIN_NAME]"
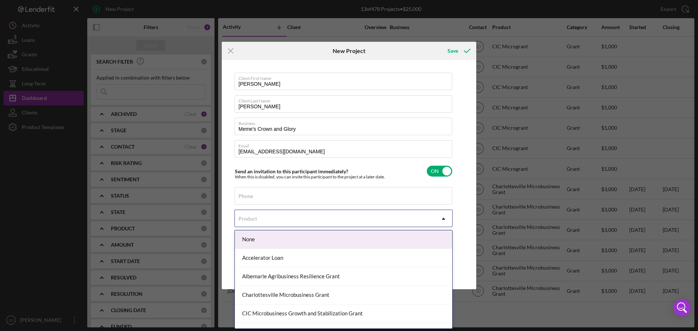
click at [265, 219] on div "Product" at bounding box center [335, 218] width 200 height 17
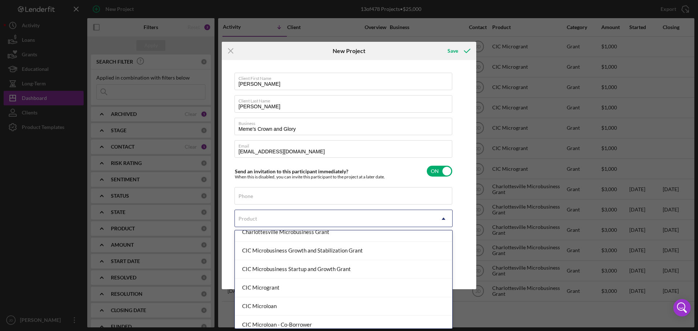
scroll to position [73, 0]
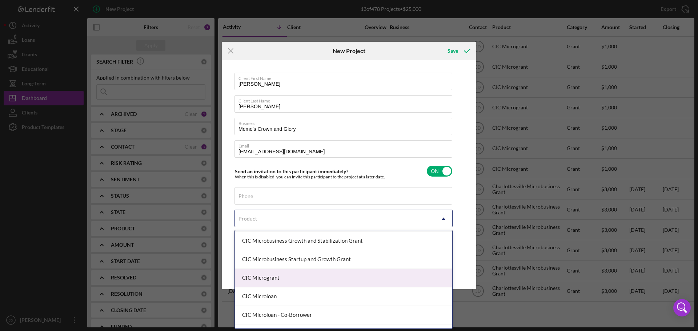
click at [273, 282] on div "CIC Microgrant" at bounding box center [343, 278] width 217 height 19
checkbox input "true"
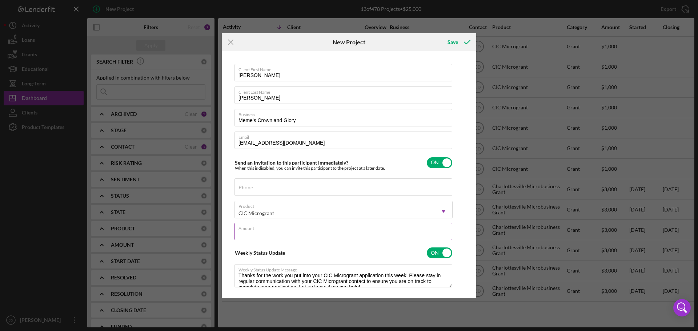
click at [268, 228] on div "Amount" at bounding box center [343, 232] width 218 height 18
type input "$1,000"
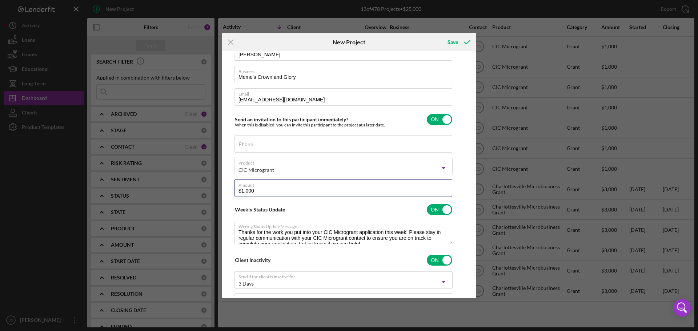
scroll to position [0, 0]
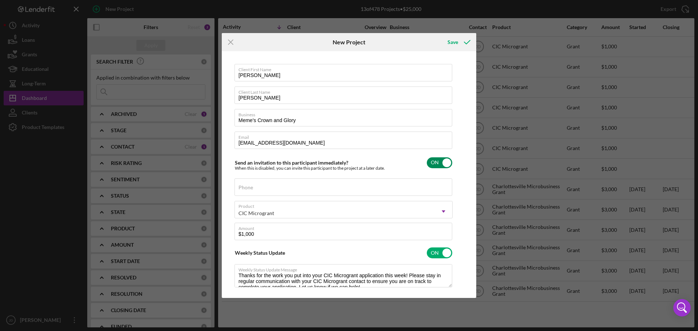
click at [447, 168] on input "checkbox" at bounding box center [439, 162] width 25 height 11
checkbox input "false"
click at [455, 41] on div "Save" at bounding box center [452, 42] width 11 height 15
checkbox input "true"
checkbox input "false"
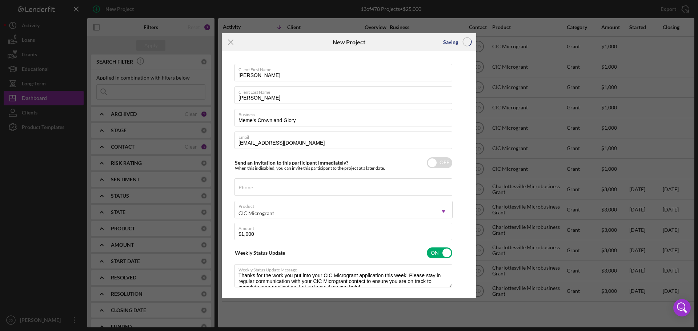
checkbox input "false"
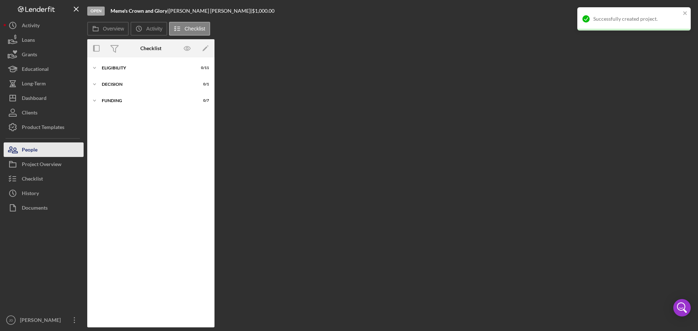
click at [31, 149] on div "People" at bounding box center [30, 150] width 16 height 16
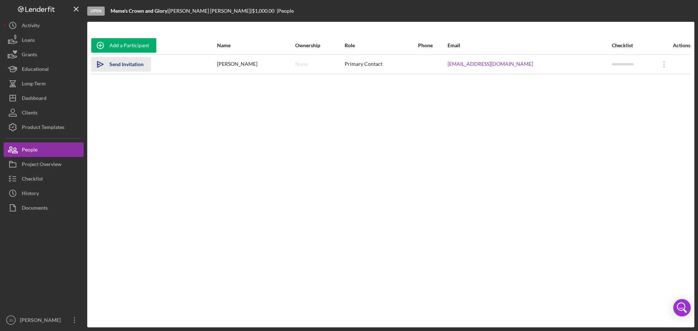
click at [127, 64] on div "Send Invitation" at bounding box center [126, 64] width 34 height 15
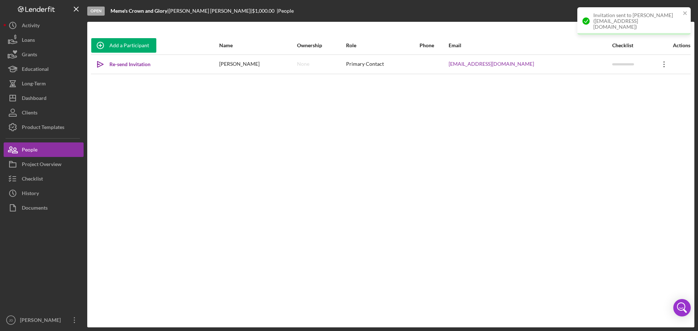
click at [659, 63] on icon "Icon/Overflow" at bounding box center [664, 64] width 18 height 18
click at [626, 99] on button "Icon/Link Get Invitation Link" at bounding box center [627, 98] width 80 height 15
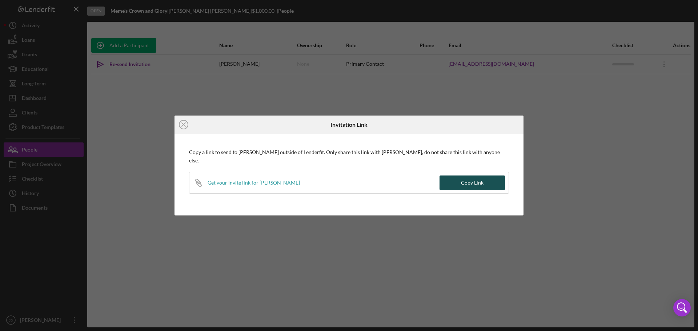
click at [463, 179] on div "Copy Link" at bounding box center [472, 183] width 23 height 15
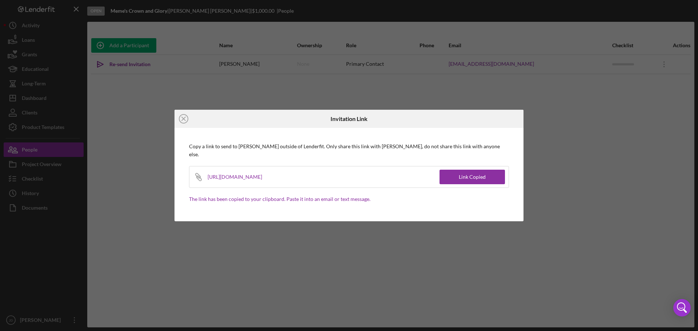
click at [186, 124] on icon "Icon/Close" at bounding box center [183, 119] width 18 height 18
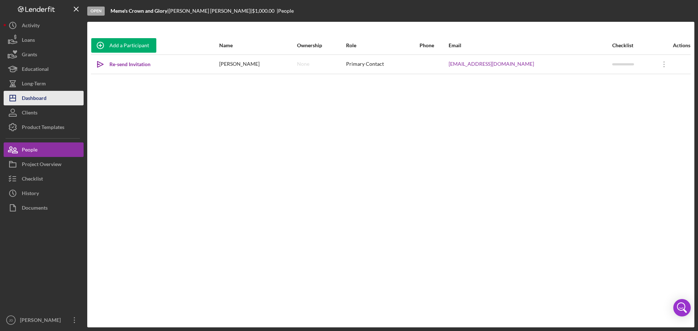
click at [40, 100] on div "Dashboard" at bounding box center [34, 99] width 25 height 16
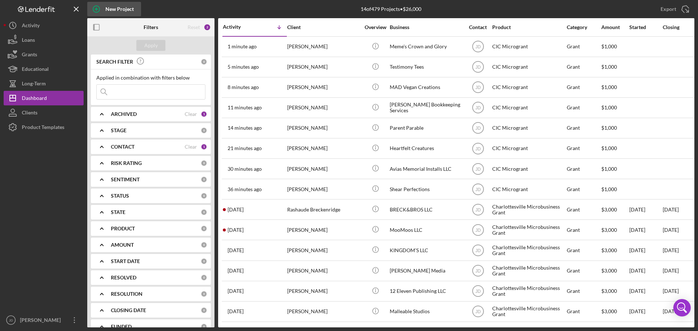
click at [126, 9] on div "New Project" at bounding box center [119, 9] width 28 height 15
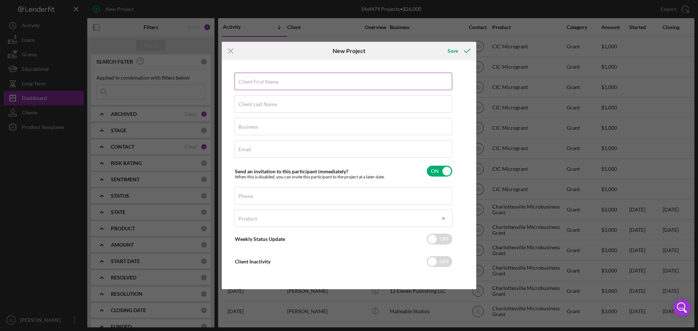
click at [264, 78] on div "Client First Name Required" at bounding box center [343, 82] width 218 height 18
type input "[PERSON_NAME]"
click at [264, 106] on label "Client Last Name" at bounding box center [257, 104] width 39 height 6
click at [264, 106] on input "Client Last Name" at bounding box center [343, 103] width 218 height 17
type input "[US_STATE]"
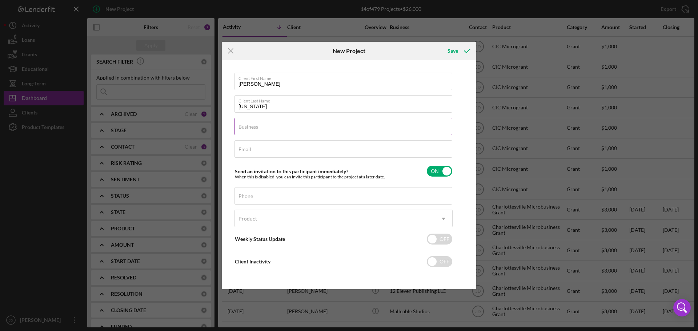
click at [249, 128] on label "Business" at bounding box center [248, 127] width 20 height 6
click at [249, 128] on input "Business" at bounding box center [343, 126] width 218 height 17
paste input "[US_STATE] Delivery & Shipping Service"
type input "[US_STATE] Delivery & Shipping Service LLC"
click at [299, 146] on div "Email Required" at bounding box center [343, 149] width 218 height 18
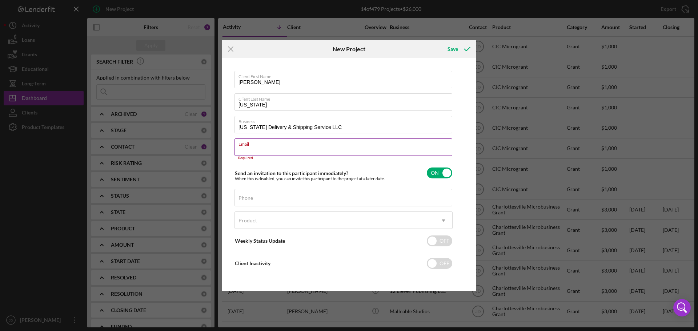
click at [256, 146] on label "Email" at bounding box center [345, 143] width 214 height 8
click at [256, 146] on input "Email" at bounding box center [343, 146] width 218 height 17
paste input "[EMAIL_ADDRESS][DOMAIN_NAME]"
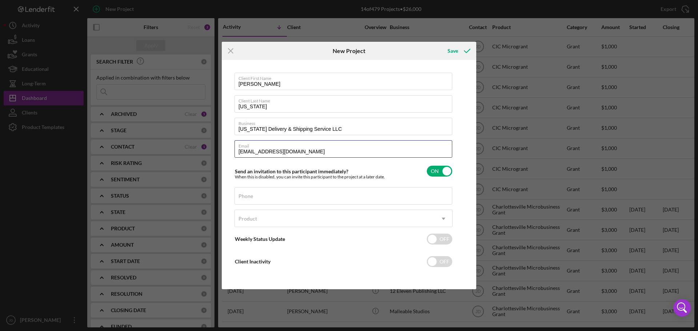
type input "[EMAIL_ADDRESS][DOMAIN_NAME]"
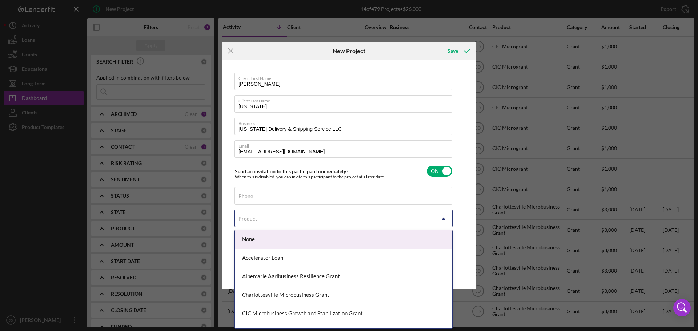
click at [273, 216] on div "Product" at bounding box center [335, 218] width 200 height 17
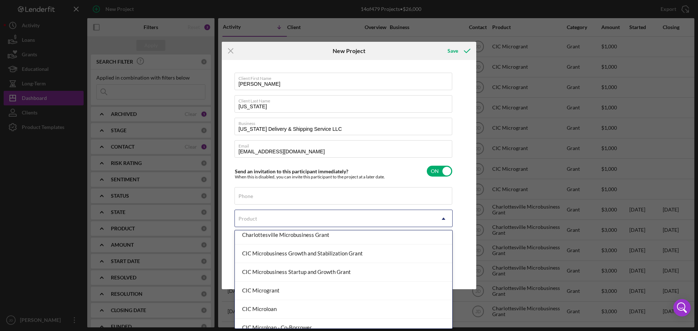
scroll to position [73, 0]
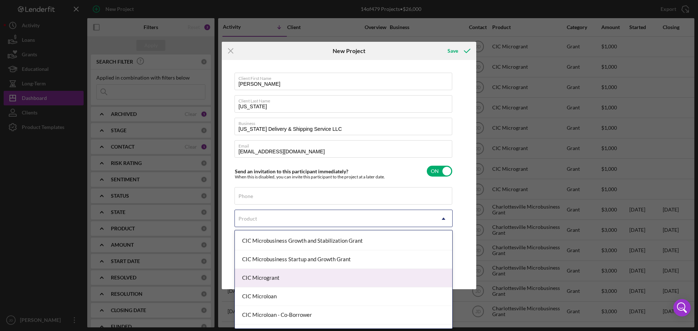
click at [282, 278] on div "CIC Microgrant" at bounding box center [343, 278] width 217 height 19
checkbox input "true"
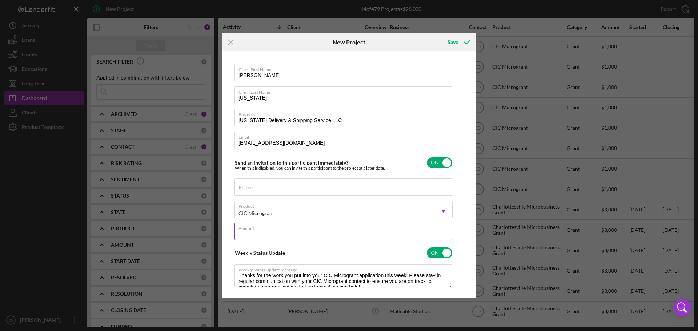
click at [269, 233] on input "Amount" at bounding box center [343, 231] width 218 height 17
type input "$1,000"
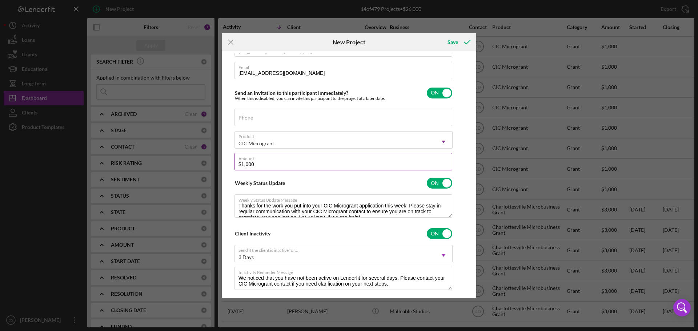
scroll to position [83, 0]
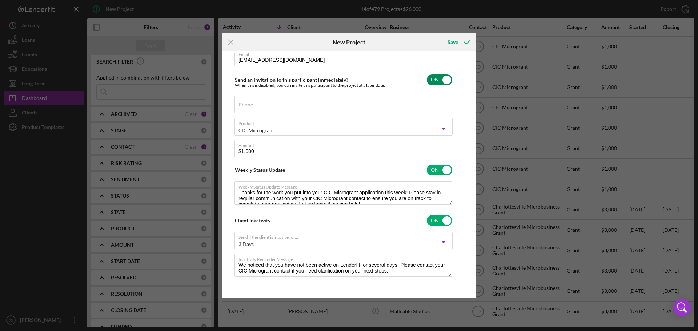
click at [448, 76] on input "checkbox" at bounding box center [439, 80] width 25 height 11
checkbox input "false"
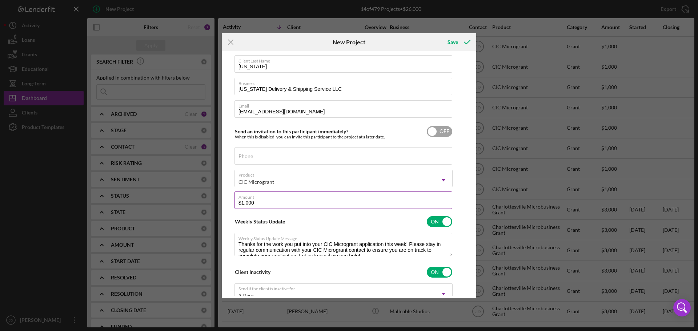
scroll to position [0, 0]
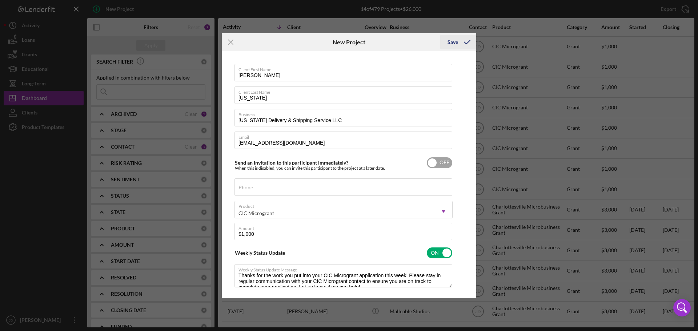
click at [452, 43] on div "Save" at bounding box center [452, 42] width 11 height 15
checkbox input "true"
checkbox input "false"
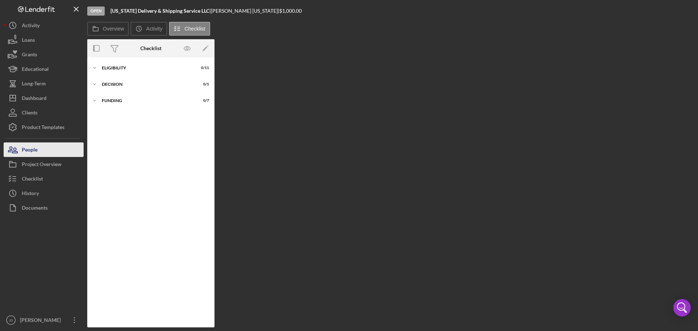
click at [29, 149] on div "People" at bounding box center [30, 150] width 16 height 16
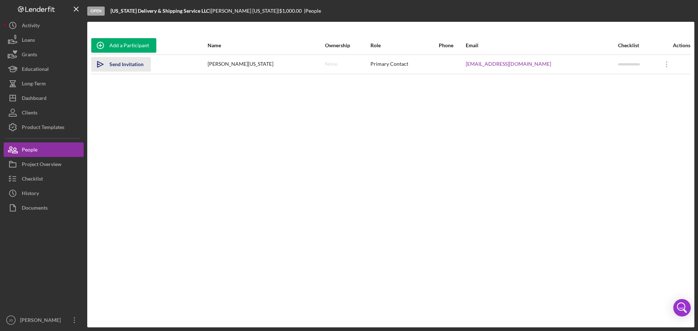
click at [128, 66] on div "Send Invitation" at bounding box center [126, 64] width 34 height 15
click at [662, 63] on icon "Icon/Overflow" at bounding box center [666, 64] width 18 height 18
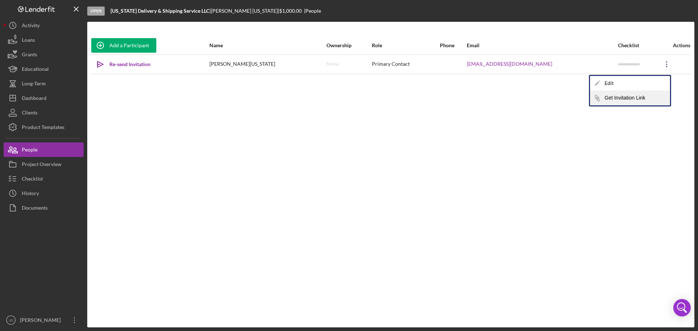
click at [611, 100] on button "Icon/Link Get Invitation Link" at bounding box center [630, 98] width 80 height 15
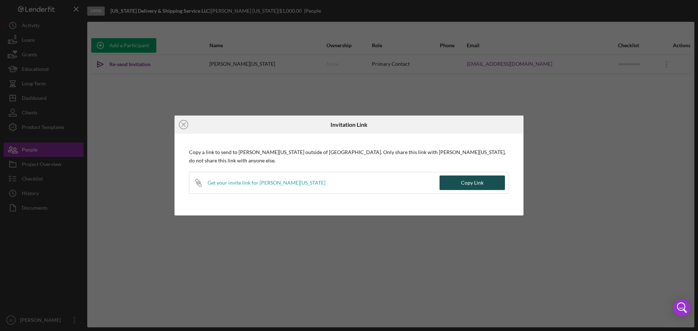
click at [462, 180] on div "Copy Link" at bounding box center [472, 183] width 23 height 15
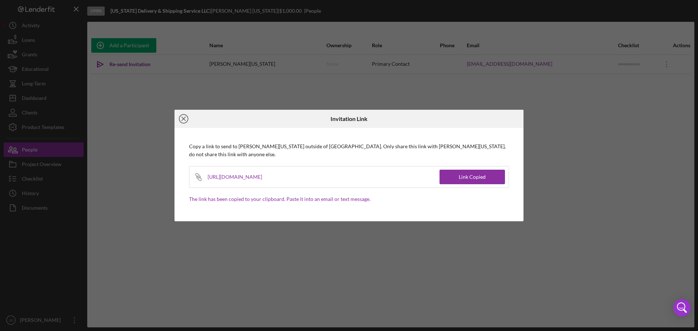
click at [185, 120] on line at bounding box center [184, 119] width 4 height 4
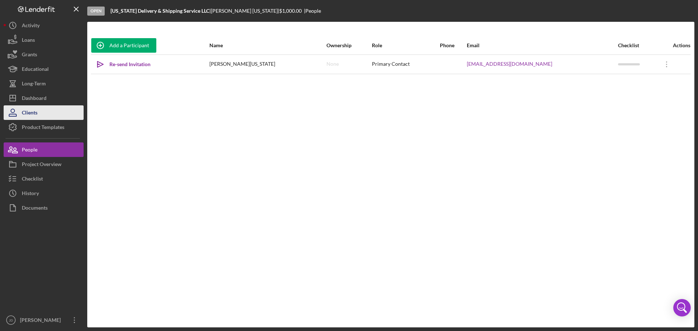
drag, startPoint x: 30, startPoint y: 111, endPoint x: 42, endPoint y: 113, distance: 12.5
click at [30, 111] on div "Clients" at bounding box center [30, 113] width 16 height 16
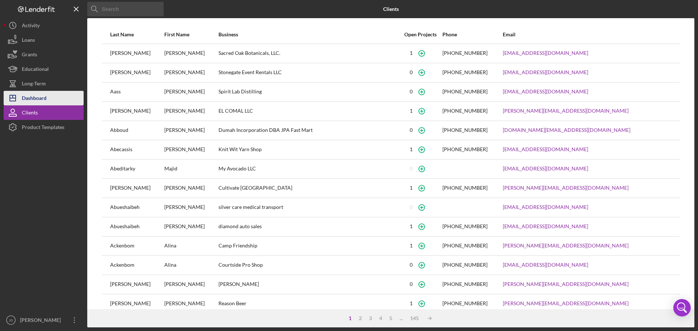
click at [40, 97] on div "Dashboard" at bounding box center [34, 99] width 25 height 16
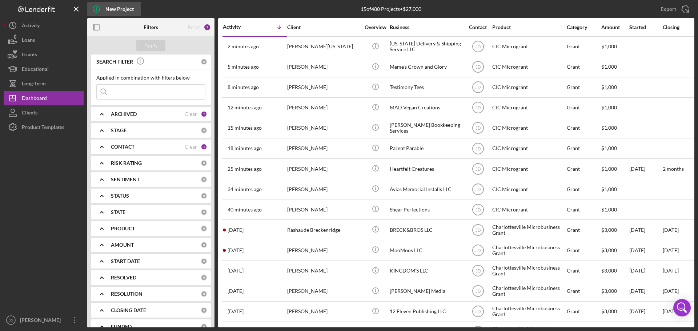
click at [117, 9] on div "New Project" at bounding box center [119, 9] width 28 height 15
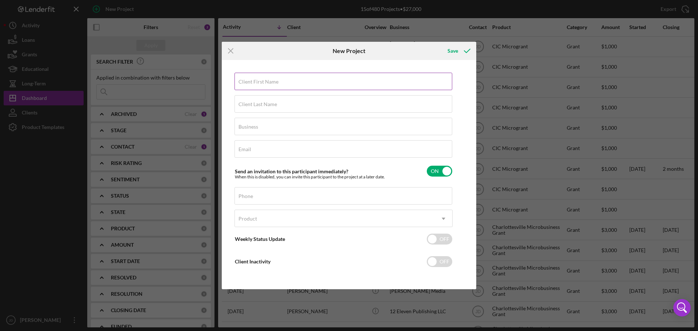
click at [261, 83] on label "Client First Name" at bounding box center [258, 82] width 40 height 6
click at [261, 83] on input "Client First Name" at bounding box center [343, 81] width 218 height 17
type input "[PERSON_NAME]"
click at [266, 100] on div "Client Last Name Required" at bounding box center [343, 104] width 218 height 18
type input "Wood"
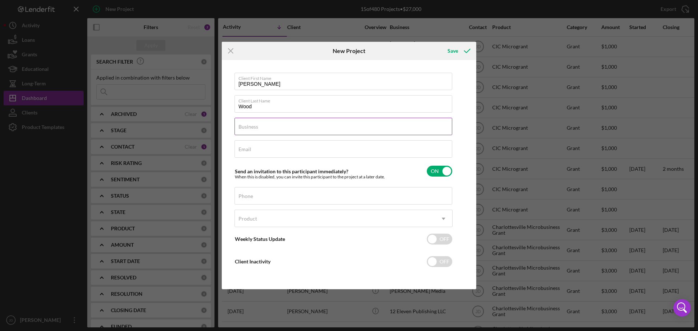
click at [256, 129] on label "Business" at bounding box center [248, 127] width 20 height 6
click at [256, 129] on input "Business" at bounding box center [343, 126] width 218 height 17
paste input "[URL][DOMAIN_NAME]"
type input "h"
type input "Sweetz Eventz & Entertainment LLC"
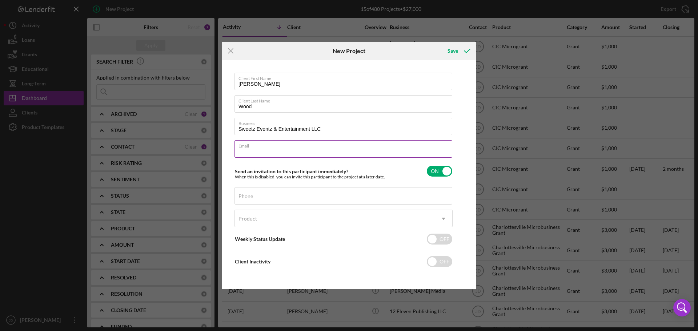
click at [278, 148] on div "Email Required" at bounding box center [343, 149] width 218 height 18
type input "[EMAIL_ADDRESS][DOMAIN_NAME]"
click at [442, 172] on input "checkbox" at bounding box center [439, 171] width 25 height 11
checkbox input "false"
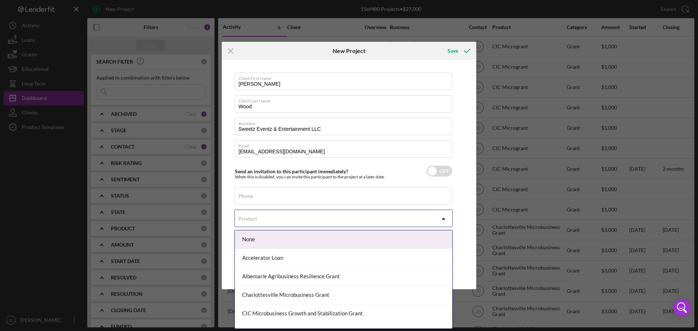
click at [412, 214] on div "Product" at bounding box center [335, 218] width 200 height 17
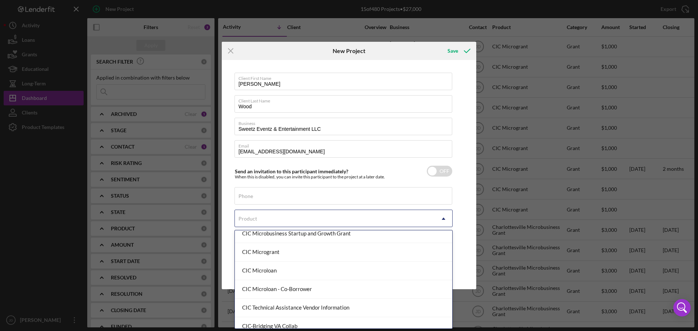
scroll to position [109, 0]
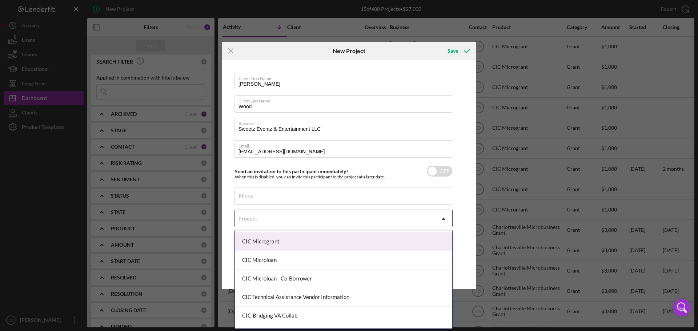
click at [274, 243] on div "CIC Microgrant" at bounding box center [343, 242] width 217 height 19
checkbox input "true"
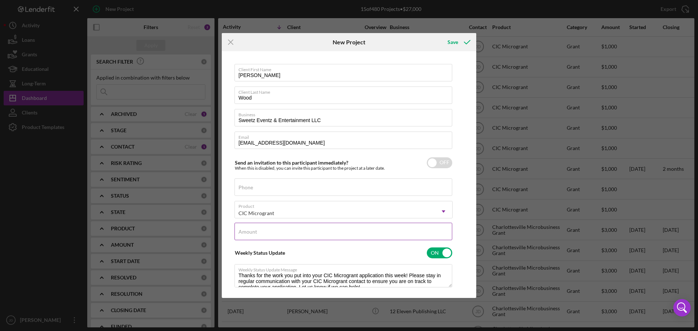
click at [277, 230] on div "Amount" at bounding box center [343, 232] width 218 height 18
type input "$1,000"
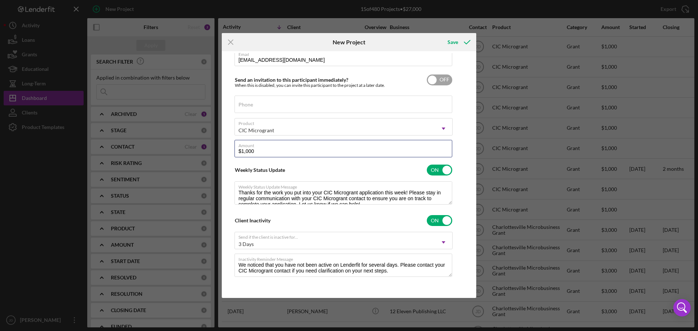
scroll to position [0, 0]
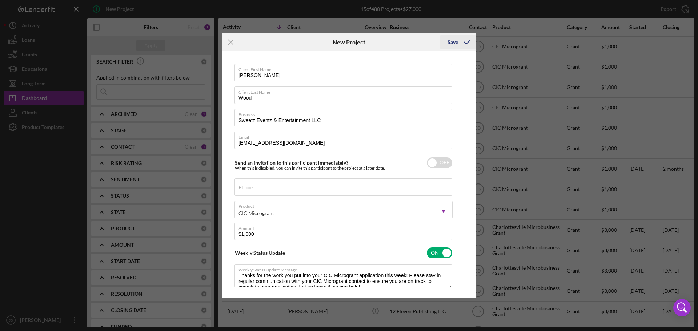
click at [454, 43] on div "Save" at bounding box center [452, 42] width 11 height 15
checkbox input "true"
checkbox input "false"
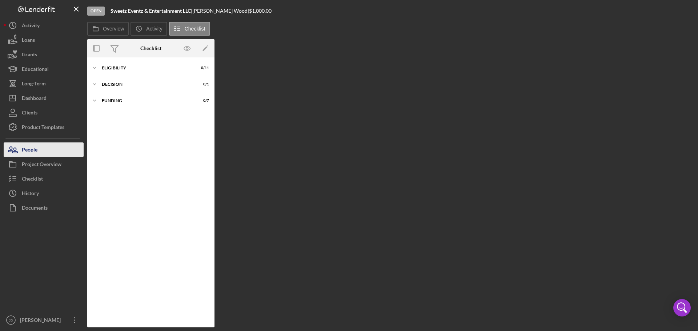
click at [30, 153] on div "People" at bounding box center [30, 150] width 16 height 16
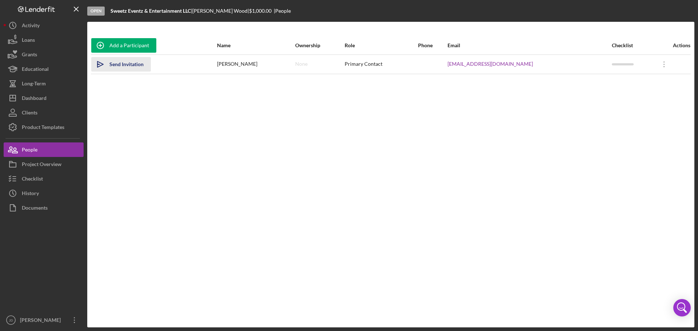
click at [133, 65] on div "Send Invitation" at bounding box center [126, 64] width 34 height 15
click at [661, 65] on icon "Icon/Overflow" at bounding box center [664, 64] width 18 height 18
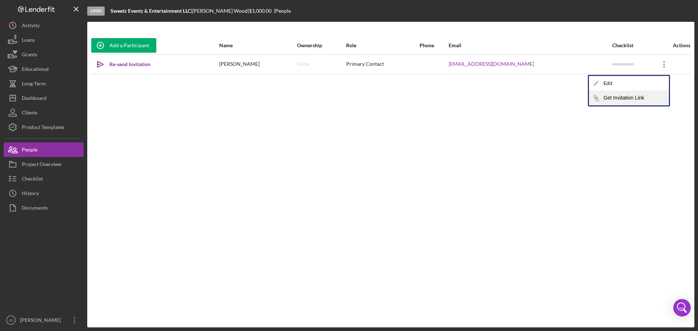
click at [624, 100] on button "Icon/Link Get Invitation Link" at bounding box center [629, 98] width 80 height 15
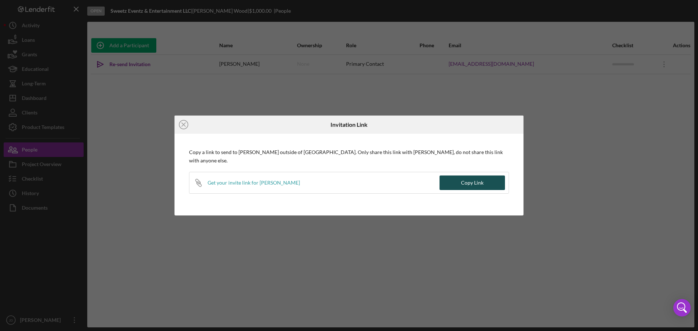
click at [470, 176] on div "Copy Link" at bounding box center [472, 183] width 23 height 15
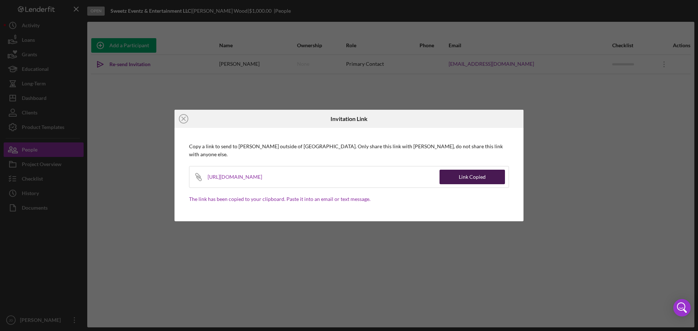
click at [468, 174] on div "Link Copied" at bounding box center [472, 177] width 27 height 15
click at [181, 123] on icon "Icon/Close" at bounding box center [183, 119] width 18 height 18
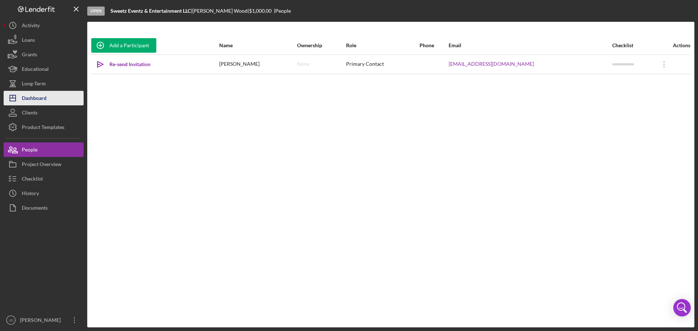
click at [40, 96] on div "Dashboard" at bounding box center [34, 99] width 25 height 16
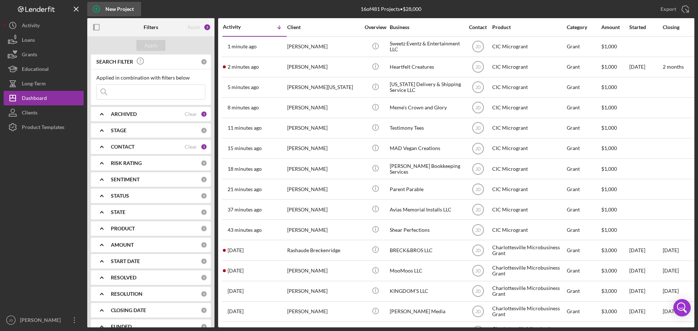
click at [124, 8] on div "New Project" at bounding box center [119, 9] width 28 height 15
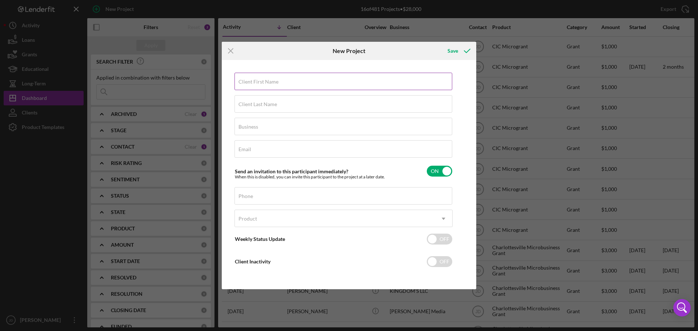
click at [275, 84] on label "Client First Name" at bounding box center [258, 82] width 40 height 6
click at [275, 84] on input "Client First Name" at bounding box center [343, 81] width 218 height 17
type input "[PERSON_NAME]"
click at [273, 104] on label "Client Last Name" at bounding box center [257, 104] width 39 height 6
click at [273, 104] on input "Client Last Name" at bounding box center [343, 103] width 218 height 17
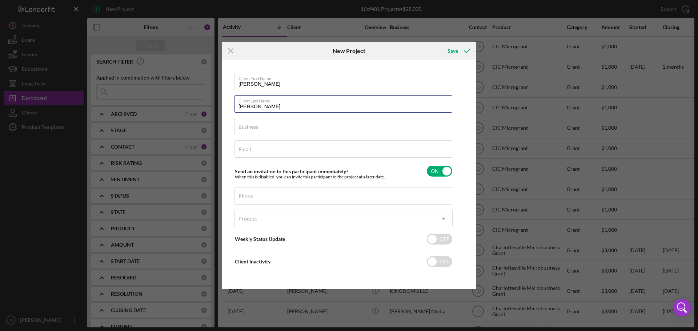
type input "[PERSON_NAME]"
click at [267, 130] on input "Business" at bounding box center [343, 126] width 218 height 17
type input "The Grace Wholistics"
click at [260, 146] on div "Email Required" at bounding box center [343, 149] width 218 height 18
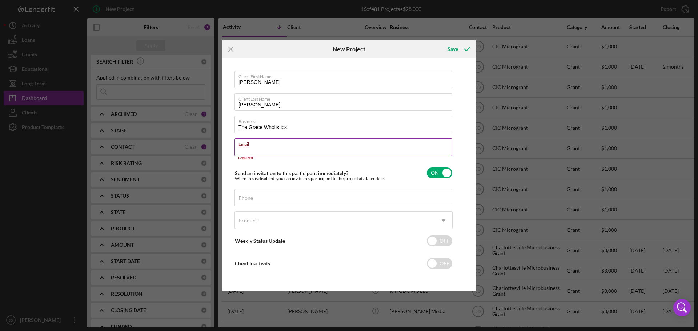
click at [266, 148] on div "Email Required" at bounding box center [343, 149] width 218 height 22
paste input "[PERSON_NAME][EMAIL_ADDRESS][DOMAIN_NAME]"
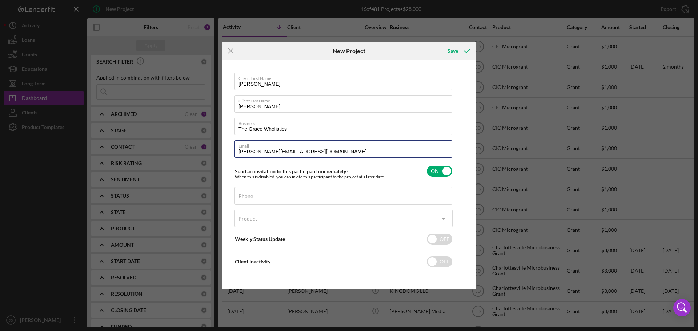
type input "[PERSON_NAME][EMAIL_ADDRESS][DOMAIN_NAME]"
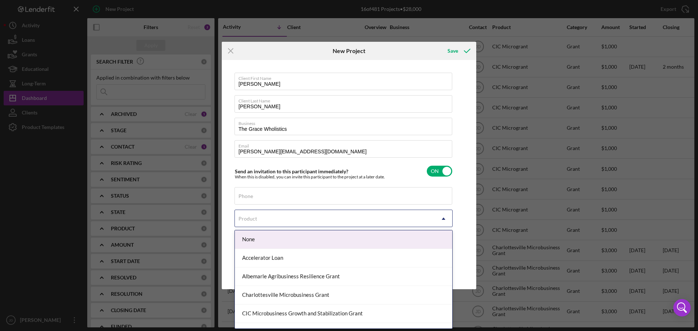
click at [274, 211] on div "Product" at bounding box center [335, 218] width 200 height 17
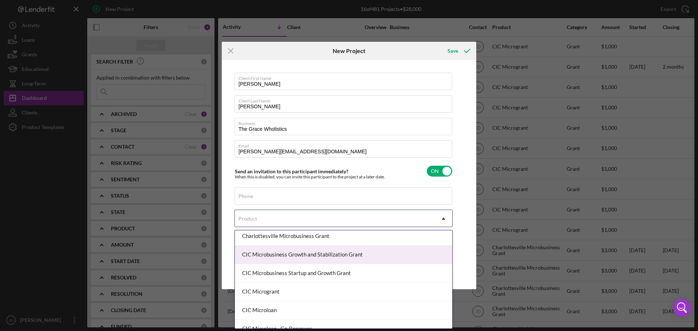
scroll to position [73, 0]
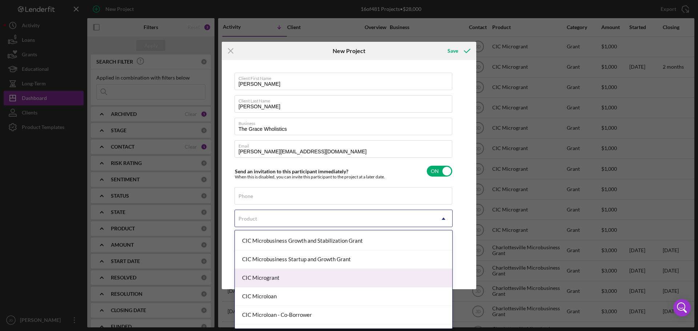
click at [278, 279] on div "CIC Microgrant" at bounding box center [343, 278] width 217 height 19
checkbox input "true"
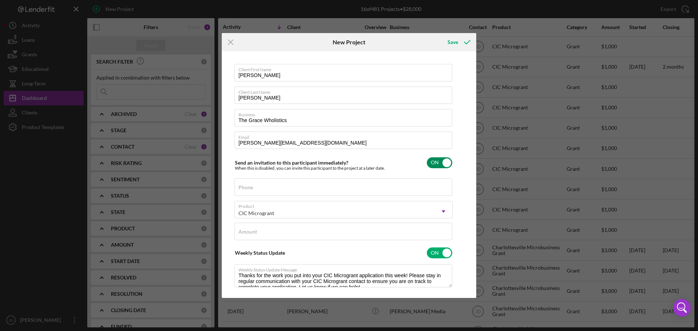
click at [448, 164] on input "checkbox" at bounding box center [439, 162] width 25 height 11
checkbox input "false"
click at [307, 237] on input "Amount" at bounding box center [343, 231] width 218 height 17
type input "$1,000"
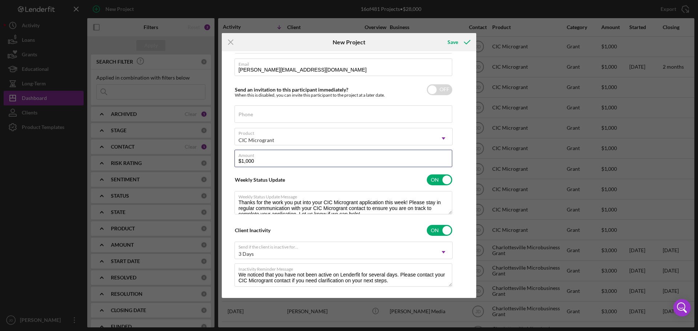
scroll to position [83, 0]
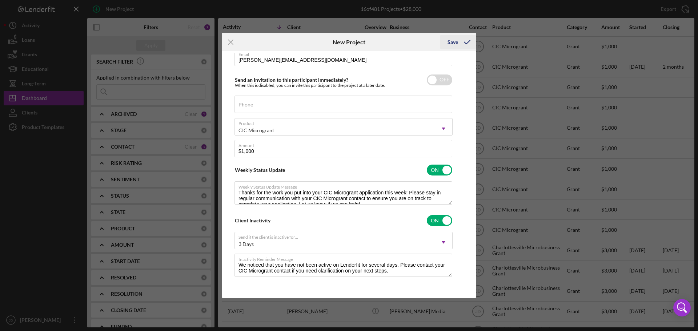
click at [453, 42] on div "Save" at bounding box center [452, 42] width 11 height 15
checkbox input "true"
checkbox input "false"
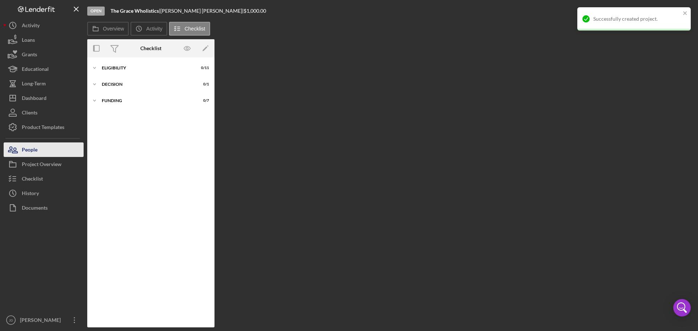
click at [39, 151] on button "People" at bounding box center [44, 149] width 80 height 15
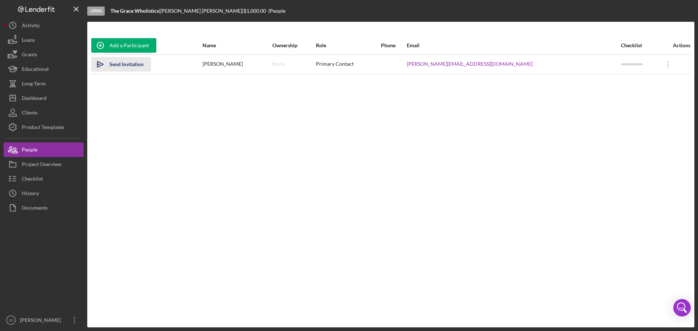
click at [124, 63] on div "Send Invitation" at bounding box center [126, 64] width 34 height 15
click at [661, 65] on icon "Icon/Overflow" at bounding box center [668, 64] width 18 height 18
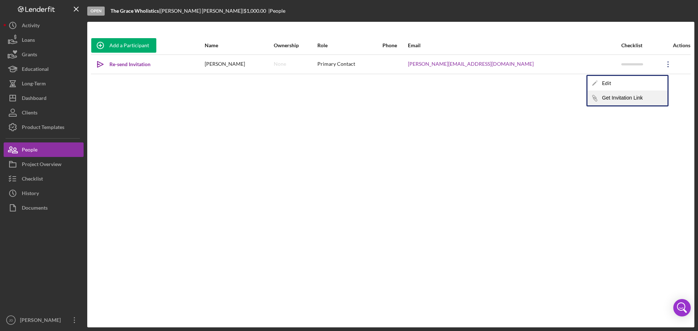
click at [622, 102] on button "Icon/Link Get Invitation Link" at bounding box center [627, 98] width 80 height 15
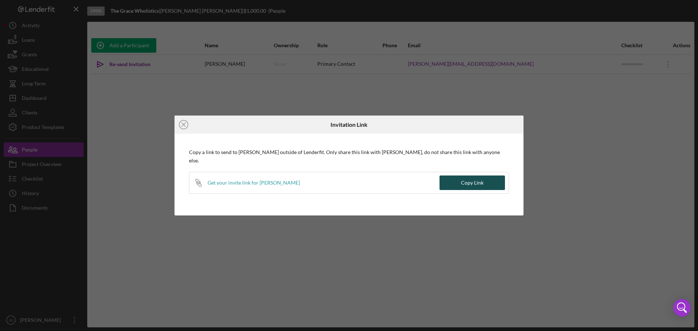
click at [464, 177] on div "Copy Link" at bounding box center [472, 183] width 23 height 15
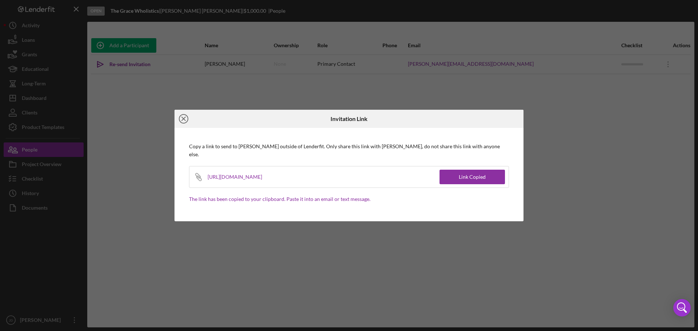
click at [182, 121] on line at bounding box center [184, 119] width 4 height 4
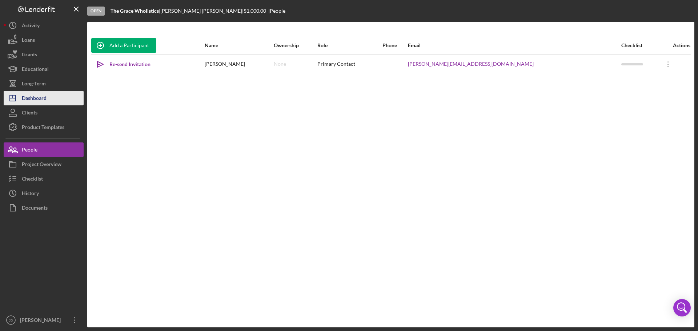
click at [37, 98] on div "Dashboard" at bounding box center [34, 99] width 25 height 16
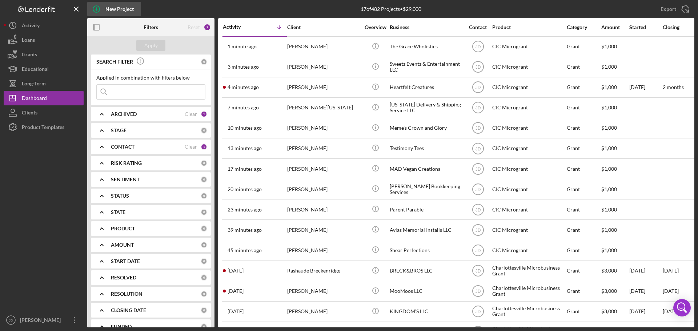
click at [121, 5] on div "New Project" at bounding box center [119, 9] width 28 height 15
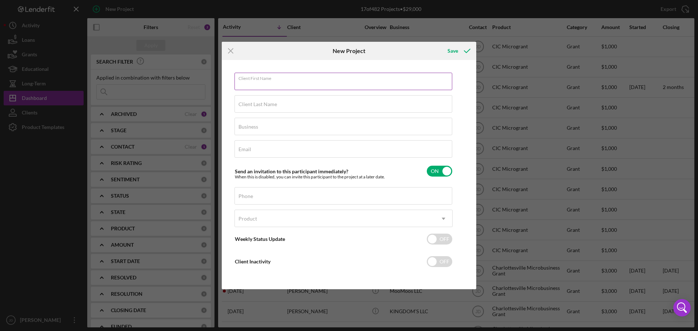
click at [305, 82] on input "Client First Name" at bounding box center [343, 81] width 218 height 17
type input "[PERSON_NAME]"
click at [272, 126] on input "Business" at bounding box center [343, 126] width 218 height 17
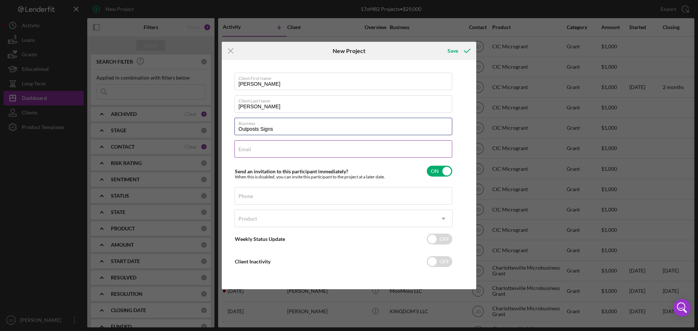
type input "Outposts Signs"
click at [266, 153] on input "Email" at bounding box center [343, 148] width 218 height 17
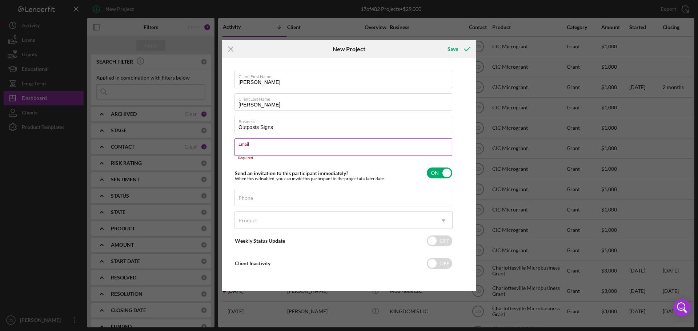
click at [282, 148] on div "Email Required" at bounding box center [343, 149] width 218 height 22
paste input "[EMAIL_ADDRESS][DOMAIN_NAME]"
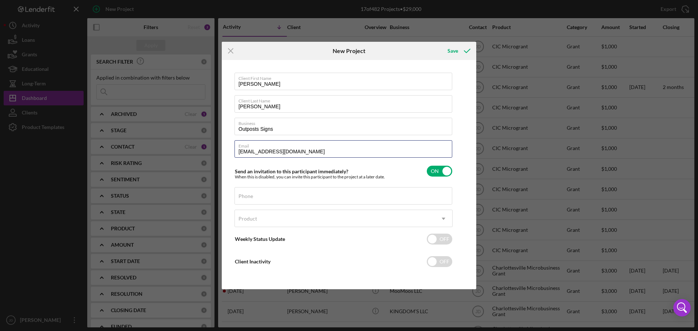
type input "[EMAIL_ADDRESS][DOMAIN_NAME]"
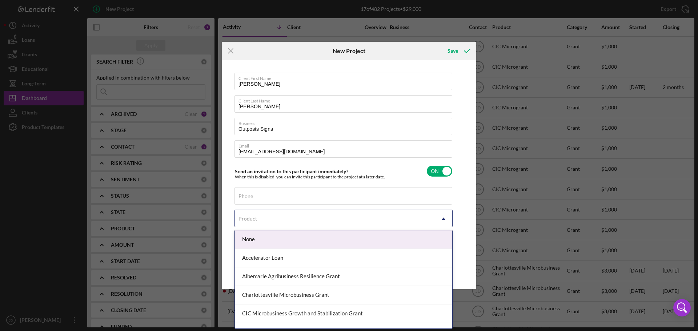
click at [314, 216] on div "Product" at bounding box center [335, 218] width 200 height 17
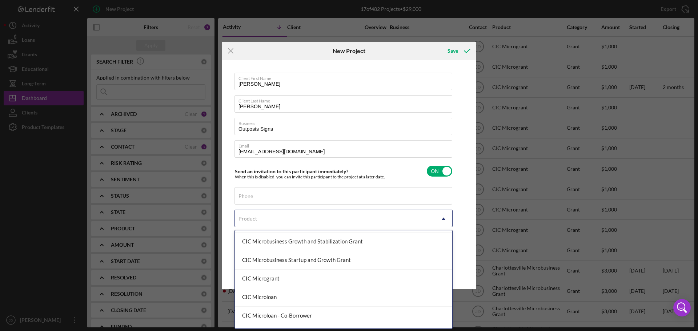
scroll to position [73, 0]
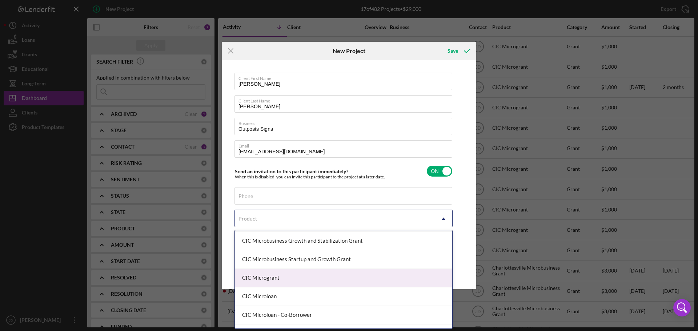
click at [282, 277] on div "CIC Microgrant" at bounding box center [343, 278] width 217 height 19
checkbox input "true"
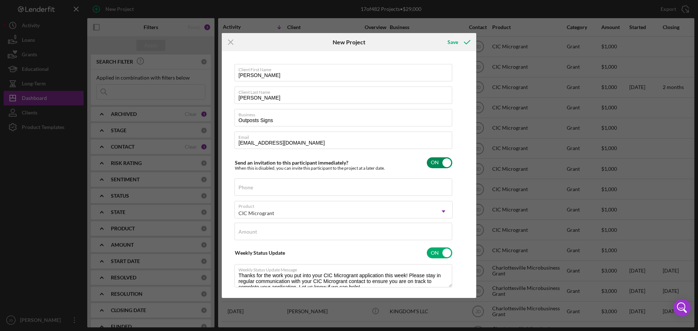
click at [445, 162] on input "checkbox" at bounding box center [439, 162] width 25 height 11
checkbox input "false"
click at [313, 232] on input "Amount" at bounding box center [343, 231] width 218 height 17
type input "$1,000"
click at [450, 40] on div "Save" at bounding box center [452, 42] width 11 height 15
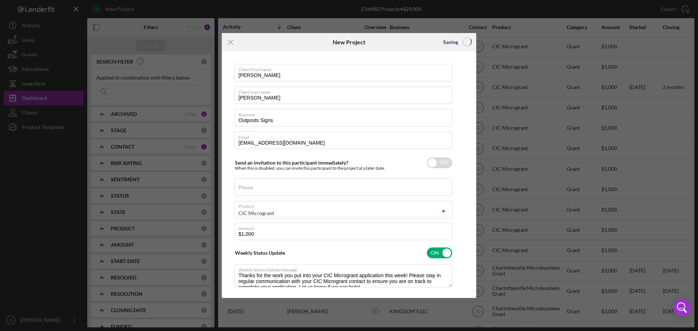
checkbox input "true"
checkbox input "false"
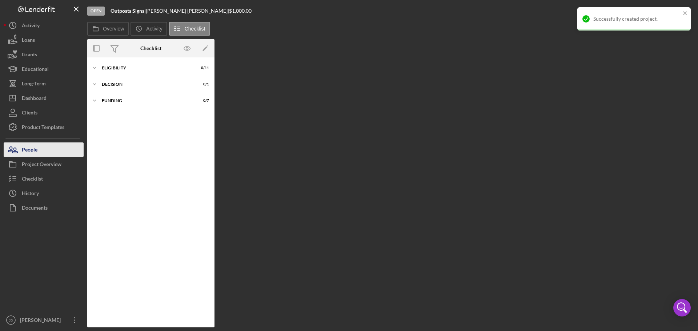
click at [28, 149] on div "People" at bounding box center [30, 150] width 16 height 16
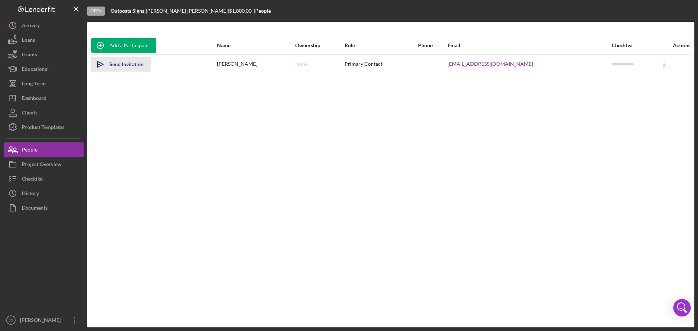
click at [127, 64] on div "Send Invitation" at bounding box center [126, 64] width 34 height 15
click at [663, 66] on icon at bounding box center [663, 64] width 1 height 6
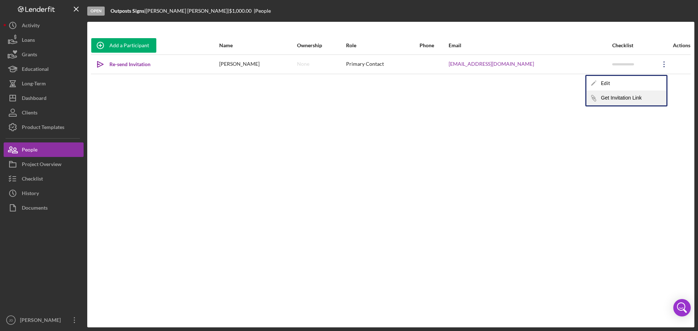
click at [635, 98] on button "Icon/Link Get Invitation Link" at bounding box center [626, 98] width 80 height 15
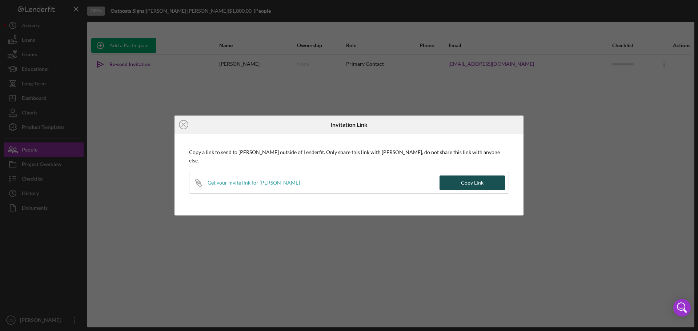
click at [477, 182] on div "Copy Link" at bounding box center [472, 183] width 23 height 15
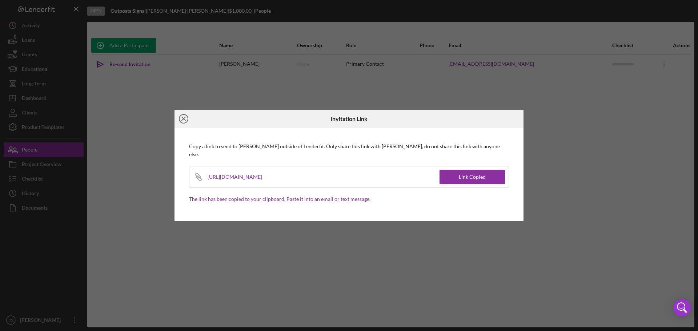
click at [179, 122] on circle at bounding box center [183, 118] width 9 height 9
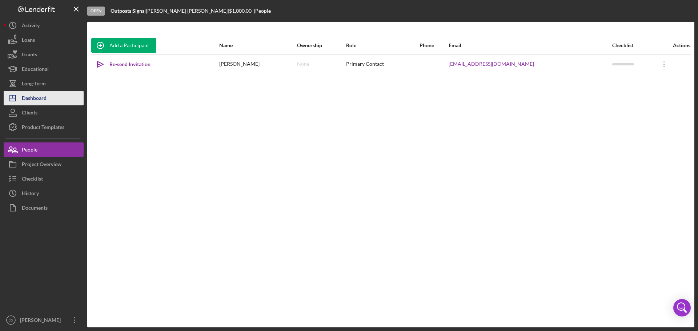
click at [47, 99] on div "Dashboard" at bounding box center [34, 99] width 25 height 16
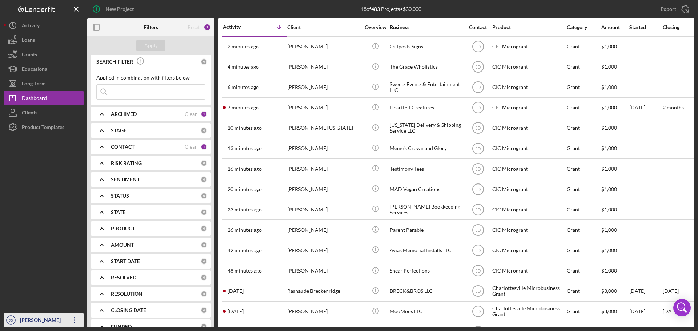
click at [74, 317] on icon "Icon/Overflow" at bounding box center [74, 320] width 18 height 18
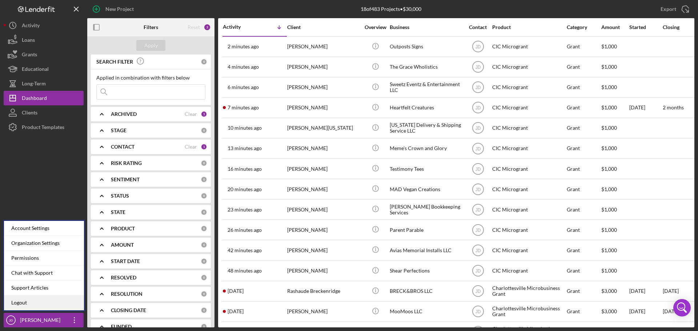
click at [21, 300] on link "Logout" at bounding box center [44, 302] width 80 height 15
